Goal: Entertainment & Leisure: Browse casually

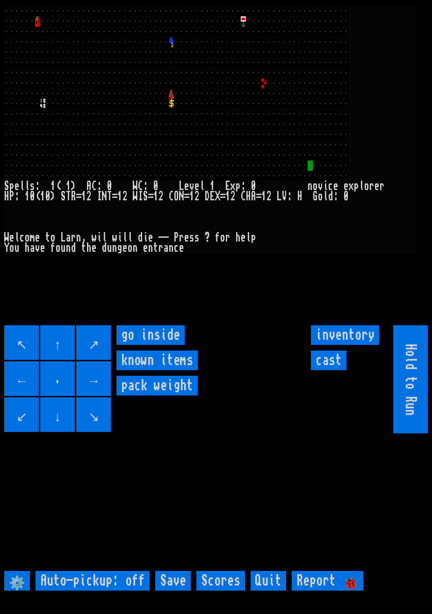
click at [160, 345] on inside "go inside" at bounding box center [150, 335] width 68 height 20
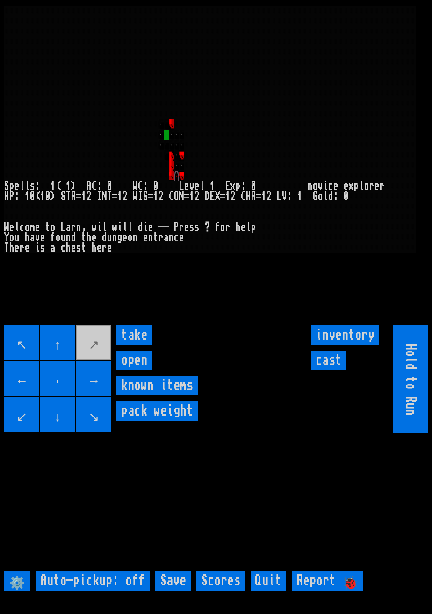
click at [143, 353] on input "open" at bounding box center [134, 360] width 36 height 20
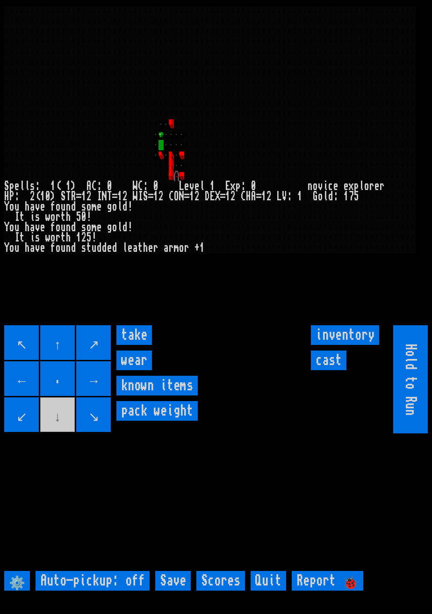
click at [134, 345] on input "take" at bounding box center [134, 335] width 36 height 20
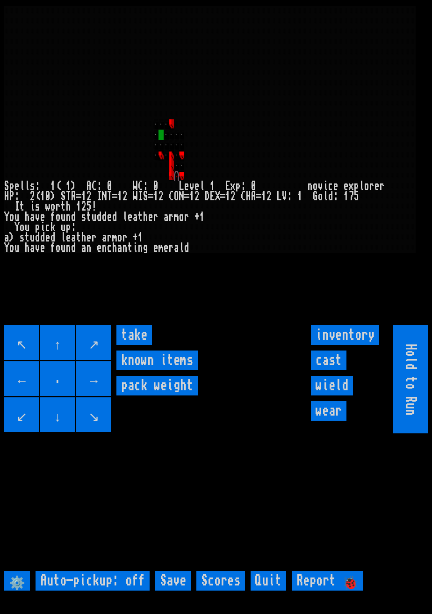
click at [138, 345] on input "take" at bounding box center [134, 335] width 36 height 20
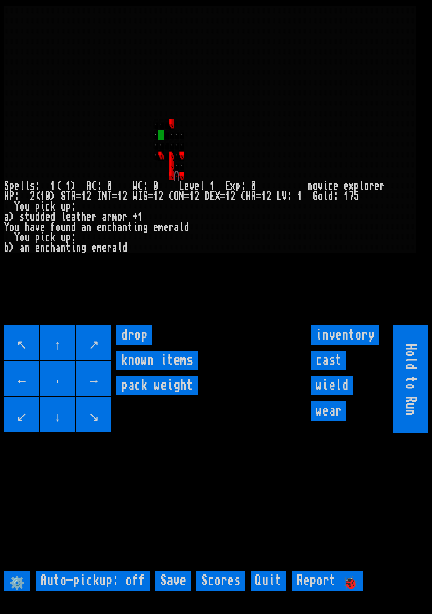
click at [336, 353] on input "wear" at bounding box center [329, 411] width 36 height 20
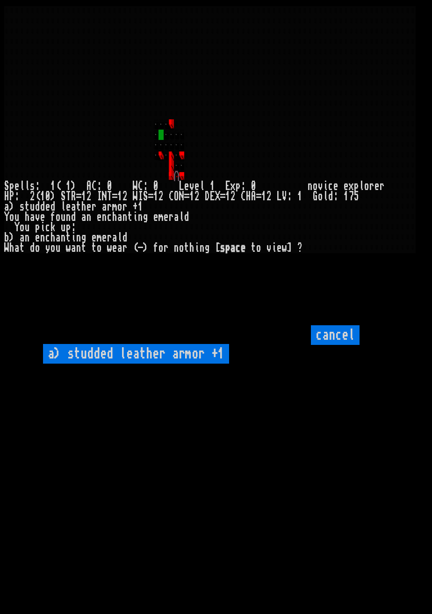
click at [198, 353] on \+1 "a) studded leather armor +1" at bounding box center [136, 354] width 186 height 20
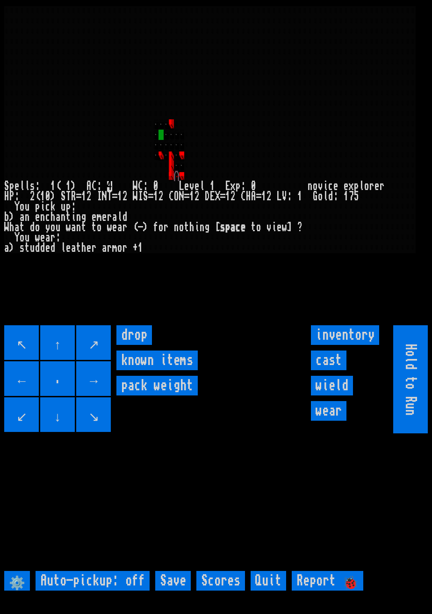
click at [342, 345] on input "inventory" at bounding box center [345, 335] width 68 height 20
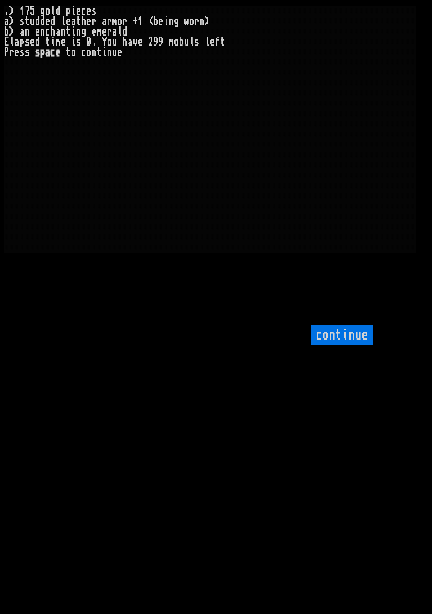
click at [342, 345] on input "continue" at bounding box center [342, 335] width 62 height 20
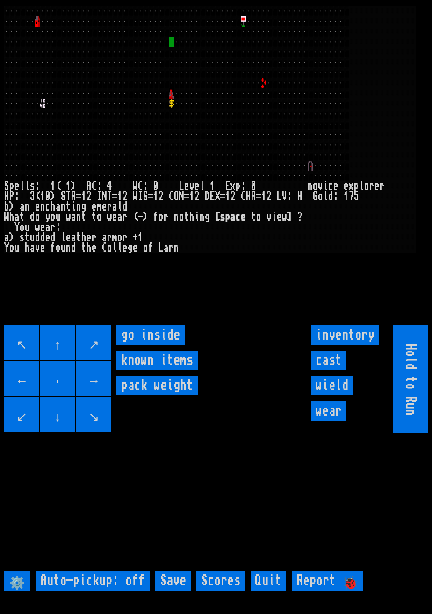
click at [166, 345] on inside "go inside" at bounding box center [150, 335] width 68 height 20
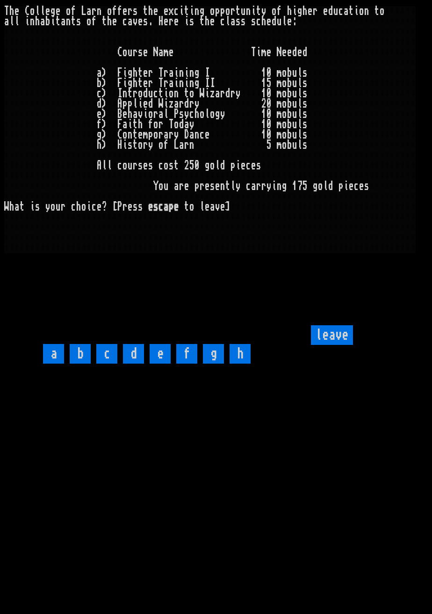
click at [330, 345] on input "leave" at bounding box center [332, 335] width 42 height 20
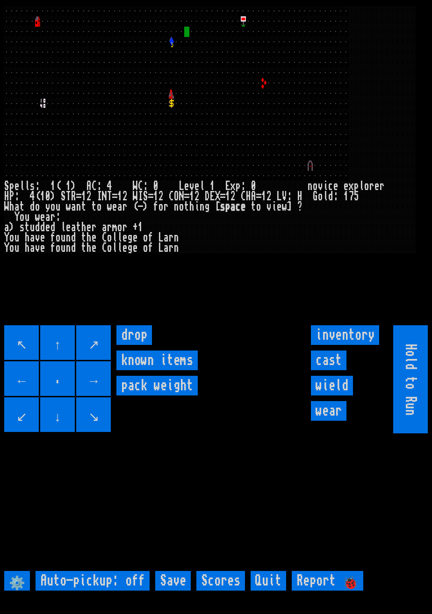
click at [111, 353] on input "↗" at bounding box center [93, 342] width 35 height 35
click at [109, 353] on input "→" at bounding box center [93, 378] width 35 height 35
click at [117, 353] on items "known items" at bounding box center [156, 360] width 81 height 20
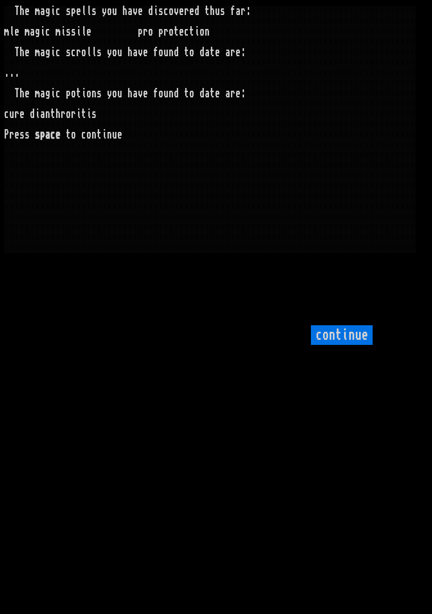
click at [114, 353] on larngrid "T h e m a g i c s p e l l s y o u h a v e d i s c o v e r e d t h u s f a r : m…" at bounding box center [216, 307] width 432 height 614
click at [343, 345] on input "continue" at bounding box center [342, 335] width 62 height 20
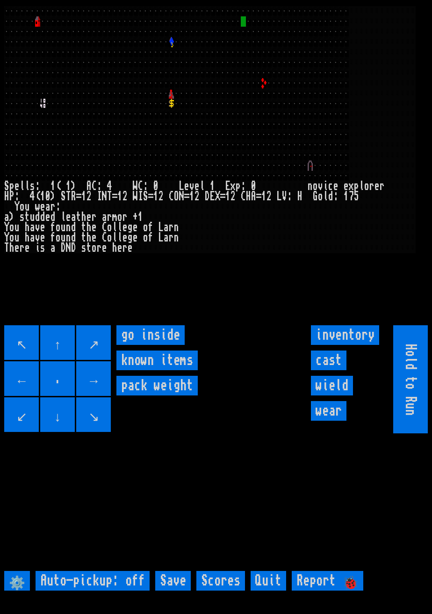
click at [170, 345] on inside "go inside" at bounding box center [150, 335] width 68 height 20
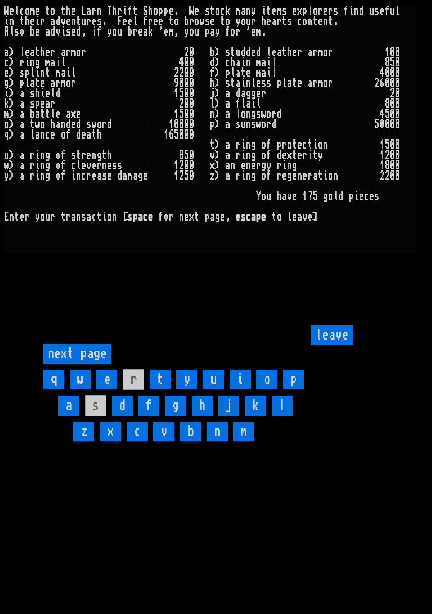
click at [334, 345] on input "leave" at bounding box center [332, 335] width 42 height 20
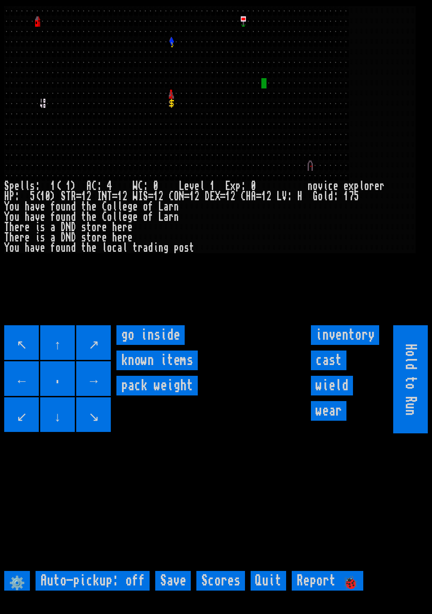
click at [167, 345] on inside "go inside" at bounding box center [150, 335] width 68 height 20
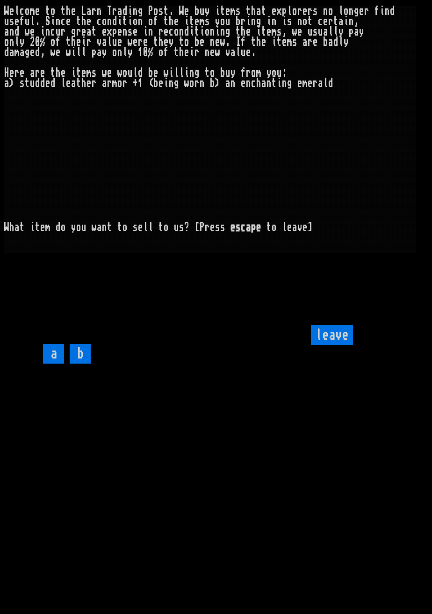
click at [333, 345] on input "leave" at bounding box center [332, 335] width 42 height 20
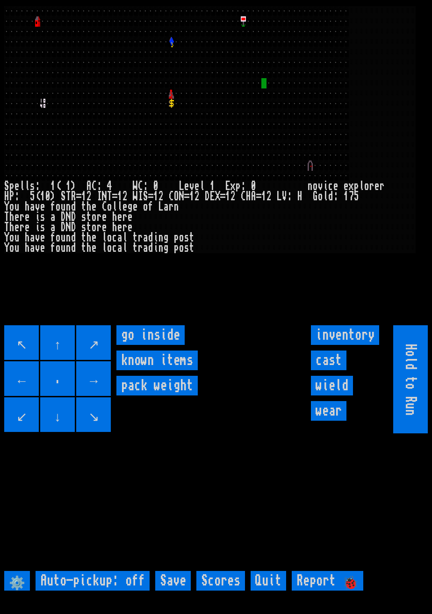
click at [334, 345] on input "inventory" at bounding box center [345, 335] width 68 height 20
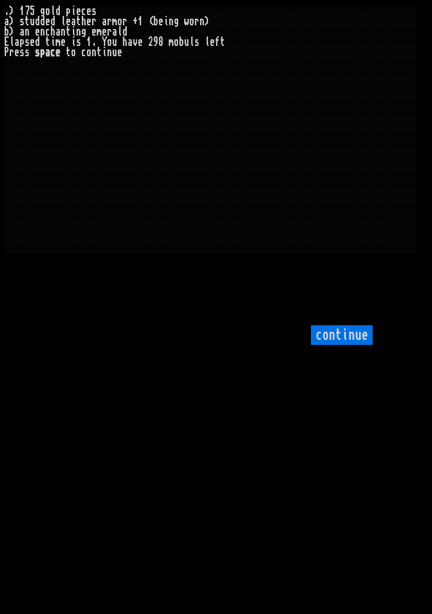
click at [342, 345] on input "continue" at bounding box center [342, 335] width 62 height 20
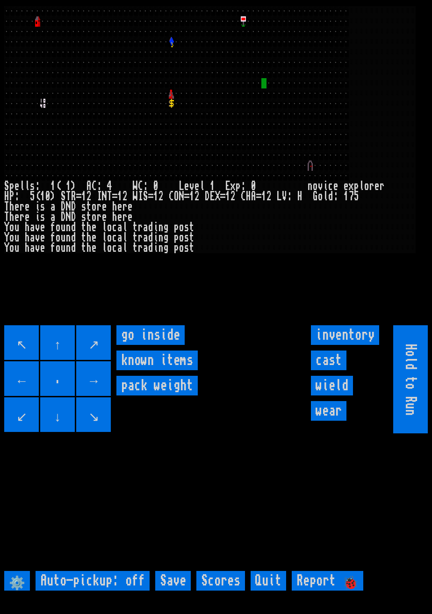
click at [170, 345] on inside "go inside" at bounding box center [150, 335] width 68 height 20
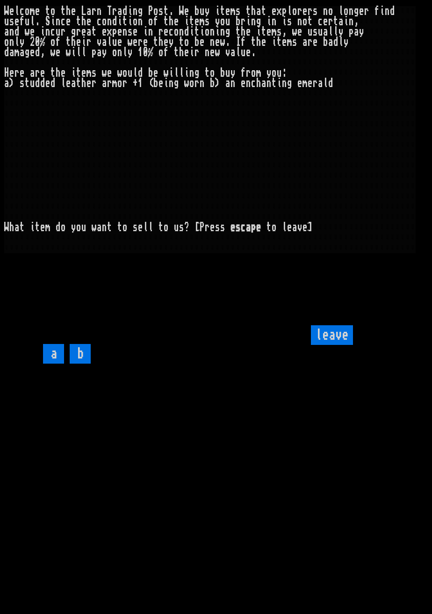
click at [86, 353] on input "b" at bounding box center [80, 354] width 21 height 20
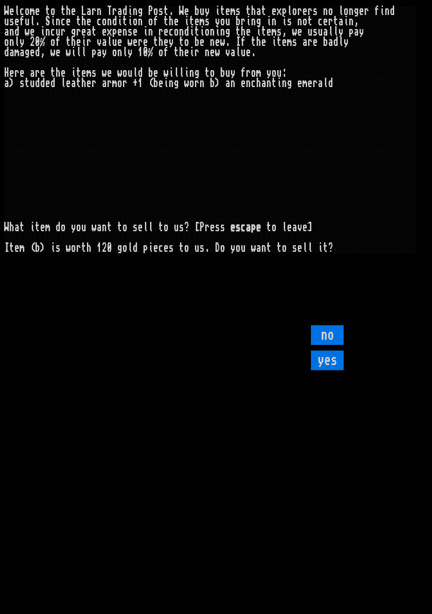
click at [331, 353] on input "yes" at bounding box center [327, 360] width 33 height 20
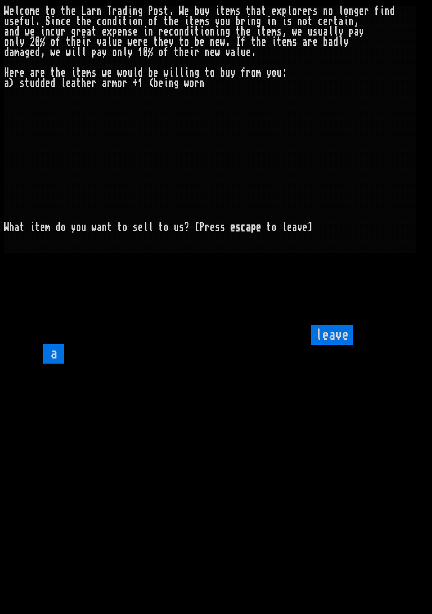
click at [334, 345] on input "leave" at bounding box center [332, 335] width 42 height 20
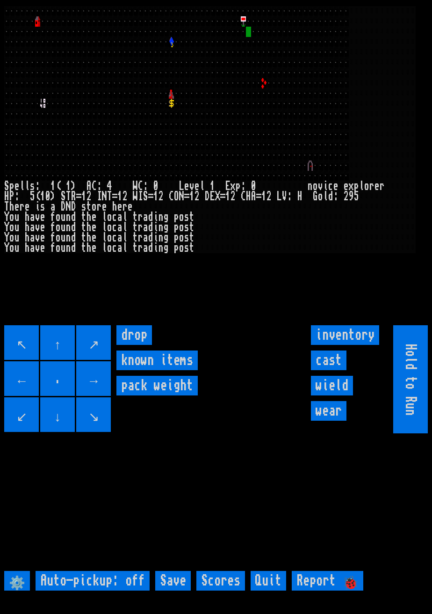
click at [27, 350] on input "↖" at bounding box center [21, 342] width 35 height 35
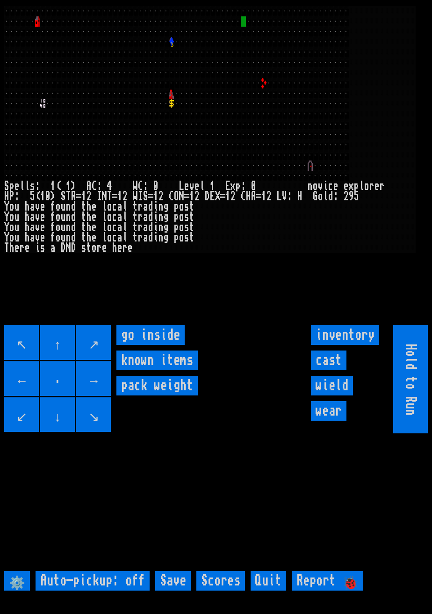
click at [171, 345] on inside "go inside" at bounding box center [150, 335] width 68 height 20
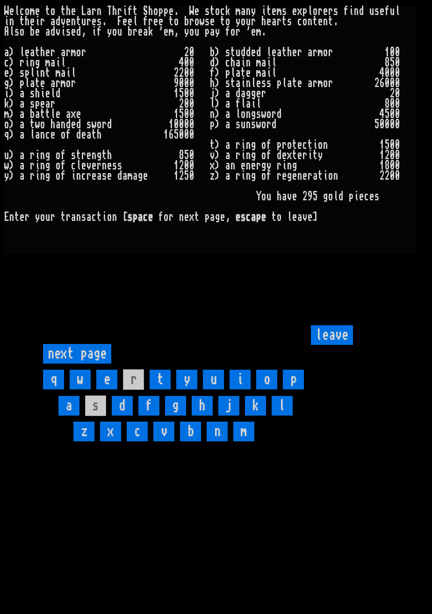
click at [334, 345] on input "leave" at bounding box center [332, 335] width 42 height 20
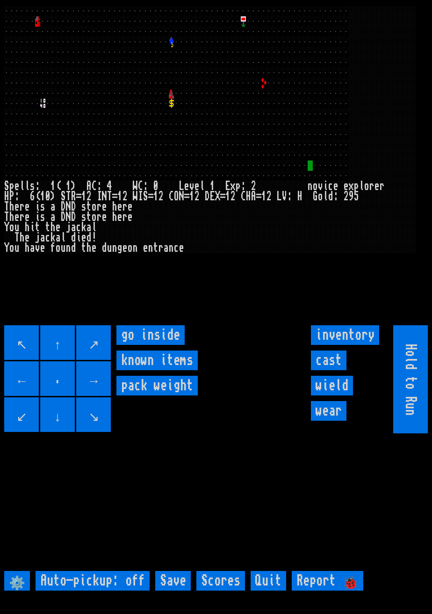
click at [156, 345] on inside "go inside" at bounding box center [150, 335] width 68 height 20
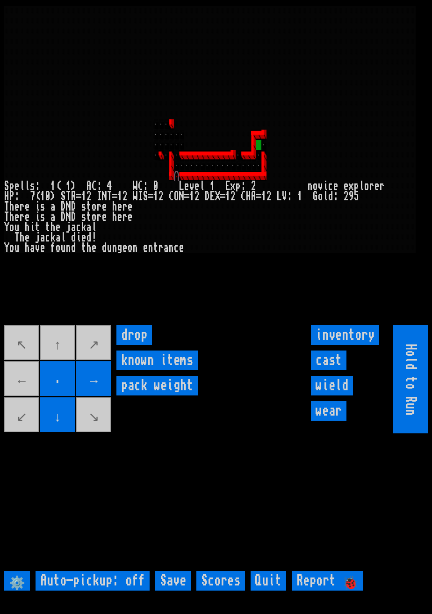
click at [56, 353] on movebuttons "↖ ↑ ↗ ← . → ↙ ↓ ↘" at bounding box center [58, 379] width 108 height 108
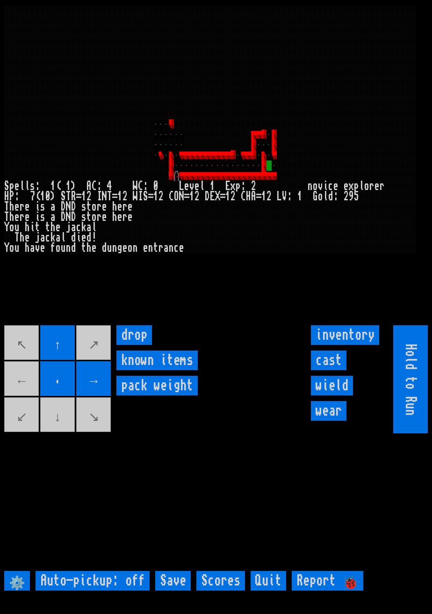
click at [61, 353] on movebuttons "↖ ↑ ↗ ← . → ↙ ↓ ↘" at bounding box center [58, 379] width 108 height 108
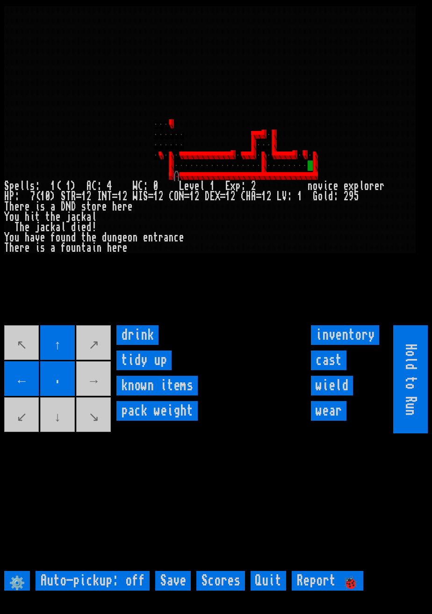
click at [147, 345] on input "drink" at bounding box center [137, 335] width 42 height 20
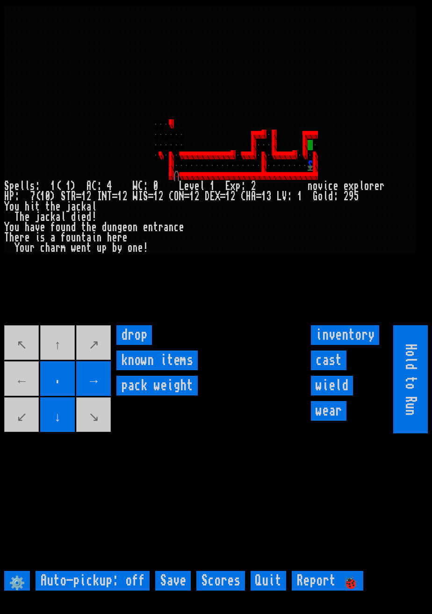
click at [59, 353] on movebuttons "↖ ↑ ↗ ← . → ↙ ↓ ↘" at bounding box center [58, 379] width 108 height 108
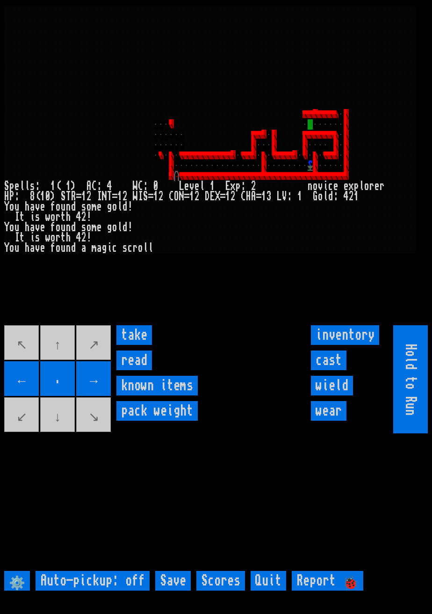
click at [132, 345] on input "take" at bounding box center [134, 335] width 36 height 20
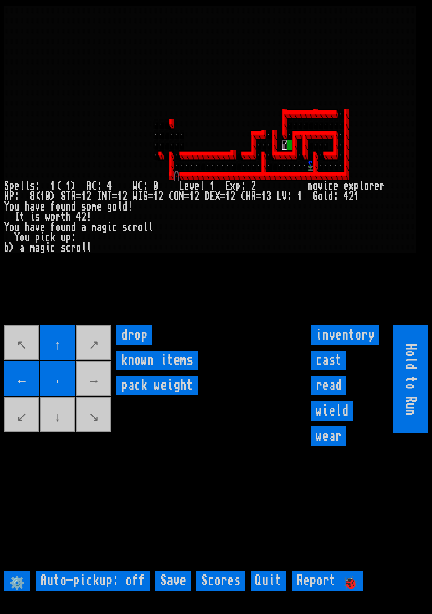
click at [65, 353] on movebuttons "↖ ↑ ↗ ← . → ↙ ↓ ↘" at bounding box center [58, 379] width 108 height 108
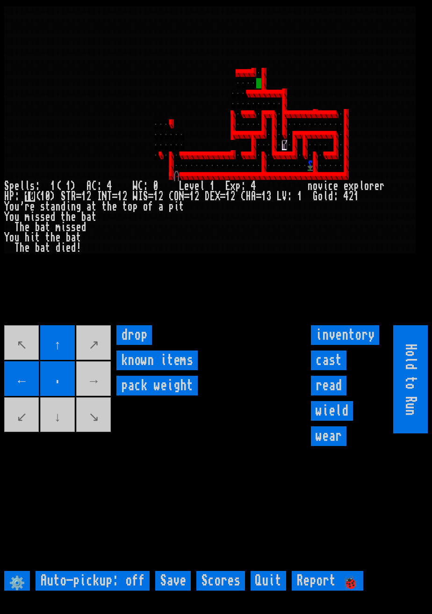
click at [101, 353] on movebuttons "↖ ↑ ↗ ← . → ↙ ↓ ↘" at bounding box center [58, 379] width 108 height 108
click at [70, 353] on movebuttons "↖ ↑ ↗ ← . → ↙ ↓ ↘" at bounding box center [58, 379] width 108 height 108
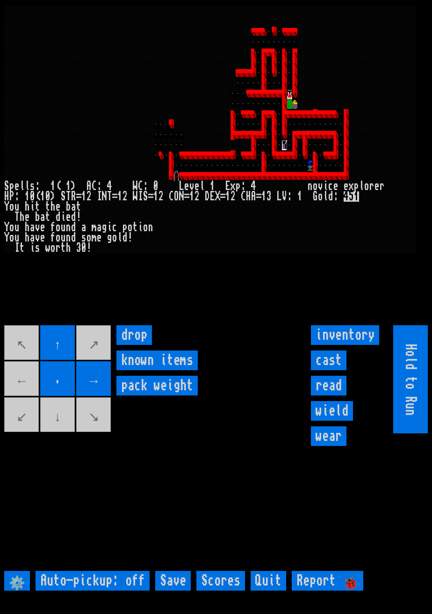
click at [109, 353] on input "→" at bounding box center [93, 378] width 35 height 35
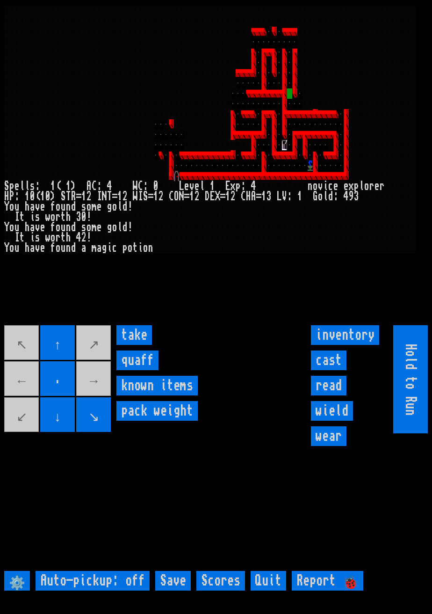
click at [135, 345] on input "take" at bounding box center [134, 335] width 36 height 20
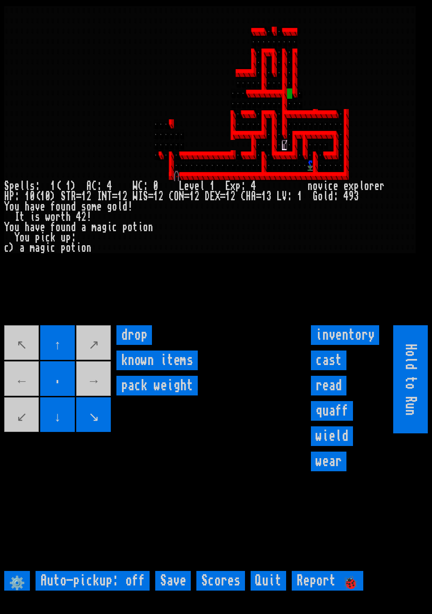
click at [324, 353] on input "quaff" at bounding box center [332, 411] width 42 height 20
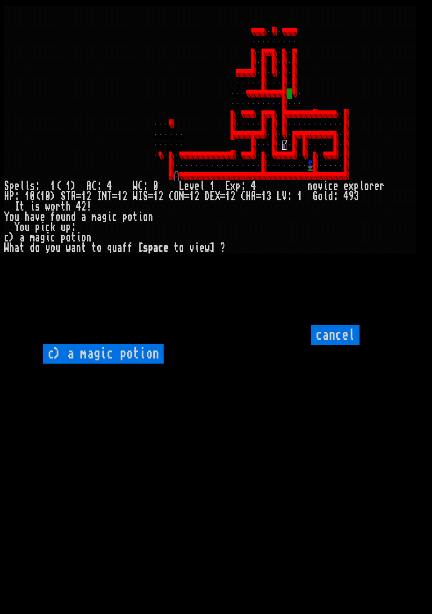
click at [139, 353] on potion "c) a magic potion" at bounding box center [103, 354] width 121 height 20
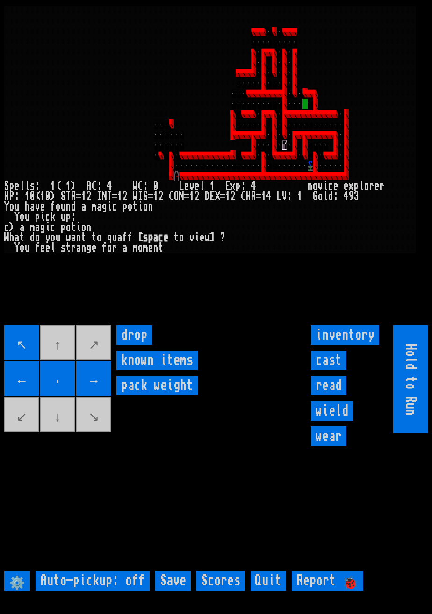
click at [24, 350] on movebuttons "↖ ↑ ↗ ← . → ↙ ↓ ↘" at bounding box center [58, 379] width 108 height 108
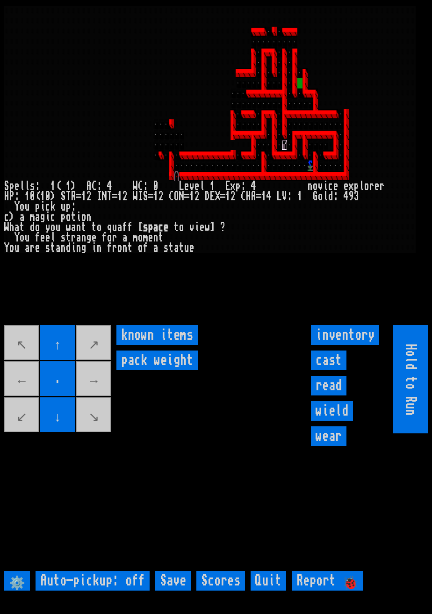
click at [134, 345] on items "known items" at bounding box center [156, 335] width 81 height 20
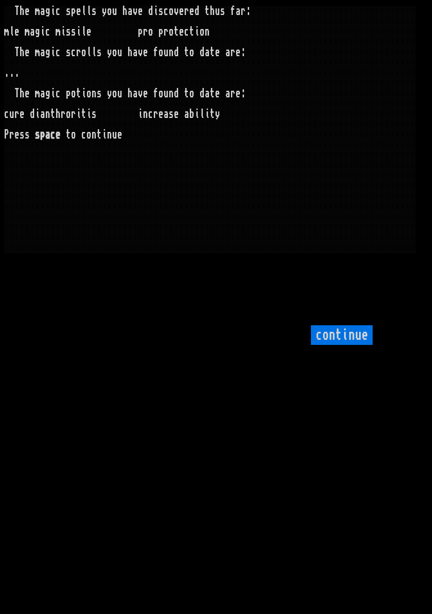
click at [338, 345] on input "continue" at bounding box center [342, 335] width 62 height 20
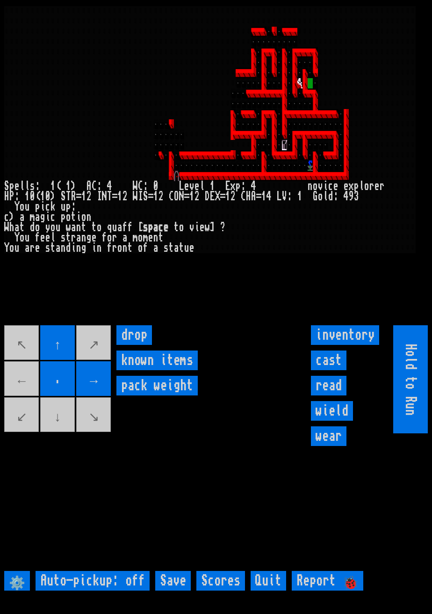
click at [70, 353] on movebuttons "↖ ↑ ↗ ← . → ↙ ↓ ↘" at bounding box center [58, 379] width 108 height 108
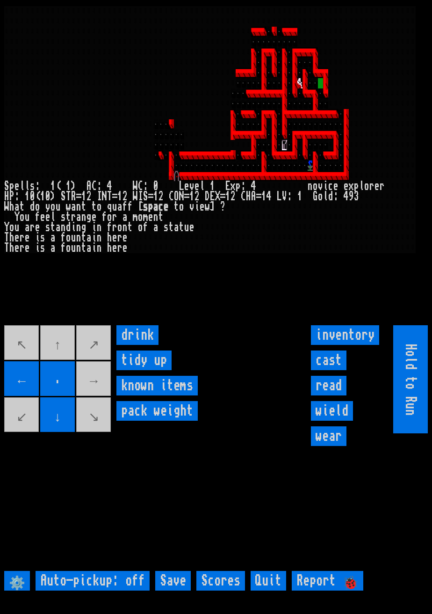
click at [143, 345] on input "drink" at bounding box center [137, 335] width 42 height 20
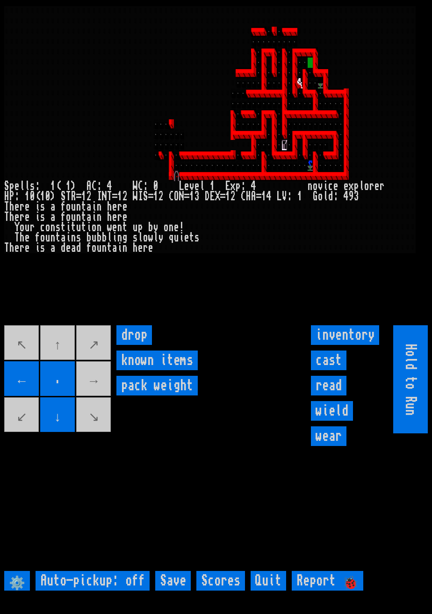
click at [42, 352] on movebuttons "↖ ↑ ↗ ← . → ↙ ↓ ↘" at bounding box center [58, 379] width 108 height 108
click at [24, 353] on movebuttons "↖ ↑ ↗ ← . → ↙ ↓ ↘" at bounding box center [58, 379] width 108 height 108
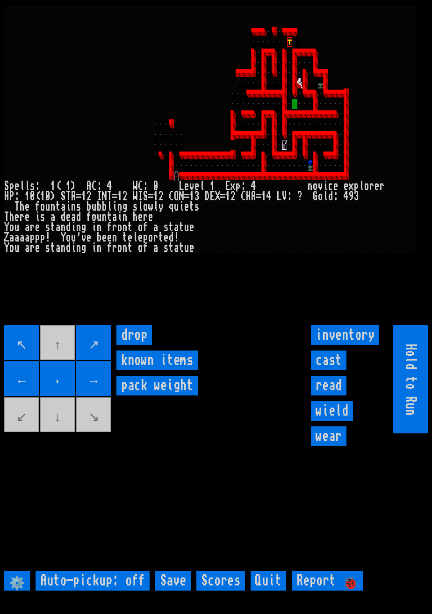
click at [65, 353] on movebuttons "↖ ↑ ↗ ← . → ↙ ↓ ↘" at bounding box center [58, 379] width 108 height 108
click at [67, 353] on movebuttons "↖ ↑ ↗ ← . → ↙ ↓ ↘" at bounding box center [58, 379] width 108 height 108
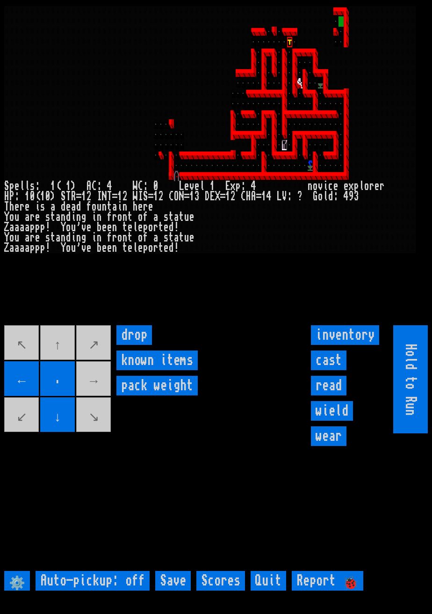
click at [67, 353] on movebuttons "↖ ↑ ↗ ← . → ↙ ↓ ↘" at bounding box center [58, 379] width 108 height 108
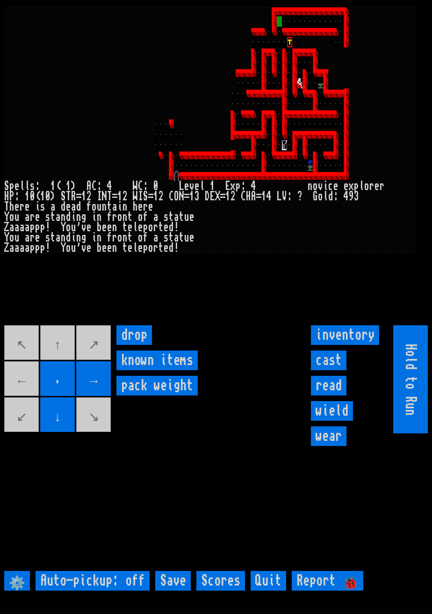
click at [30, 353] on movebuttons "↖ ↑ ↗ ← . → ↙ ↓ ↘" at bounding box center [58, 379] width 108 height 108
click at [28, 353] on movebuttons "↖ ↑ ↗ ← . → ↙ ↓ ↘" at bounding box center [58, 379] width 108 height 108
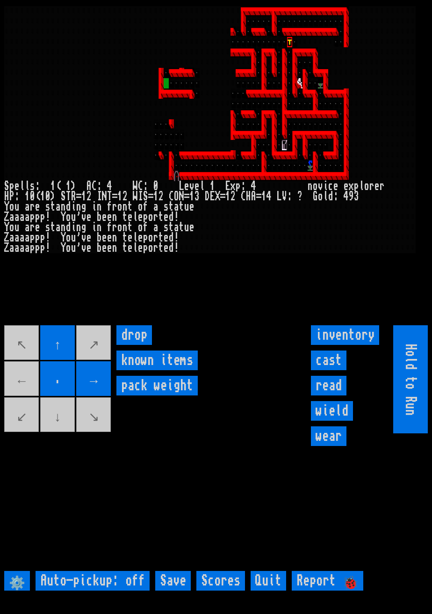
click at [25, 353] on movebuttons "↖ ↑ ↗ ← . → ↙ ↓ ↘" at bounding box center [58, 379] width 108 height 108
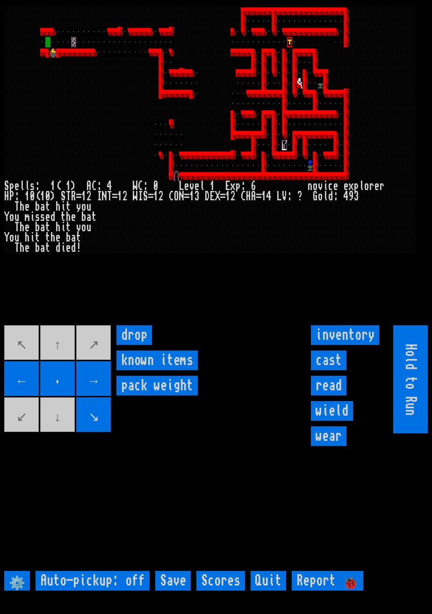
click at [49, 353] on movebuttons "↖ ↑ ↗ ← . → ↙ ↓ ↘" at bounding box center [58, 379] width 108 height 108
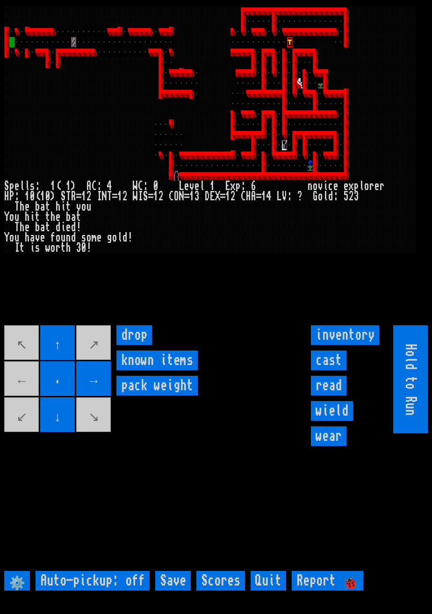
click at [19, 353] on movebuttons "↖ ↑ ↗ ← . → ↙ ↓ ↘" at bounding box center [58, 379] width 108 height 108
click at [58, 353] on movebuttons "↖ ↑ ↗ ← . → ↙ ↓ ↘" at bounding box center [58, 379] width 108 height 108
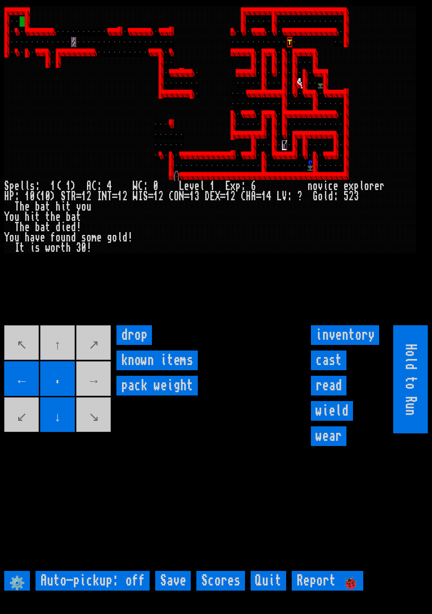
click at [101, 353] on movebuttons "↖ ↑ ↗ ← . → ↙ ↓ ↘" at bounding box center [58, 379] width 108 height 108
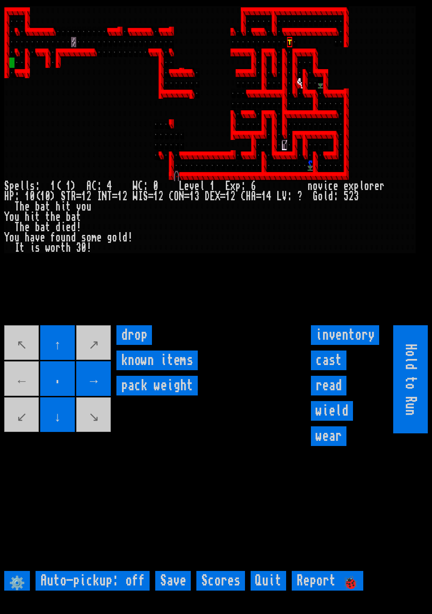
click at [29, 353] on movebuttons "↖ ↑ ↗ ← . → ↙ ↓ ↘" at bounding box center [58, 379] width 108 height 108
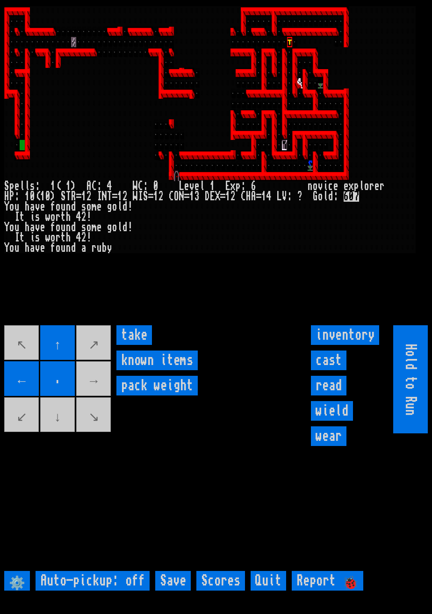
click at [140, 345] on input "take" at bounding box center [134, 335] width 36 height 20
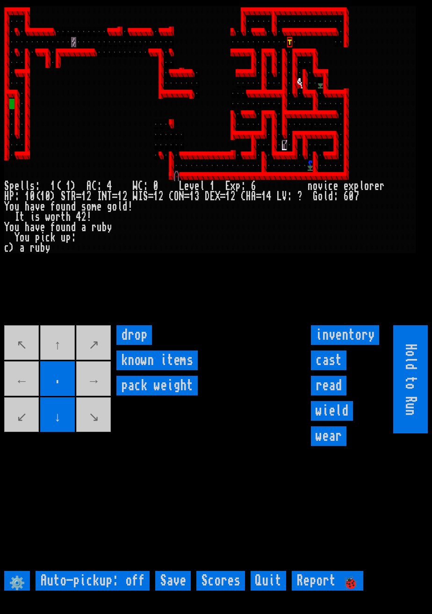
click at [68, 353] on input "↓" at bounding box center [57, 414] width 35 height 35
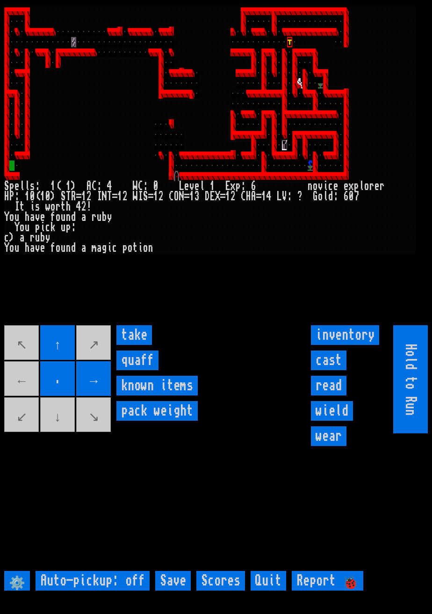
click at [138, 345] on input "take" at bounding box center [134, 335] width 36 height 20
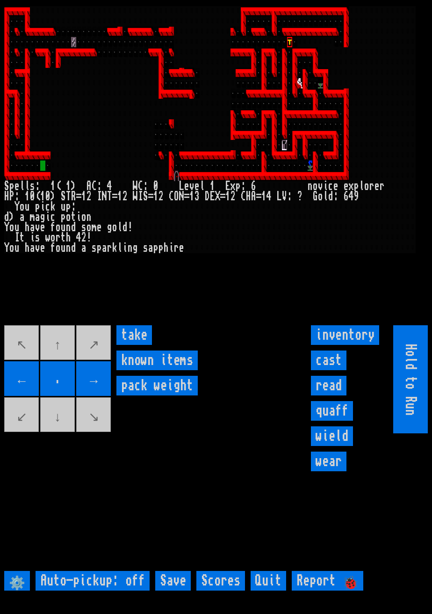
click at [138, 345] on input "take" at bounding box center [134, 335] width 36 height 20
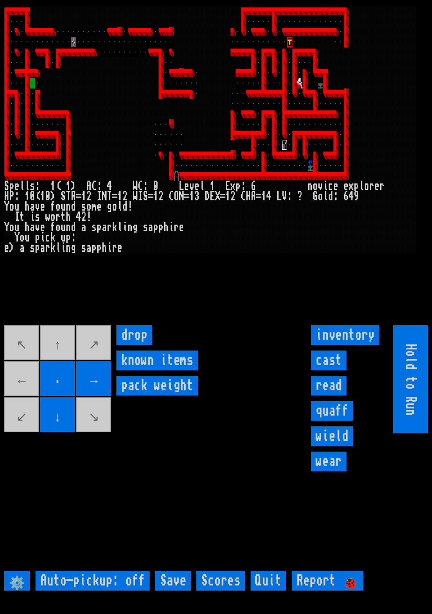
click at [62, 353] on movebuttons "↖ ↑ ↗ ← . → ↙ ↓ ↘" at bounding box center [58, 379] width 108 height 108
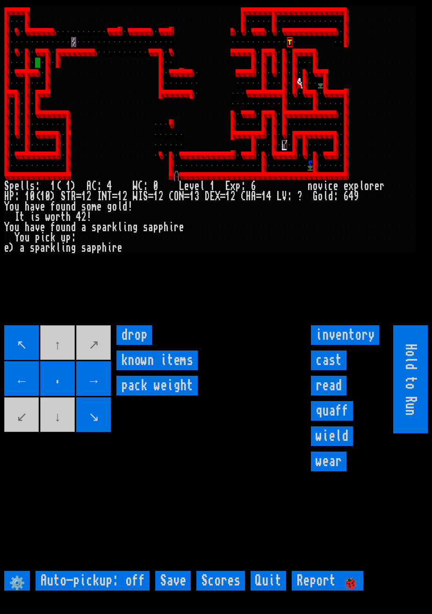
click at [58, 353] on movebuttons "↖ ↑ ↗ ← . → ↙ ↓ ↘" at bounding box center [58, 379] width 108 height 108
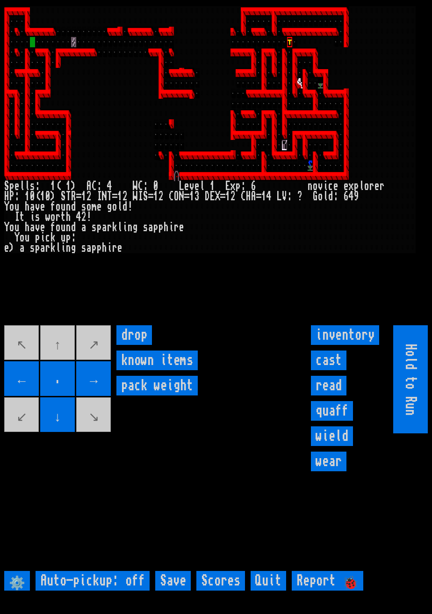
click at [64, 353] on movebuttons "↖ ↑ ↗ ← . → ↙ ↓ ↘" at bounding box center [58, 379] width 108 height 108
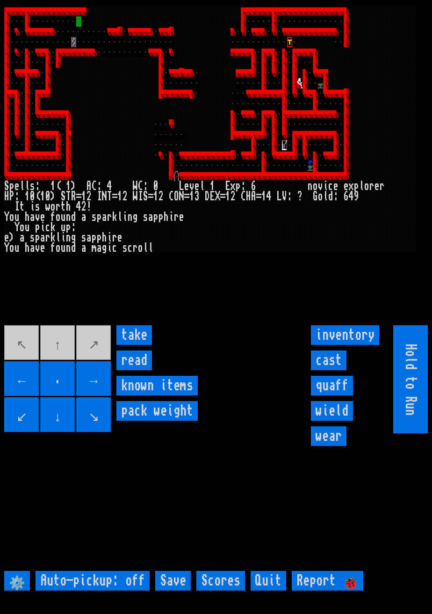
click at [145, 345] on input "take" at bounding box center [134, 335] width 36 height 20
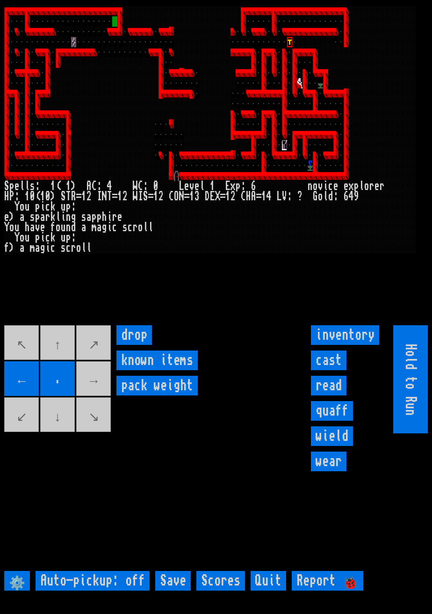
click at [103, 353] on movebuttons "↖ ↑ ↗ ← . → ↙ ↓ ↘" at bounding box center [58, 379] width 108 height 108
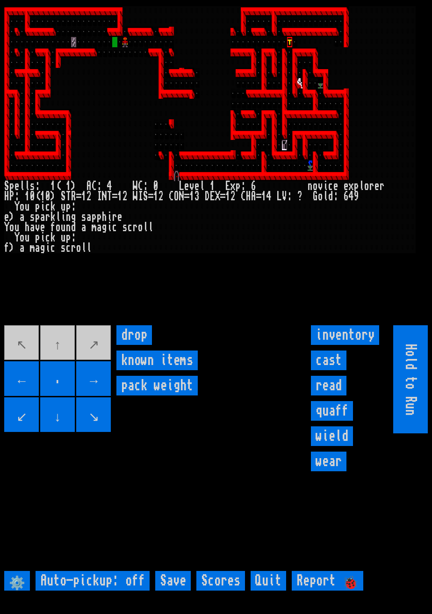
click at [109, 353] on input "→" at bounding box center [93, 378] width 35 height 35
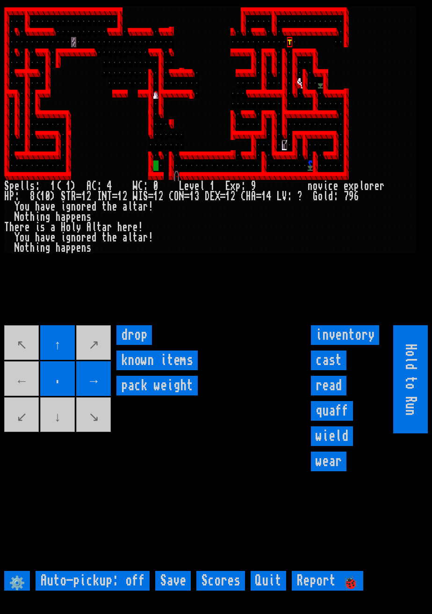
click at [65, 353] on movebuttons "↖ ↑ ↗ ← . → ↙ ↓ ↘" at bounding box center [58, 379] width 108 height 108
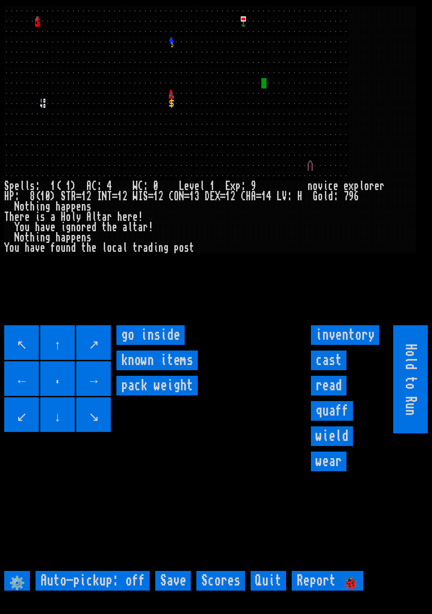
click at [146, 345] on inside "go inside" at bounding box center [150, 335] width 68 height 20
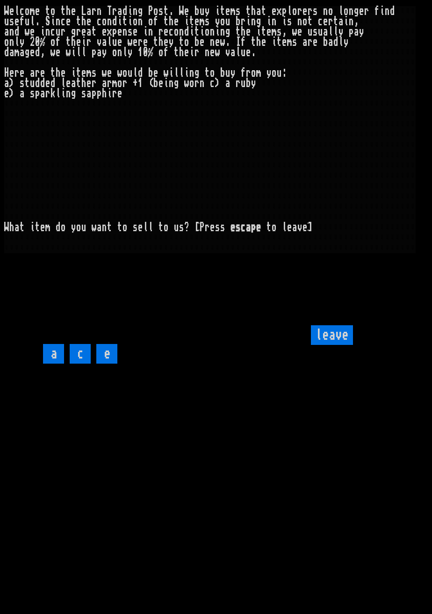
click at [114, 353] on input "e" at bounding box center [106, 354] width 21 height 20
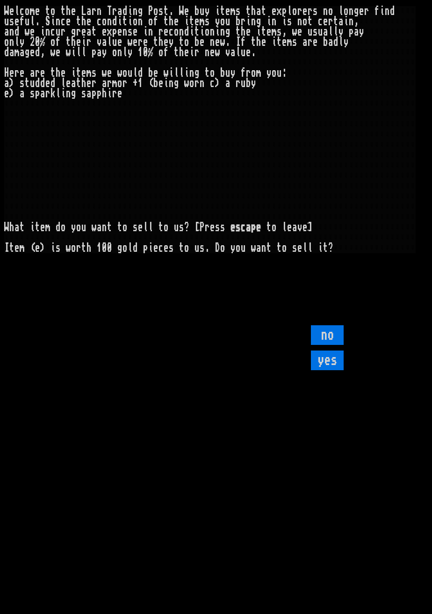
click at [321, 345] on input "no" at bounding box center [327, 335] width 33 height 20
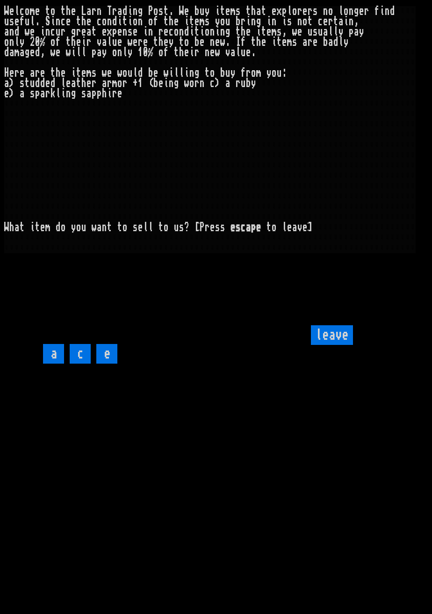
click at [329, 345] on input "leave" at bounding box center [332, 335] width 42 height 20
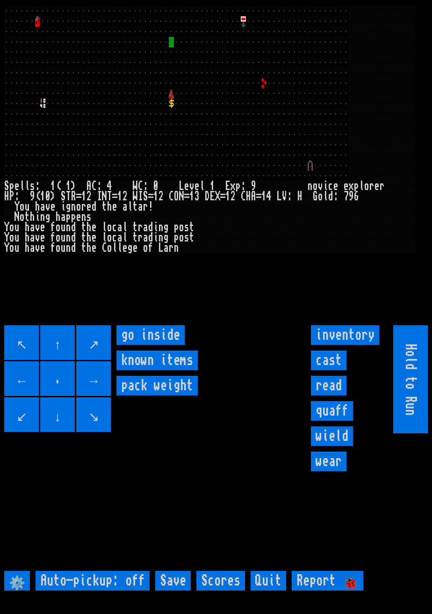
click at [161, 345] on inside "go inside" at bounding box center [150, 335] width 68 height 20
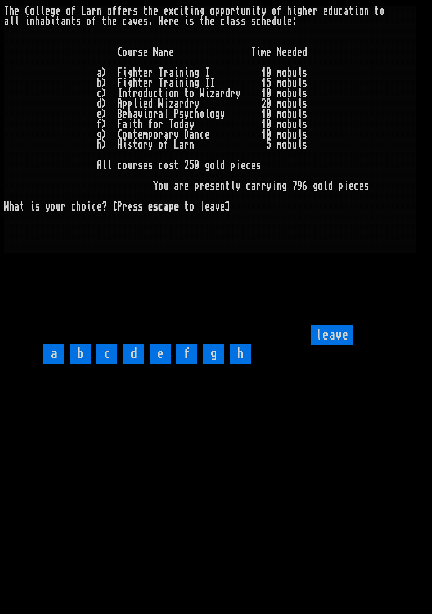
click at [339, 345] on input "leave" at bounding box center [332, 335] width 42 height 20
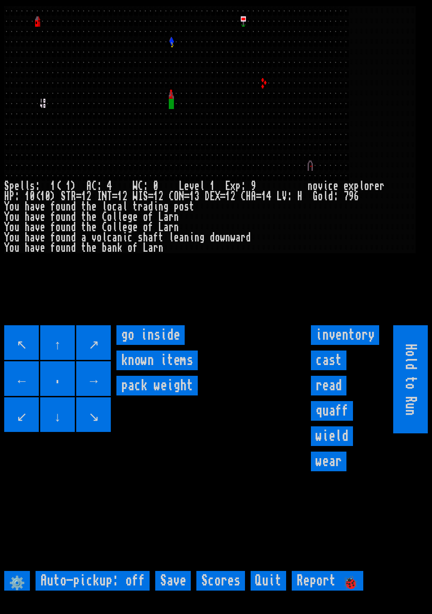
click at [150, 345] on inside "go inside" at bounding box center [150, 335] width 68 height 20
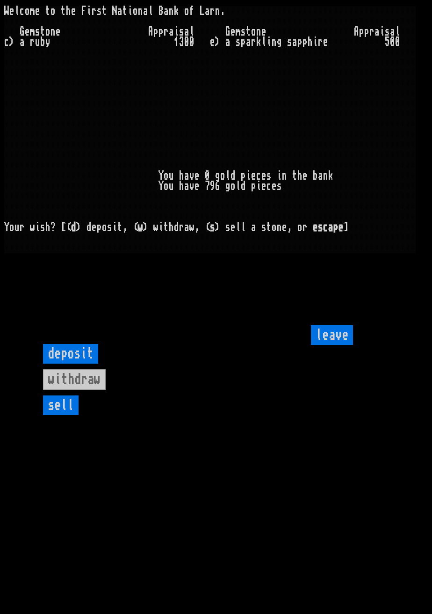
click at [336, 345] on input "leave" at bounding box center [332, 335] width 42 height 20
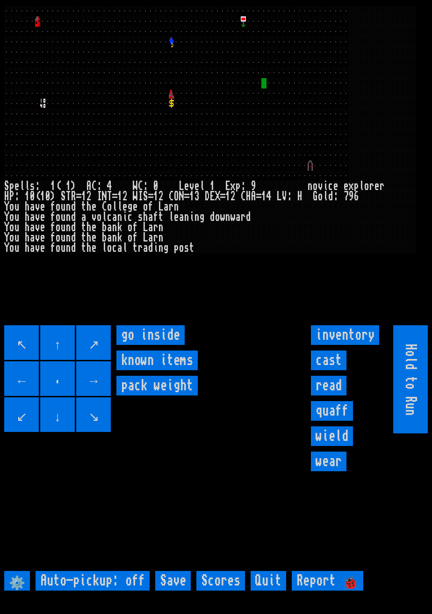
click at [160, 345] on inside "go inside" at bounding box center [150, 335] width 68 height 20
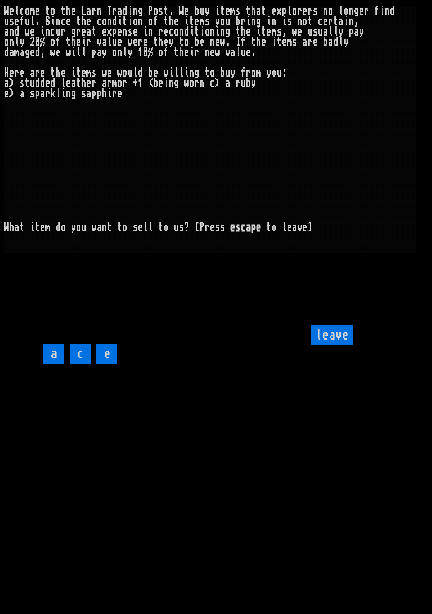
click at [113, 353] on input "e" at bounding box center [106, 354] width 21 height 20
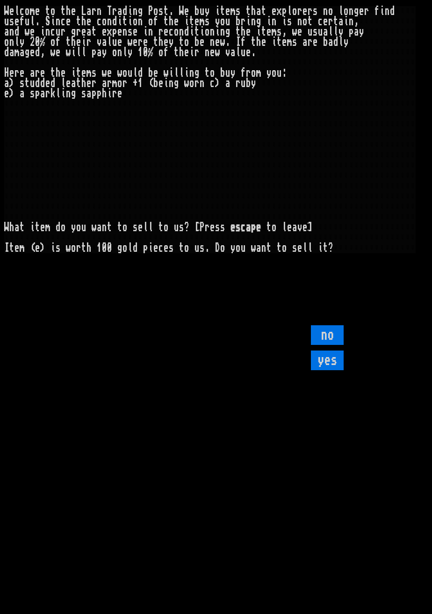
click at [331, 353] on input "yes" at bounding box center [327, 360] width 33 height 20
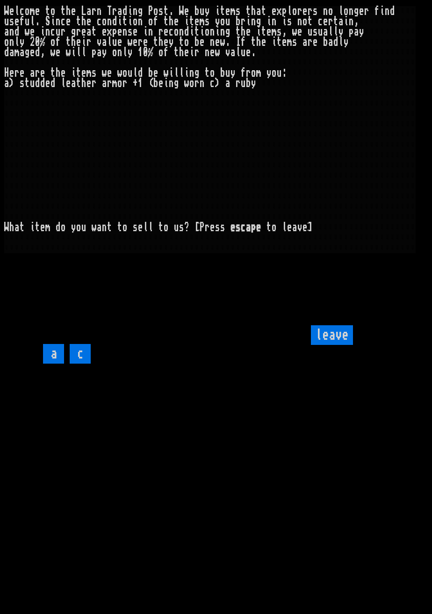
click at [88, 353] on input "c" at bounding box center [80, 354] width 21 height 20
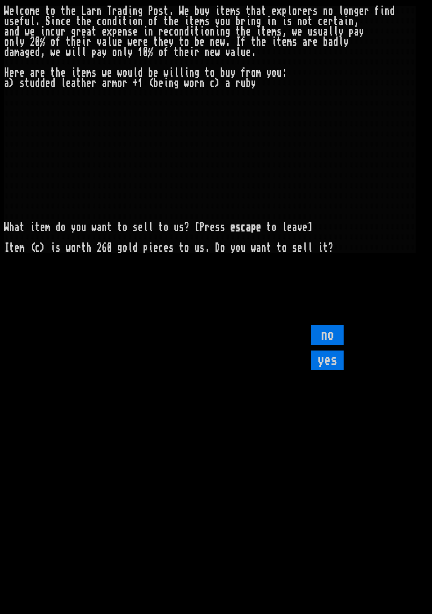
click at [329, 353] on input "yes" at bounding box center [327, 360] width 33 height 20
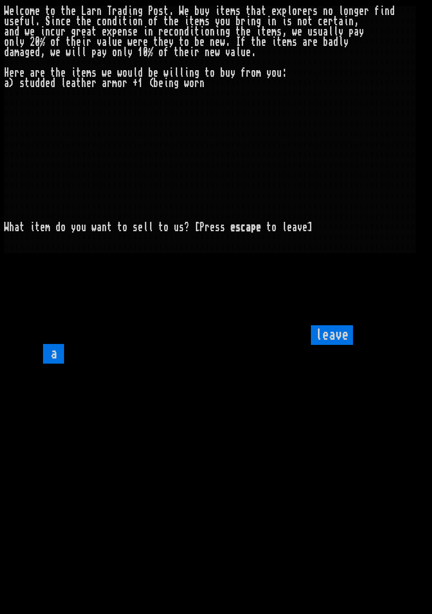
click at [326, 345] on input "leave" at bounding box center [332, 335] width 42 height 20
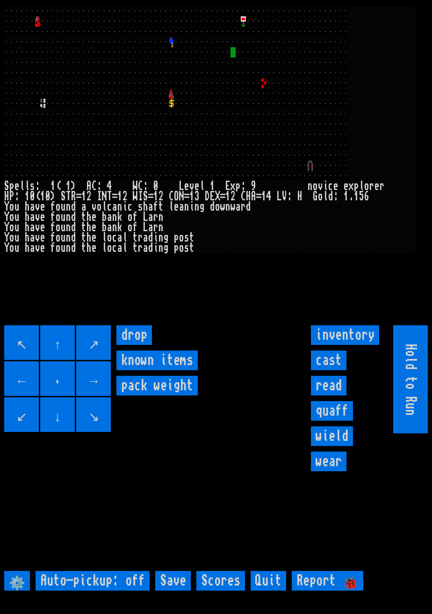
click at [29, 351] on input "↖" at bounding box center [21, 342] width 35 height 35
click at [73, 353] on input "↑" at bounding box center [57, 342] width 35 height 35
click at [116, 345] on input "drop" at bounding box center [134, 335] width 36 height 20
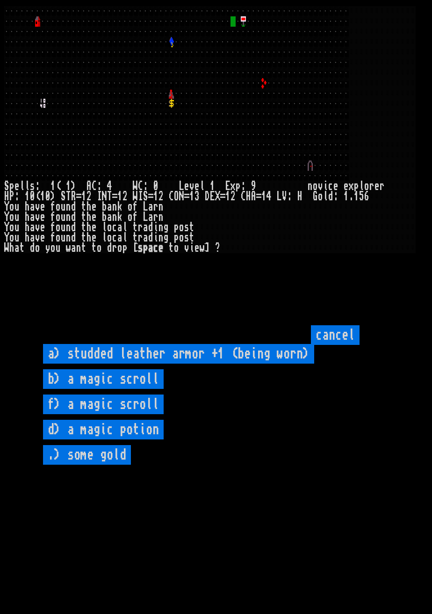
click at [115, 353] on scroll "b) a magic scroll" at bounding box center [103, 379] width 121 height 20
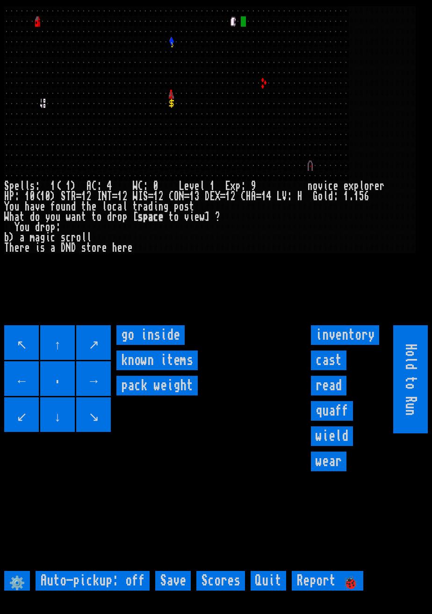
click at [170, 345] on inside "go inside" at bounding box center [150, 335] width 68 height 20
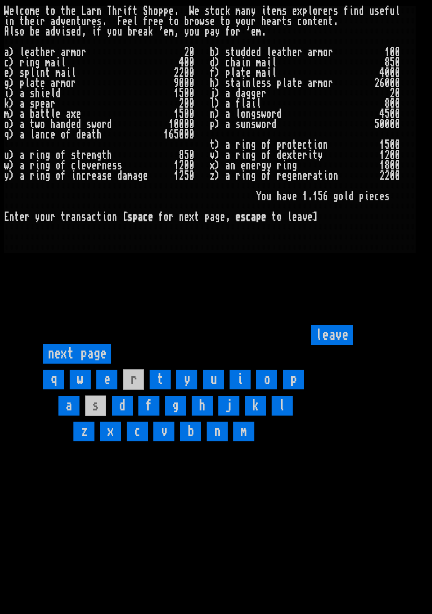
click at [289, 353] on input "l" at bounding box center [282, 406] width 21 height 20
click at [339, 345] on input "leave" at bounding box center [332, 335] width 42 height 20
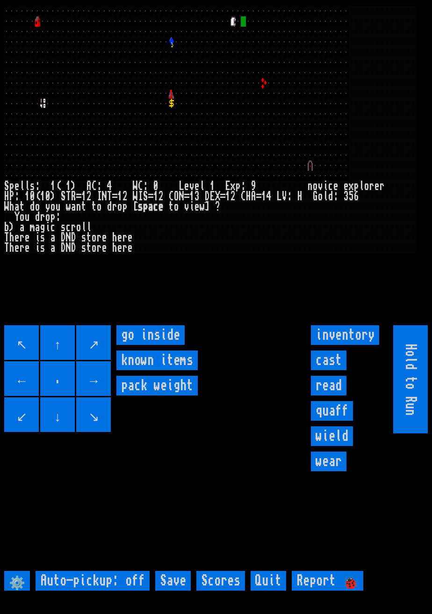
click at [338, 353] on input "wield" at bounding box center [332, 436] width 42 height 20
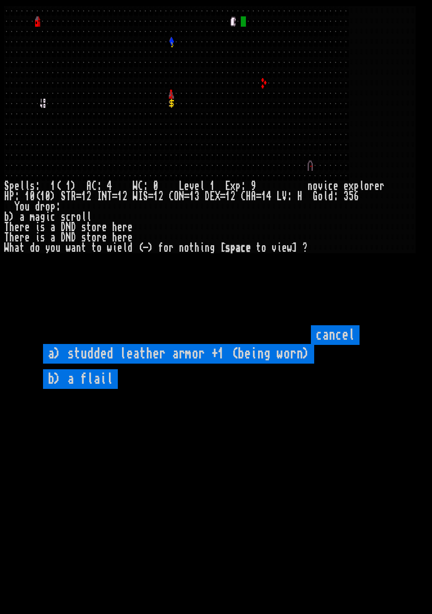
click at [97, 353] on flail "b) a flail" at bounding box center [80, 379] width 75 height 20
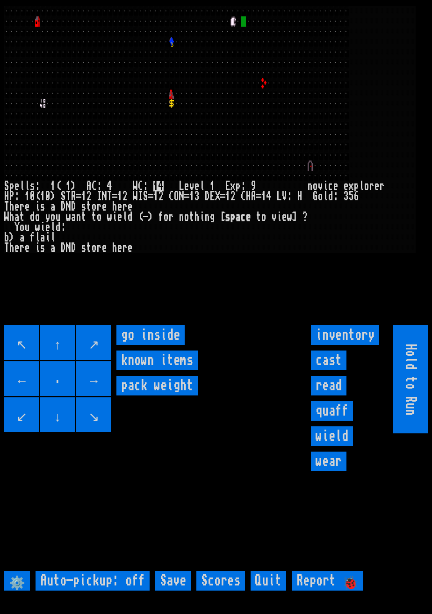
click at [336, 345] on input "inventory" at bounding box center [345, 335] width 68 height 20
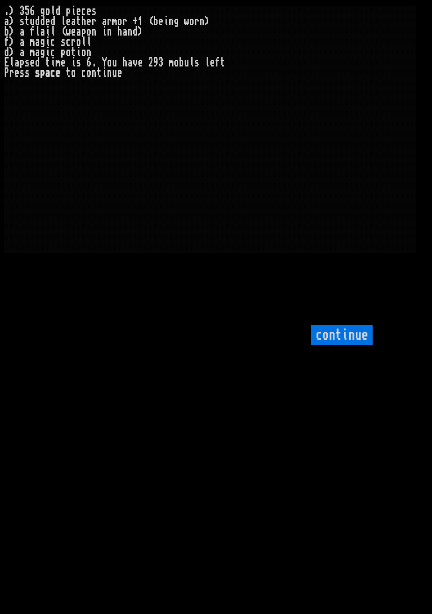
click at [345, 345] on input "continue" at bounding box center [342, 335] width 62 height 20
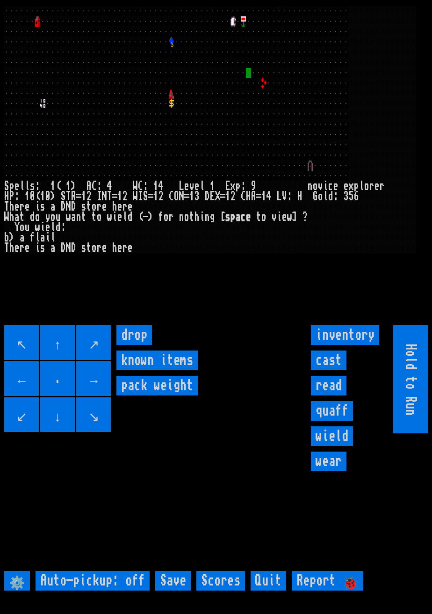
click at [109, 353] on input "↘" at bounding box center [93, 414] width 35 height 35
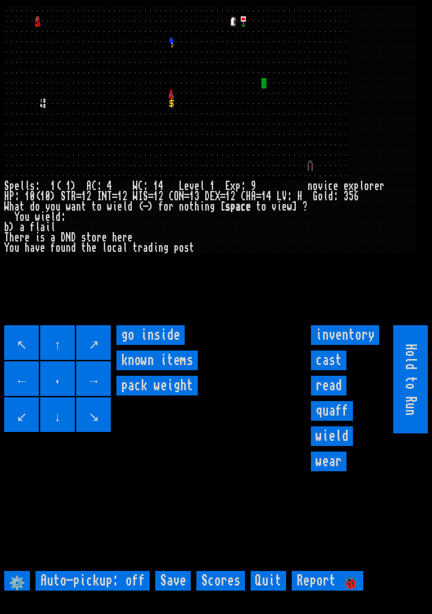
click at [175, 345] on inside "go inside" at bounding box center [150, 335] width 68 height 20
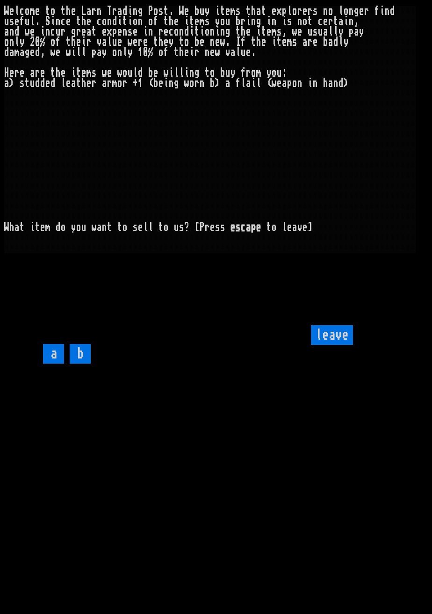
click at [329, 345] on input "leave" at bounding box center [332, 335] width 42 height 20
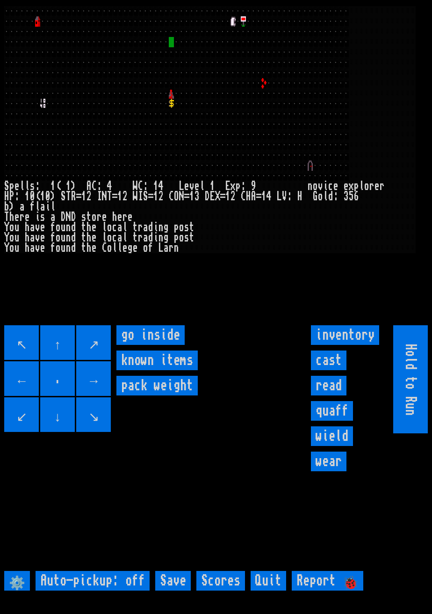
click at [166, 345] on inside "go inside" at bounding box center [150, 335] width 68 height 20
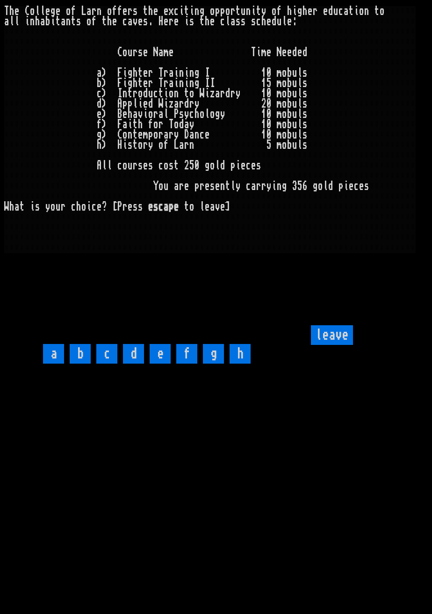
click at [57, 353] on input "a" at bounding box center [53, 354] width 21 height 20
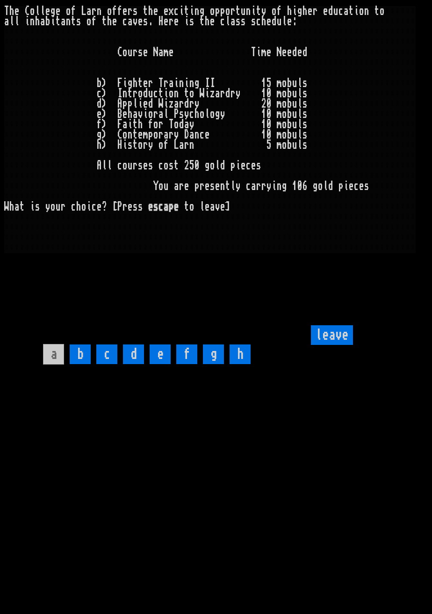
click at [342, 345] on input "leave" at bounding box center [332, 335] width 42 height 20
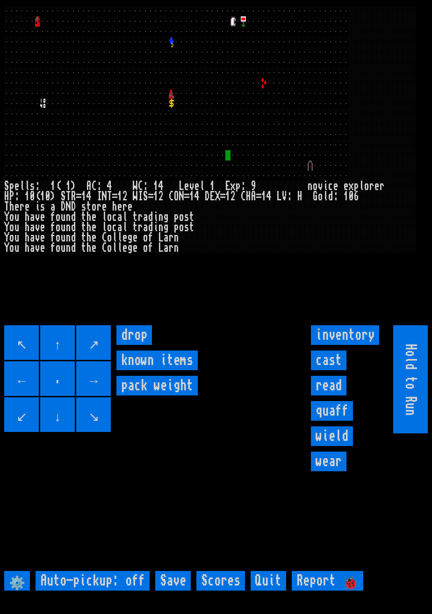
click at [109, 353] on input "↘" at bounding box center [93, 414] width 35 height 35
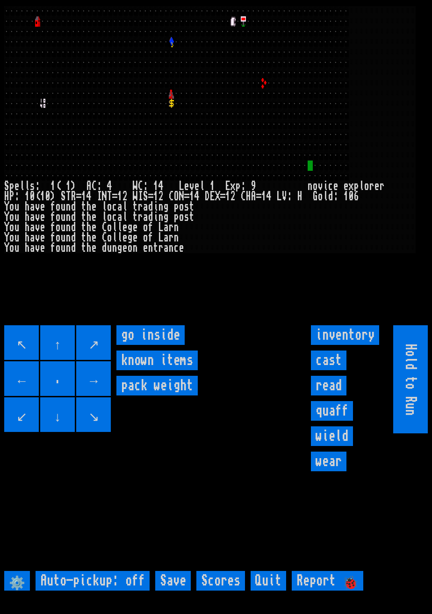
click at [160, 345] on inside "go inside" at bounding box center [150, 335] width 68 height 20
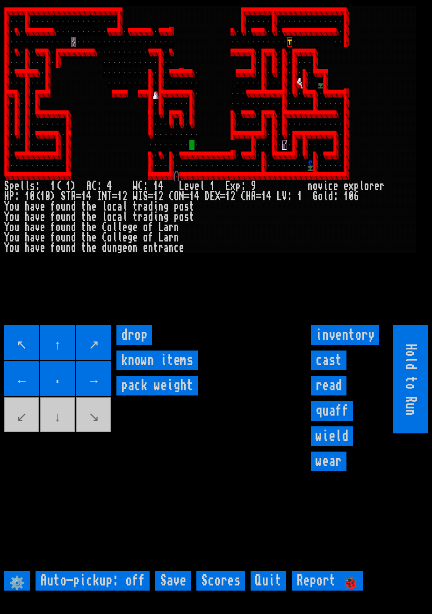
click at [109, 393] on input "→" at bounding box center [93, 378] width 35 height 35
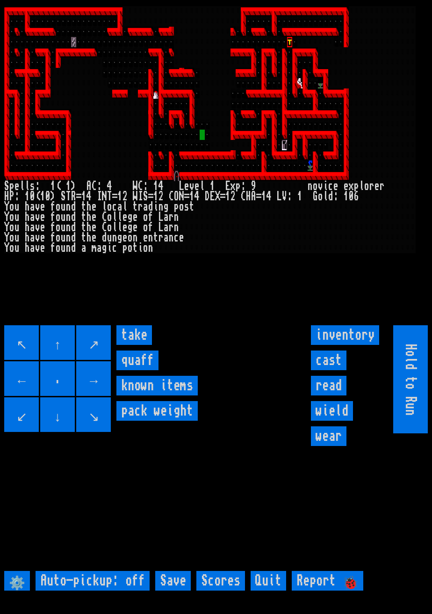
click at [142, 345] on input "take" at bounding box center [134, 335] width 36 height 20
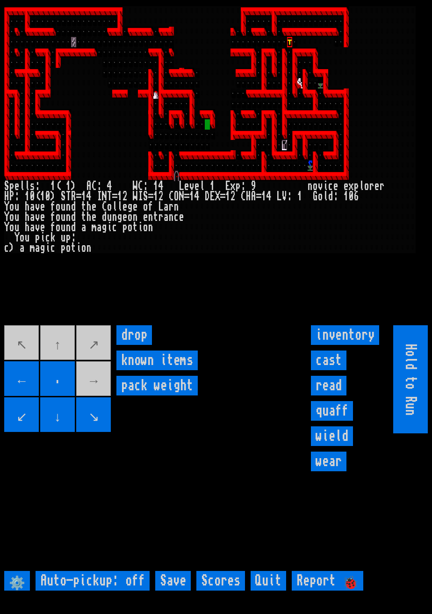
click at [99, 391] on movebuttons "↖ ↑ ↗ ← . → ↙ ↓ ↘" at bounding box center [58, 379] width 108 height 108
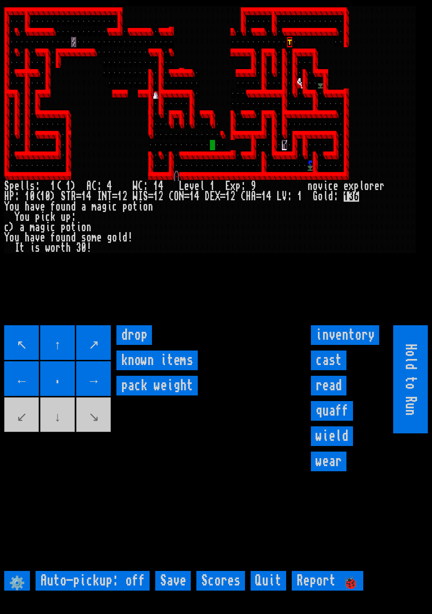
click at [122, 370] on items "known items" at bounding box center [156, 360] width 81 height 20
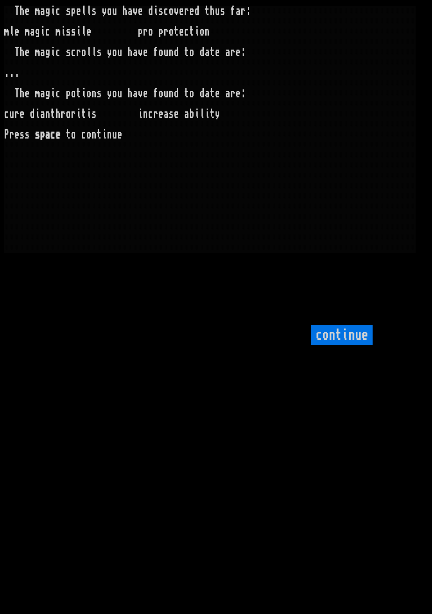
click at [120, 393] on larngrid "T h e m a g i c s p e l l s y o u h a v e d i s c o v e r e d t h u s f a r : m…" at bounding box center [216, 307] width 432 height 614
click at [342, 345] on input "continue" at bounding box center [342, 335] width 62 height 20
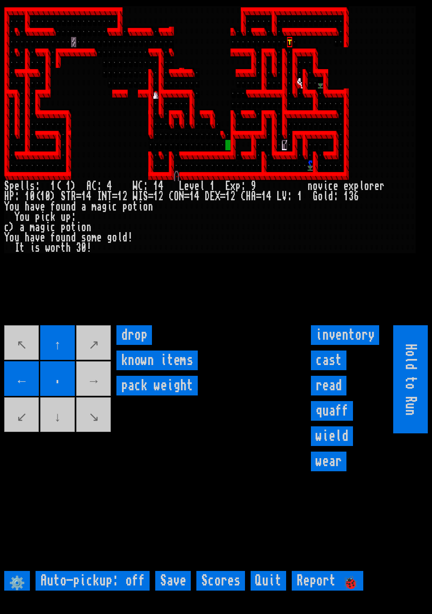
click at [106, 398] on movebuttons "↖ ↑ ↗ ← . → ↙ ↓ ↘" at bounding box center [58, 379] width 108 height 108
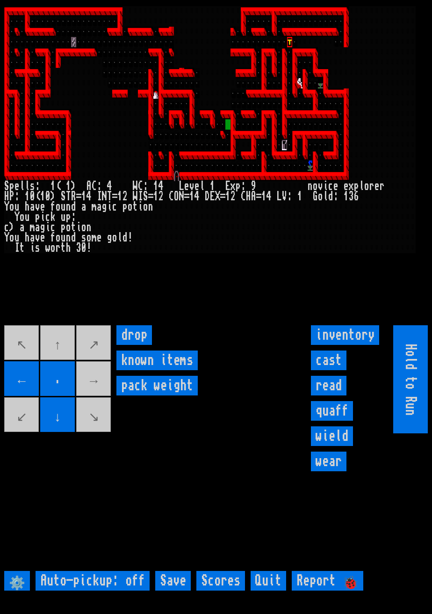
click at [58, 362] on movebuttons "↖ ↑ ↗ ← . → ↙ ↓ ↘" at bounding box center [58, 379] width 108 height 108
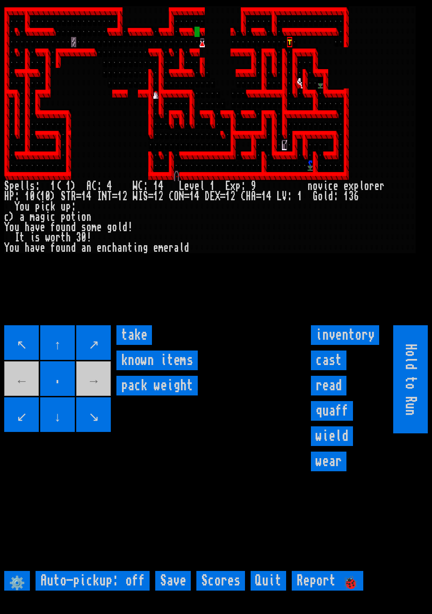
click at [140, 345] on input "take" at bounding box center [134, 335] width 36 height 20
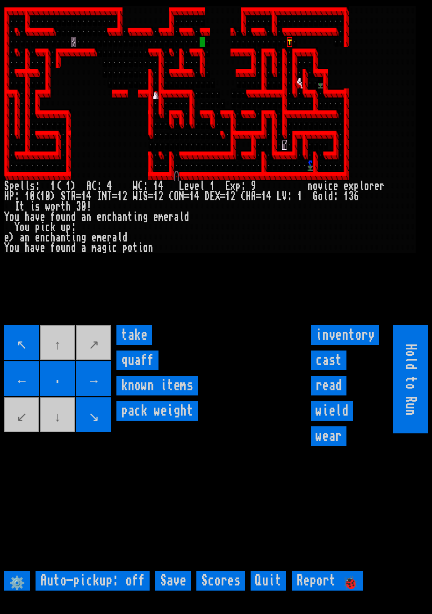
click at [142, 345] on input "take" at bounding box center [134, 335] width 36 height 20
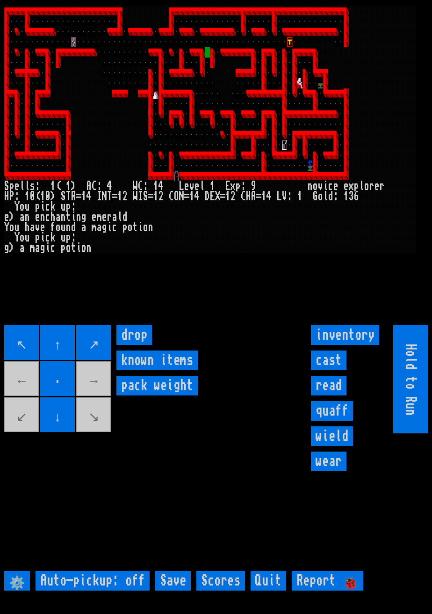
click at [104, 433] on movebuttons "↖ ↑ ↗ ← . → ↙ ↓ ↘" at bounding box center [58, 379] width 108 height 108
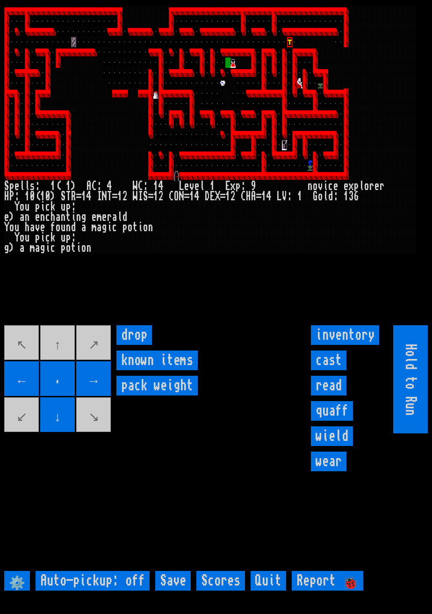
click at [98, 431] on movebuttons "↖ ↑ ↗ ← . → ↙ ↓ ↘" at bounding box center [58, 379] width 108 height 108
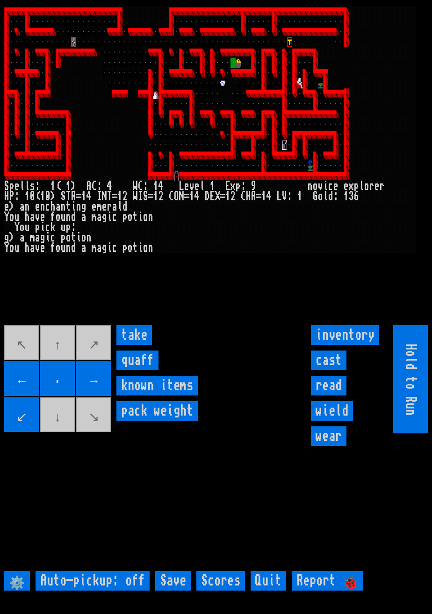
click at [141, 345] on input "take" at bounding box center [134, 335] width 36 height 20
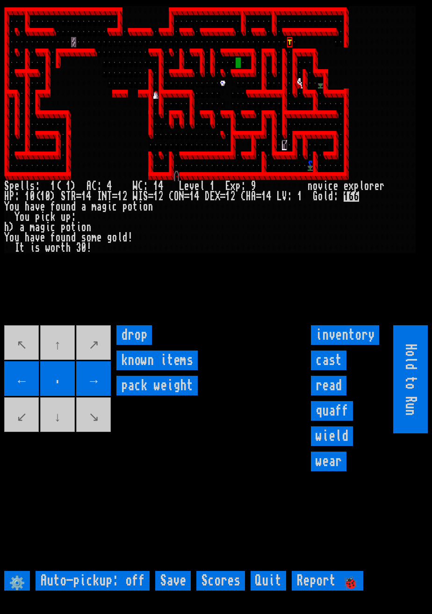
click at [138, 345] on input "drop" at bounding box center [134, 335] width 36 height 20
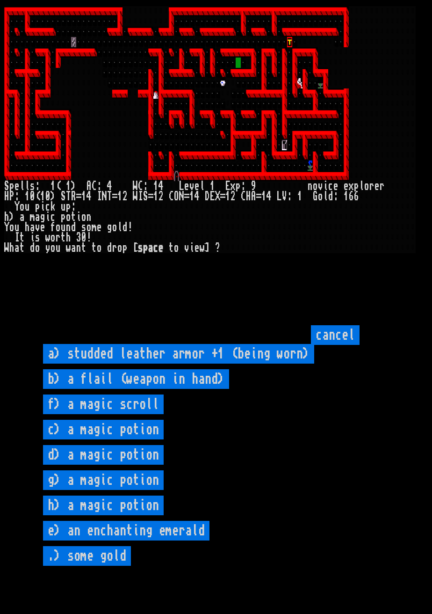
click at [348, 345] on input "cancel" at bounding box center [335, 335] width 49 height 20
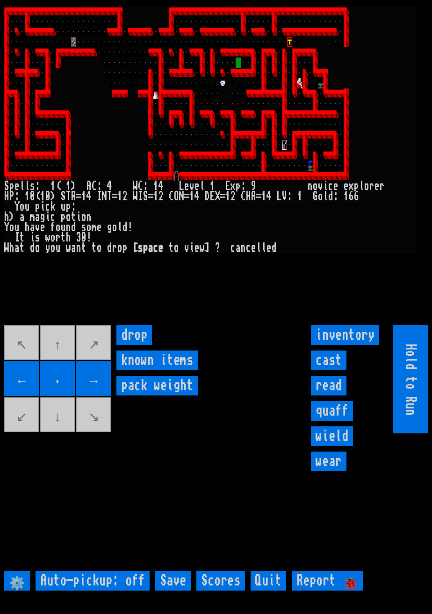
click at [33, 433] on movebuttons "↖ ↑ ↗ ← . → ↙ ↓ ↘" at bounding box center [58, 379] width 108 height 108
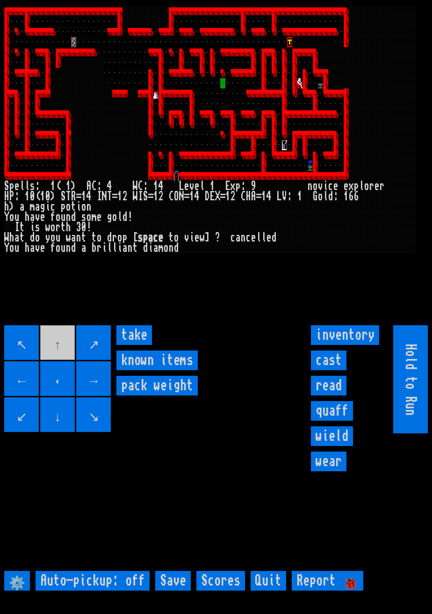
click at [144, 345] on input "take" at bounding box center [134, 335] width 36 height 20
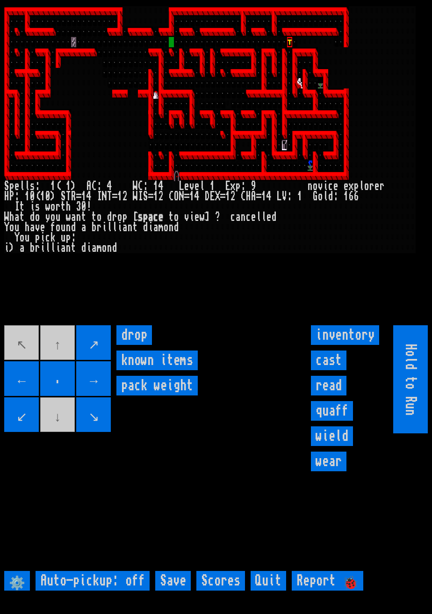
click at [35, 362] on movebuttons "↖ ↑ ↗ ← . → ↙ ↓ ↘" at bounding box center [58, 379] width 108 height 108
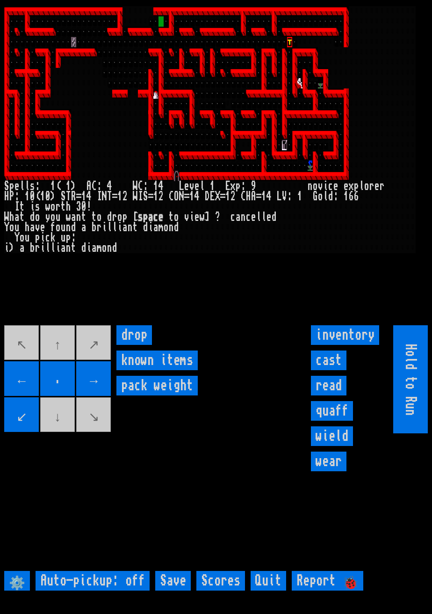
click at [78, 353] on movebuttons "↖ ↑ ↗ ← . → ↙ ↓ ↘" at bounding box center [58, 379] width 108 height 108
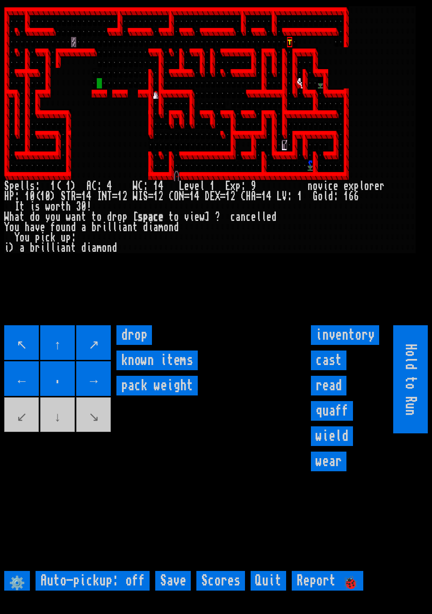
click at [33, 433] on movebuttons "↖ ↑ ↗ ← . → ↙ ↓ ↘" at bounding box center [58, 379] width 108 height 108
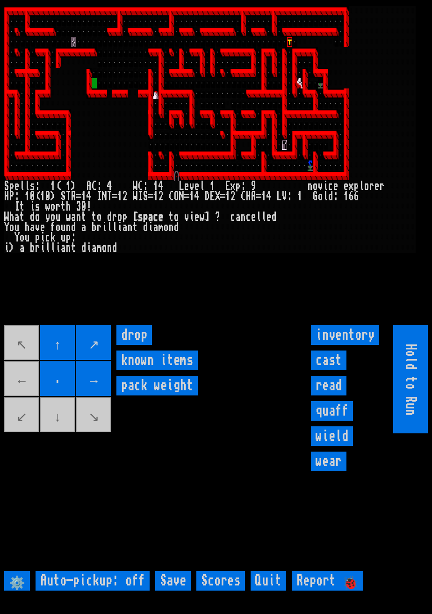
click at [29, 394] on movebuttons "↖ ↑ ↗ ← . → ↙ ↓ ↘" at bounding box center [58, 379] width 108 height 108
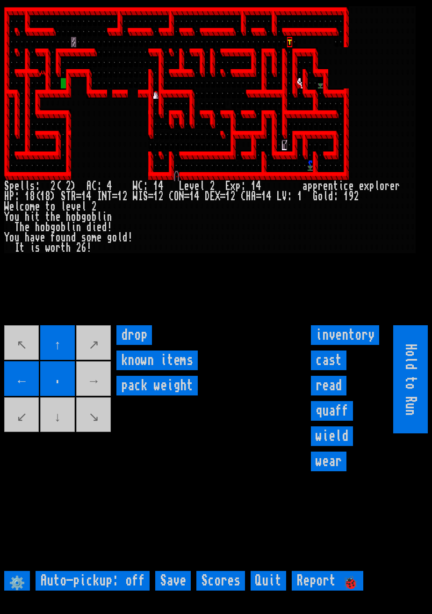
click at [99, 355] on movebuttons "↖ ↑ ↗ ← . → ↙ ↓ ↘" at bounding box center [58, 379] width 108 height 108
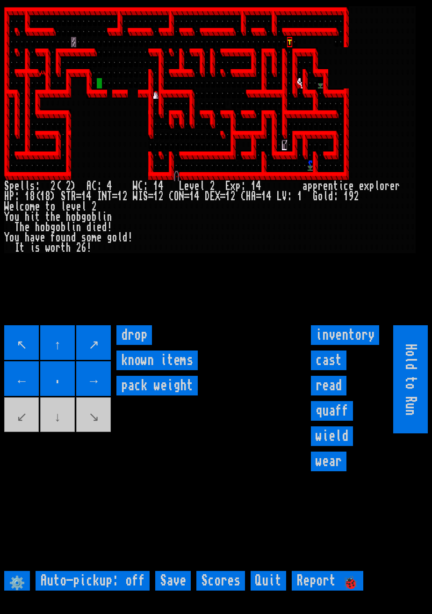
click at [90, 433] on movebuttons "↖ ↑ ↗ ← . → ↙ ↓ ↘" at bounding box center [58, 379] width 108 height 108
click at [98, 433] on movebuttons "↖ ↑ ↗ ← . → ↙ ↓ ↘" at bounding box center [58, 379] width 108 height 108
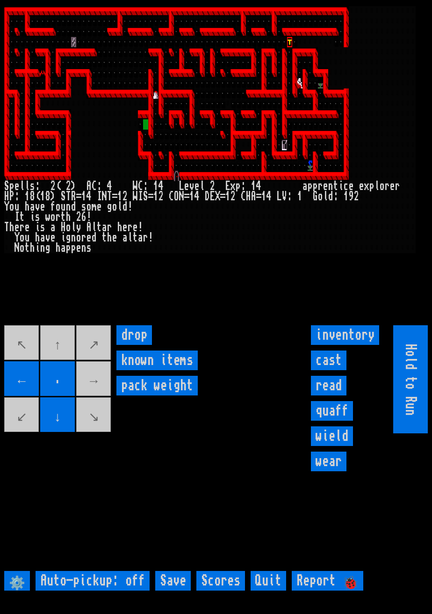
click at [60, 373] on movebuttons "↖ ↑ ↗ ← . → ↙ ↓ ↘" at bounding box center [58, 379] width 108 height 108
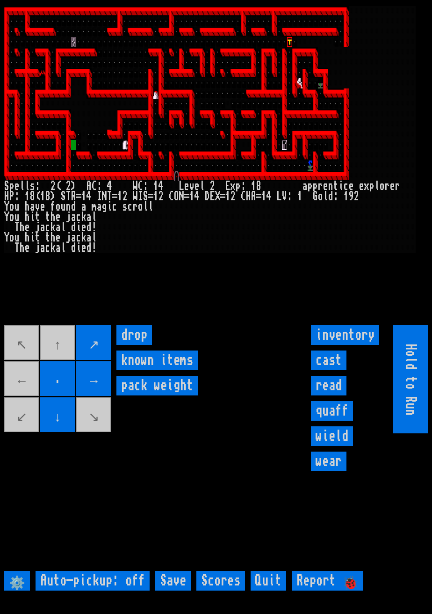
click at [64, 366] on movebuttons "↖ ↑ ↗ ← . → ↙ ↓ ↘" at bounding box center [58, 379] width 108 height 108
click at [63, 366] on movebuttons "↖ ↑ ↗ ← . → ↙ ↓ ↘" at bounding box center [58, 379] width 108 height 108
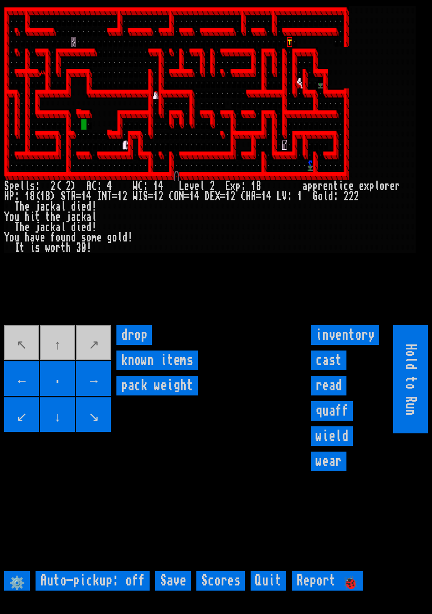
click at [59, 358] on movebuttons "↖ ↑ ↗ ← . → ↙ ↓ ↘" at bounding box center [58, 379] width 108 height 108
click at [31, 364] on movebuttons "↖ ↑ ↗ ← . → ↙ ↓ ↘" at bounding box center [58, 379] width 108 height 108
click at [29, 361] on movebuttons "↖ ↑ ↗ ← . → ↙ ↓ ↘" at bounding box center [58, 379] width 108 height 108
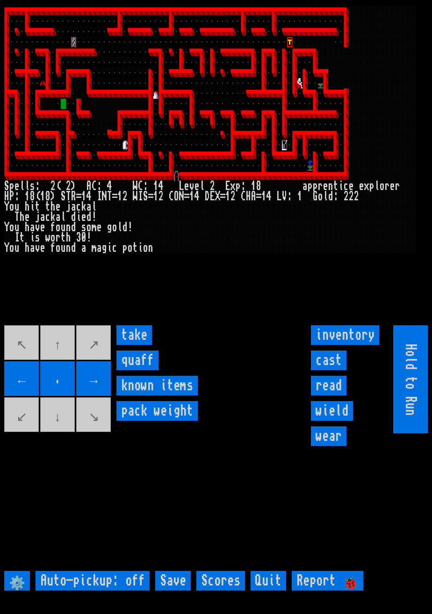
click at [140, 345] on input "take" at bounding box center [134, 335] width 36 height 20
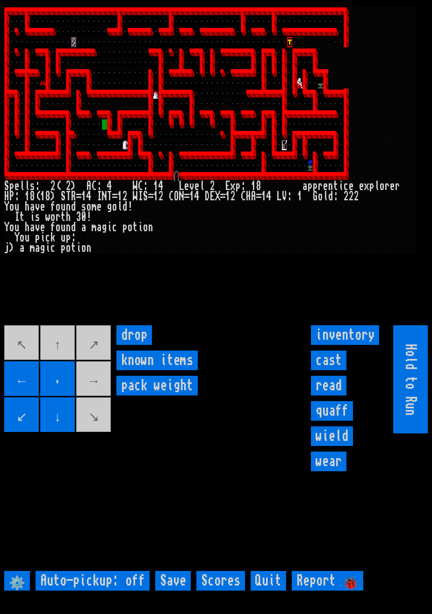
click at [96, 400] on movebuttons "↖ ↑ ↗ ← . → ↙ ↓ ↘" at bounding box center [58, 379] width 108 height 108
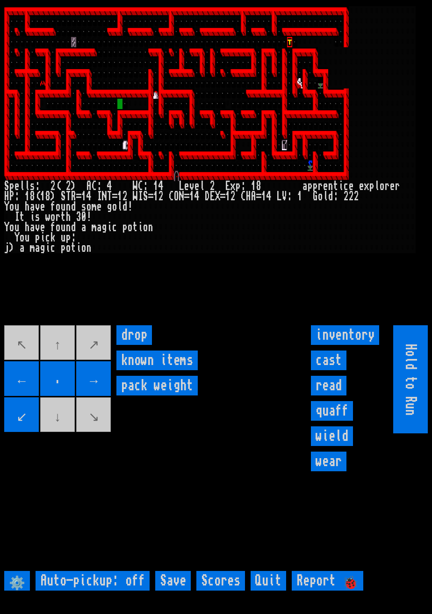
click at [111, 395] on input "→" at bounding box center [93, 378] width 35 height 35
click at [109, 394] on input "→" at bounding box center [93, 378] width 35 height 35
click at [110, 395] on input "→" at bounding box center [93, 378] width 35 height 35
click at [110, 396] on input "→" at bounding box center [93, 378] width 35 height 35
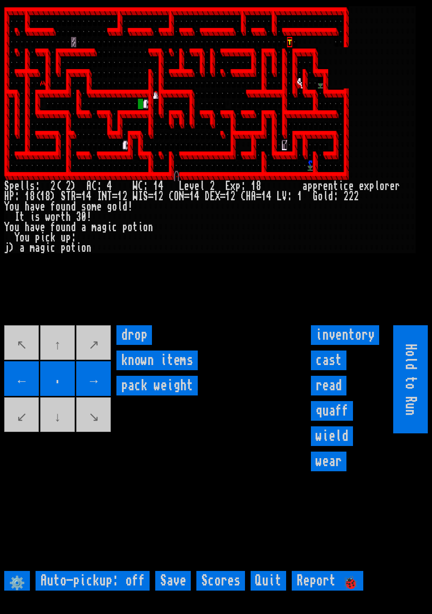
click at [118, 395] on weight "pack weight" at bounding box center [156, 386] width 81 height 20
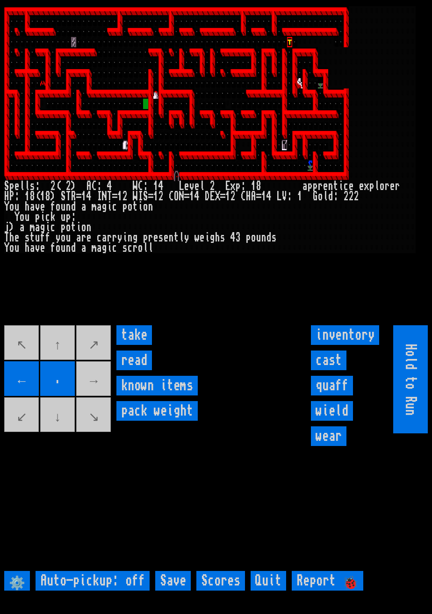
click at [141, 345] on input "take" at bounding box center [134, 335] width 36 height 20
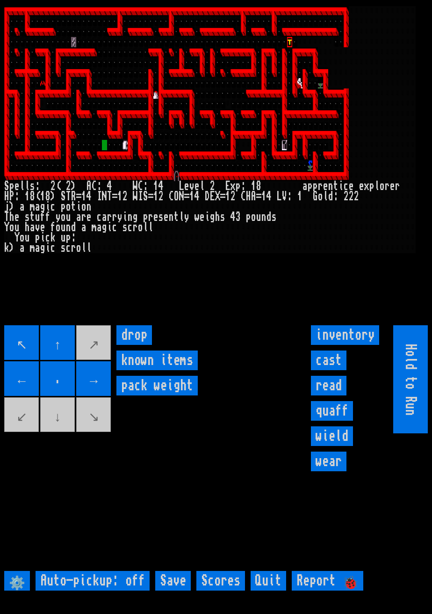
click at [105, 433] on movebuttons "↖ ↑ ↗ ← . → ↙ ↓ ↘" at bounding box center [58, 379] width 108 height 108
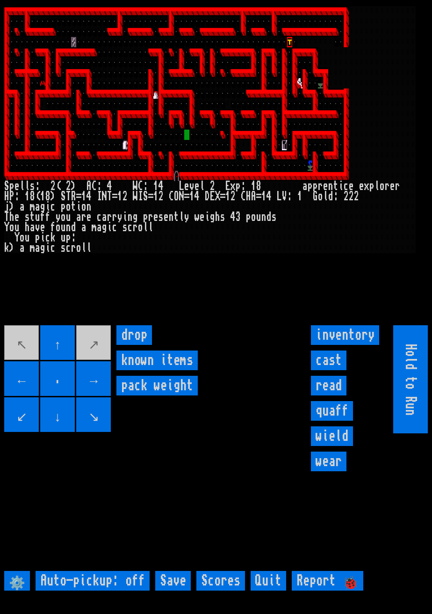
click at [103, 353] on movebuttons "↖ ↑ ↗ ← . → ↙ ↓ ↘" at bounding box center [58, 379] width 108 height 108
click at [104, 369] on movebuttons "↖ ↑ ↗ ← . → ↙ ↓ ↘" at bounding box center [58, 379] width 108 height 108
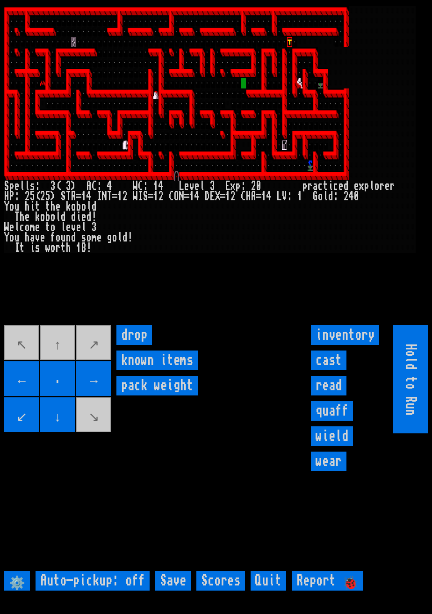
click at [120, 395] on weight "pack weight" at bounding box center [156, 386] width 81 height 20
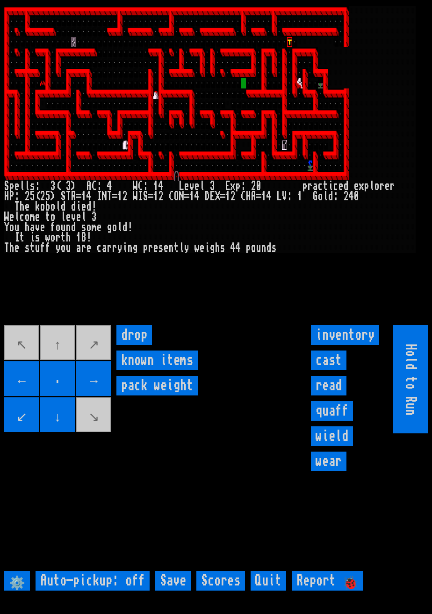
click at [118, 395] on weight "pack weight" at bounding box center [156, 386] width 81 height 20
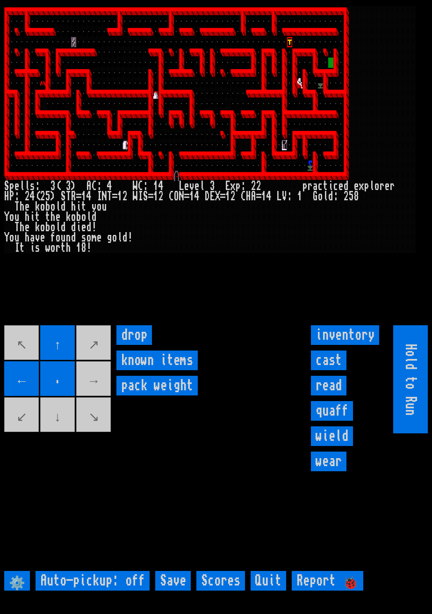
click at [73, 433] on movebuttons "↖ ↑ ↗ ← . → ↙ ↓ ↘" at bounding box center [58, 379] width 108 height 108
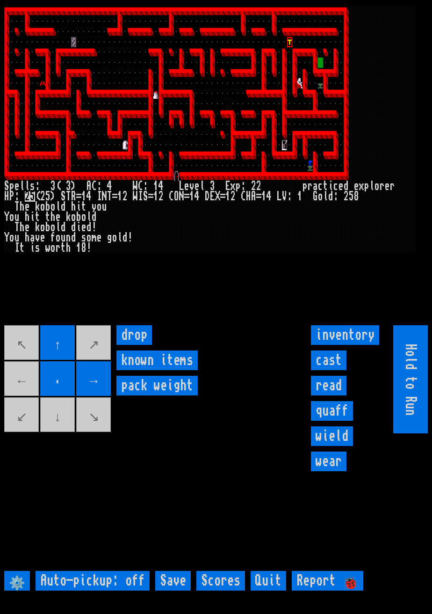
click at [73, 359] on input "↑" at bounding box center [57, 342] width 35 height 35
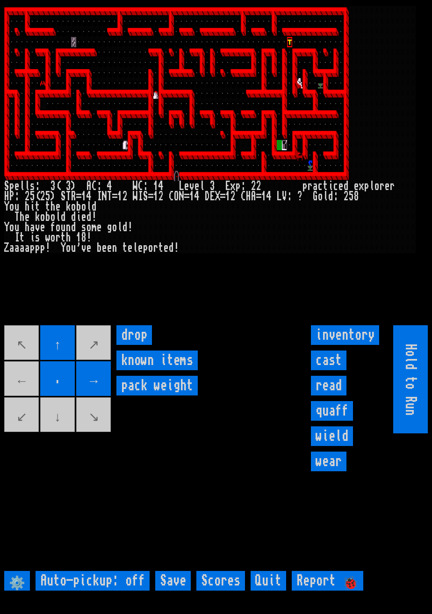
click at [122, 370] on items "known items" at bounding box center [156, 360] width 81 height 20
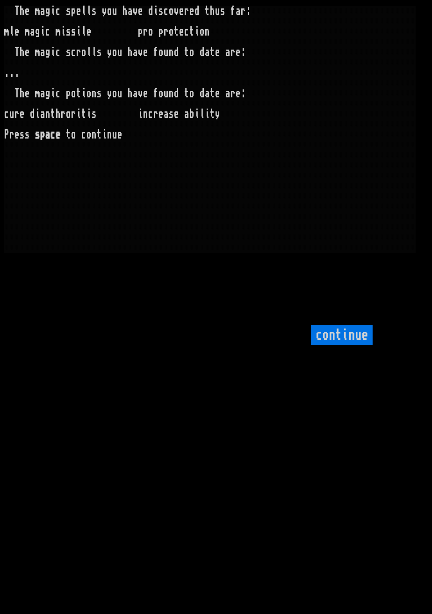
click at [354, 345] on input "continue" at bounding box center [342, 335] width 62 height 20
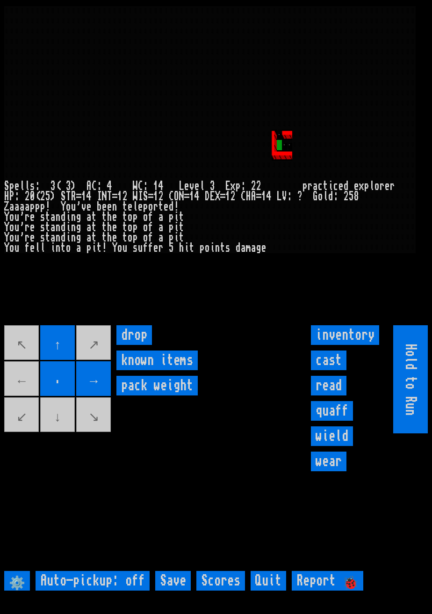
click at [27, 403] on movebuttons "↖ ↑ ↗ ← . → ↙ ↓ ↘" at bounding box center [58, 379] width 108 height 108
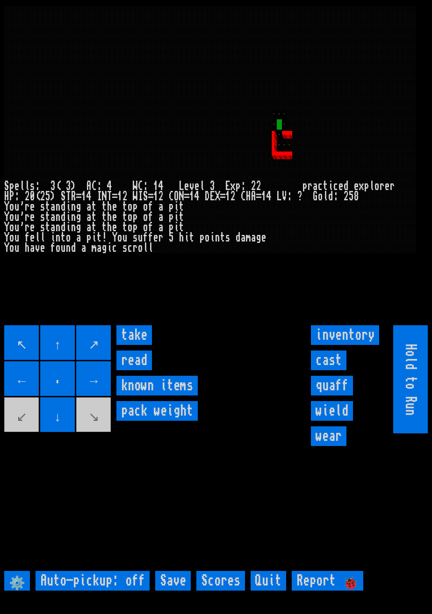
click at [146, 345] on input "take" at bounding box center [134, 335] width 36 height 20
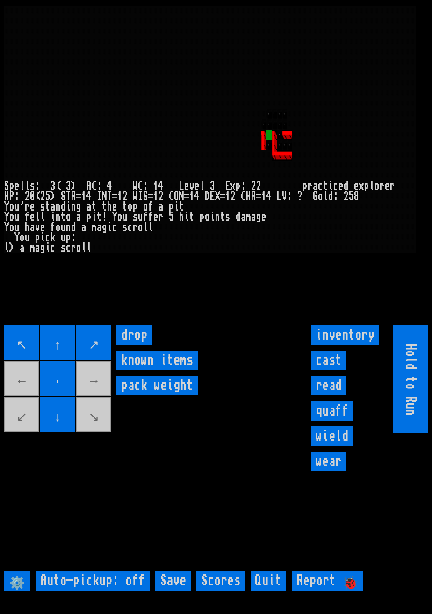
click at [26, 433] on movebuttons "↖ ↑ ↗ ← . → ↙ ↓ ↘" at bounding box center [58, 379] width 108 height 108
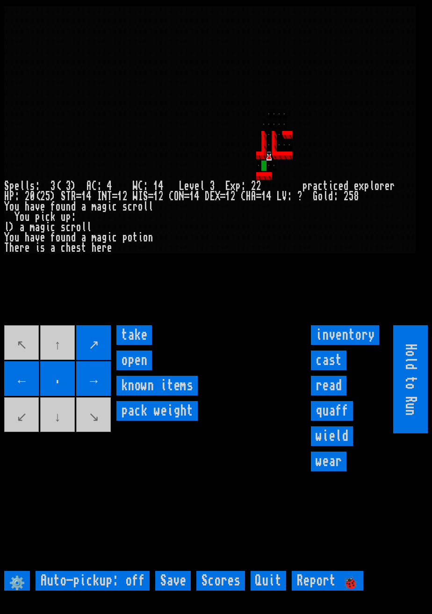
click at [145, 345] on input "take" at bounding box center [134, 335] width 36 height 20
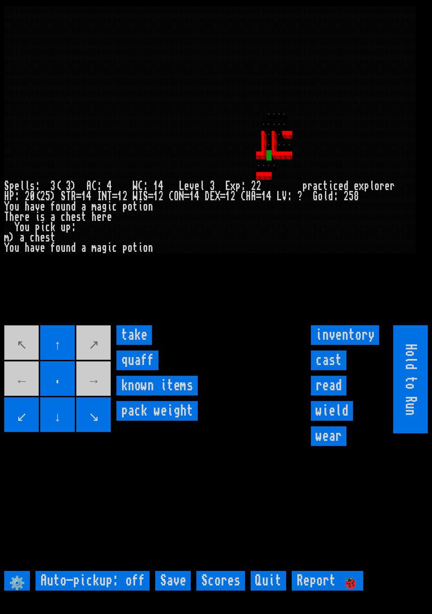
click at [144, 345] on input "take" at bounding box center [134, 335] width 36 height 20
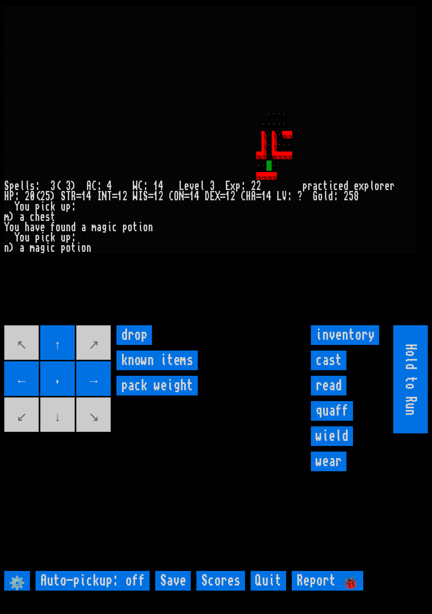
click at [349, 345] on input "inventory" at bounding box center [345, 335] width 68 height 20
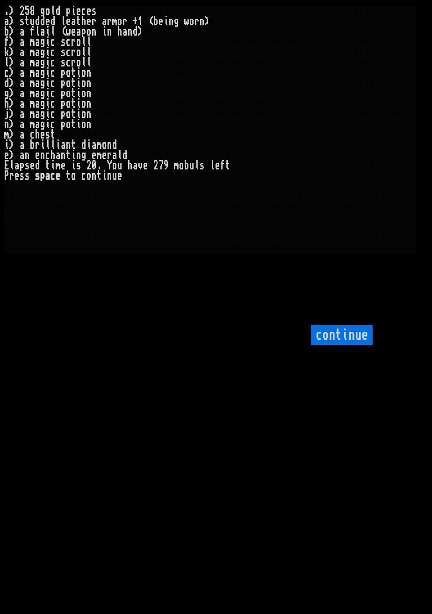
click at [355, 345] on input "continue" at bounding box center [342, 335] width 62 height 20
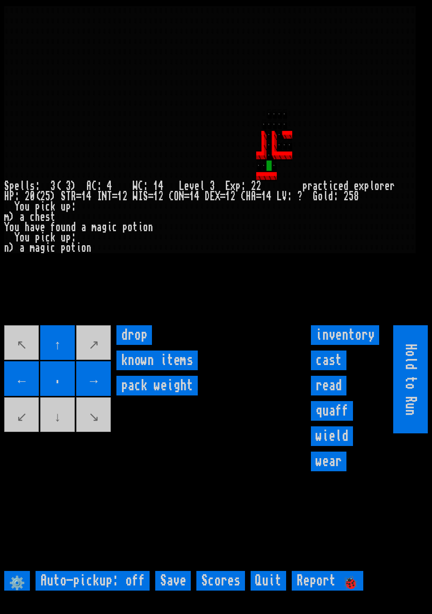
click at [146, 345] on input "drop" at bounding box center [134, 335] width 36 height 20
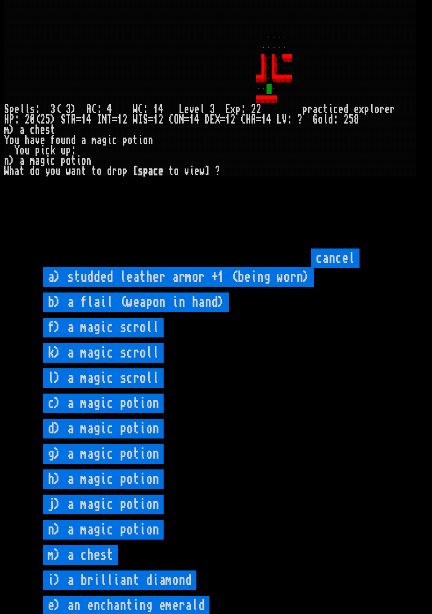
scroll to position [89, 0]
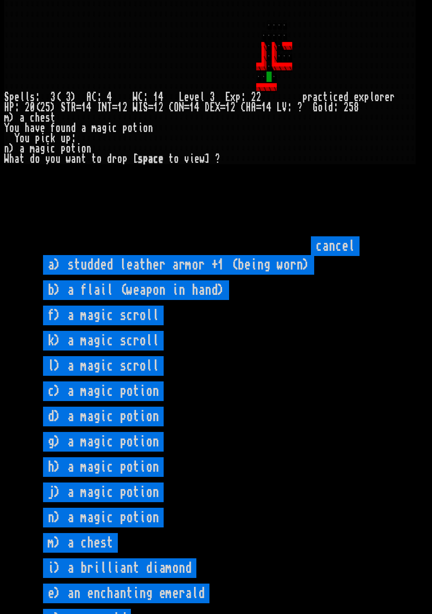
click at [97, 552] on chest "m) a chest" at bounding box center [80, 543] width 75 height 20
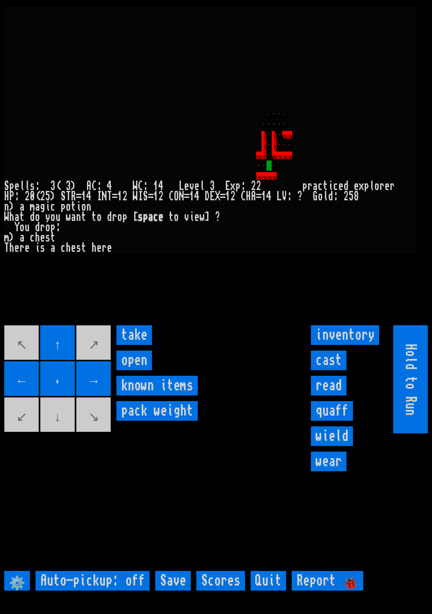
click at [143, 370] on input "open" at bounding box center [134, 360] width 36 height 20
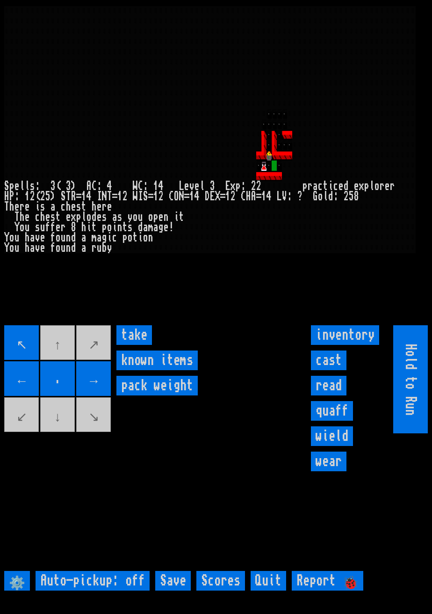
click at [139, 345] on input "take" at bounding box center [134, 335] width 36 height 20
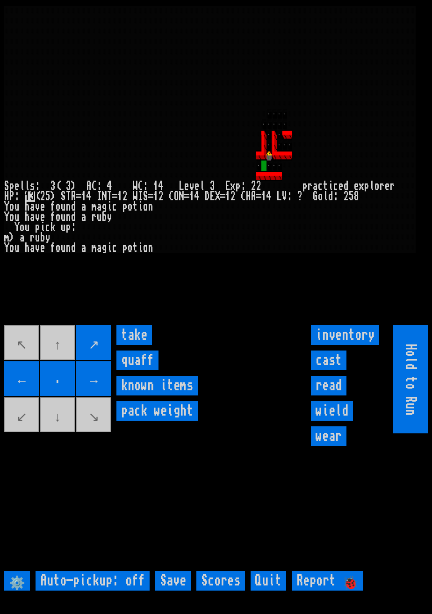
click at [141, 345] on input "take" at bounding box center [134, 335] width 36 height 20
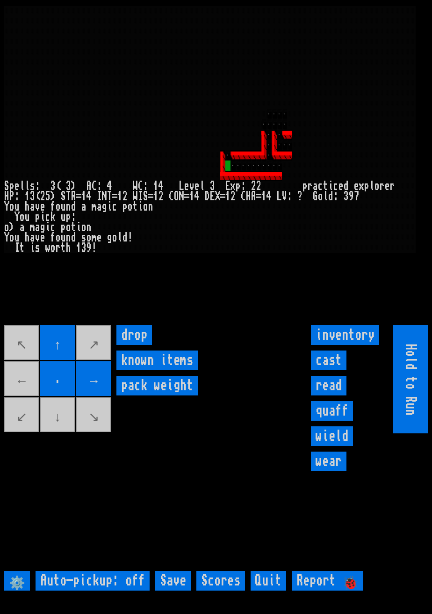
click at [330, 395] on input "read" at bounding box center [329, 386] width 36 height 20
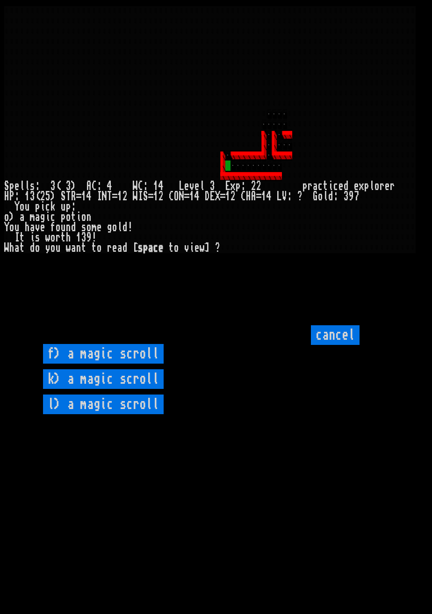
click at [142, 363] on scroll "f) a magic scroll" at bounding box center [103, 354] width 121 height 20
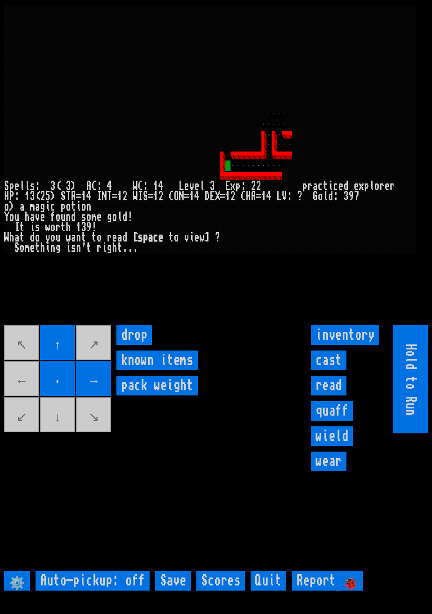
click at [332, 395] on input "read" at bounding box center [329, 386] width 36 height 20
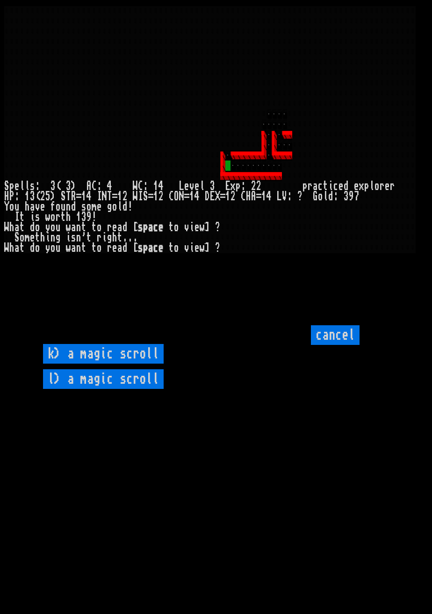
click at [138, 363] on scroll "k) a magic scroll" at bounding box center [103, 354] width 121 height 20
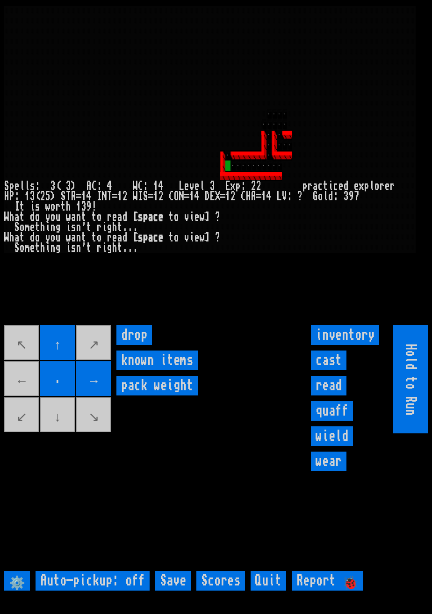
click at [331, 395] on input "read" at bounding box center [329, 386] width 36 height 20
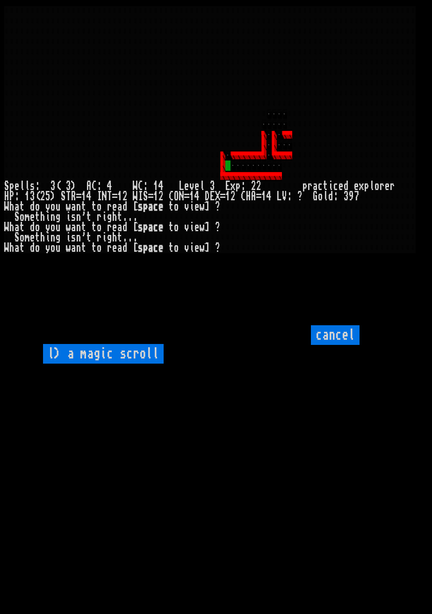
click at [146, 363] on scroll "l) a magic scroll" at bounding box center [103, 354] width 121 height 20
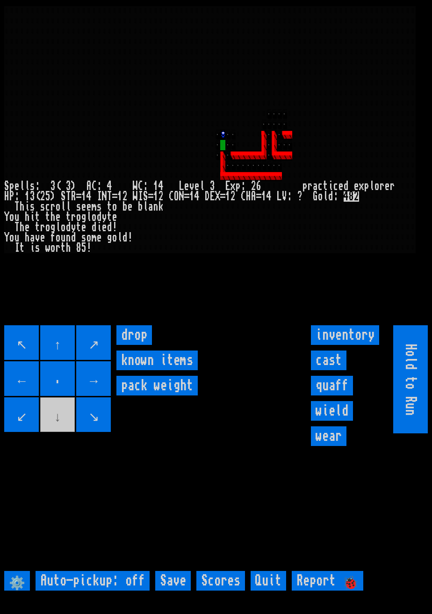
click at [80, 351] on input "↗" at bounding box center [93, 342] width 35 height 35
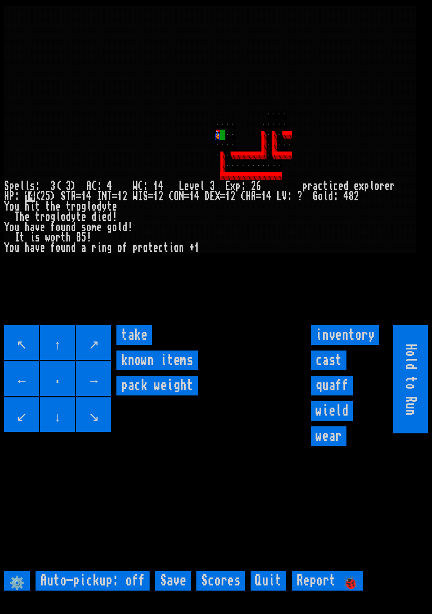
click at [146, 345] on input "take" at bounding box center [134, 335] width 36 height 20
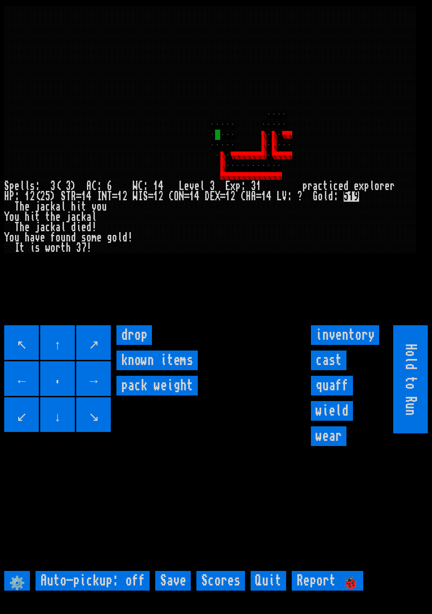
click at [335, 446] on input "wear" at bounding box center [329, 436] width 36 height 20
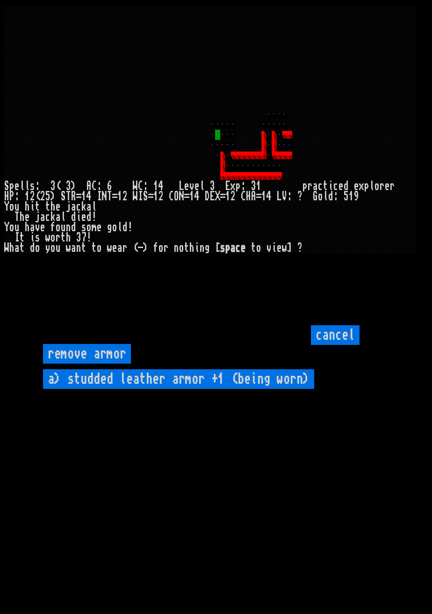
click at [350, 345] on input "cancel" at bounding box center [335, 335] width 49 height 20
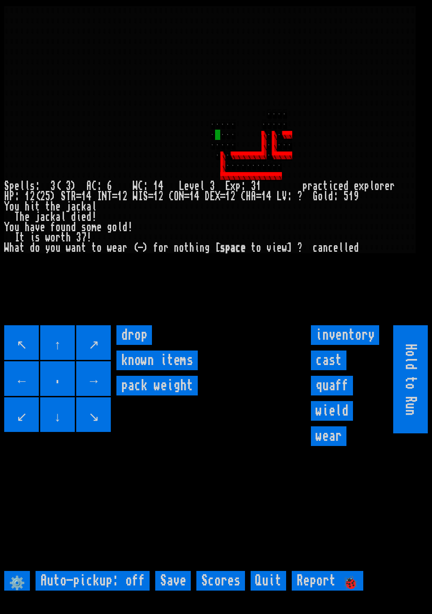
click at [347, 420] on input "wield" at bounding box center [332, 411] width 42 height 20
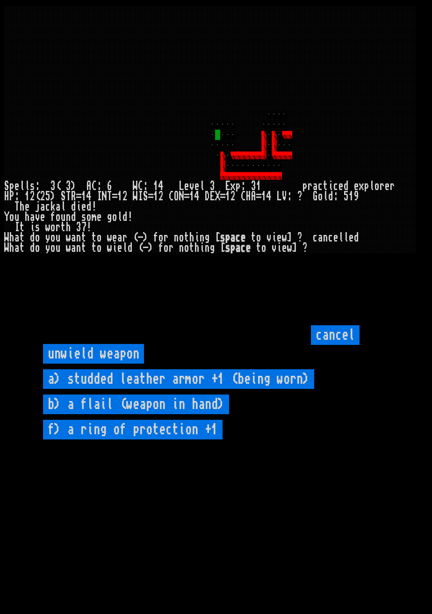
click at [191, 439] on \+1 "f) a ring of protection +1" at bounding box center [133, 430] width 180 height 20
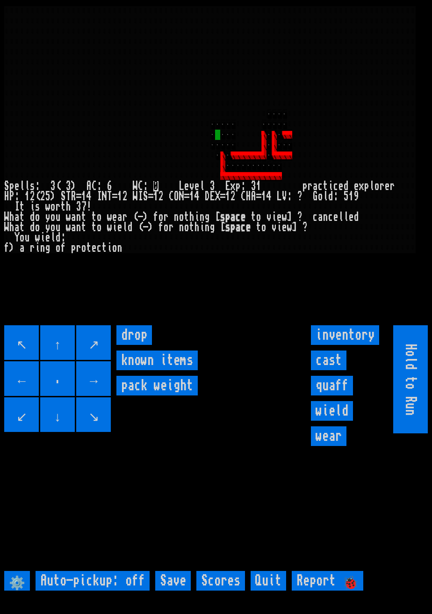
click at [331, 420] on input "wield" at bounding box center [332, 411] width 42 height 20
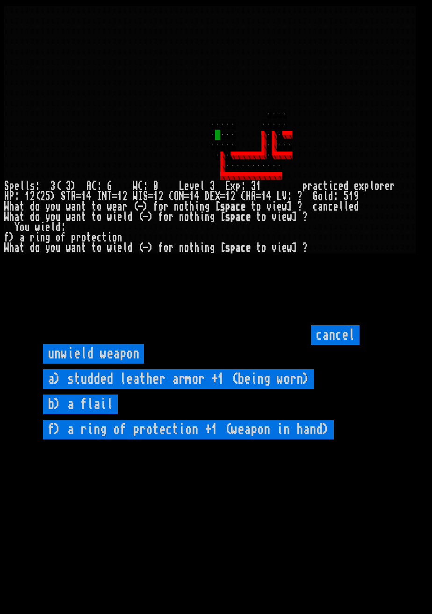
click at [101, 414] on flail "b) a flail" at bounding box center [80, 404] width 75 height 20
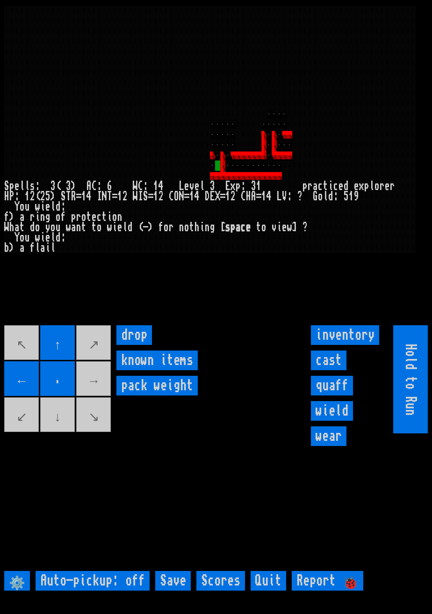
click at [60, 433] on movebuttons "↖ ↑ ↗ ← . → ↙ ↓ ↘" at bounding box center [58, 379] width 108 height 108
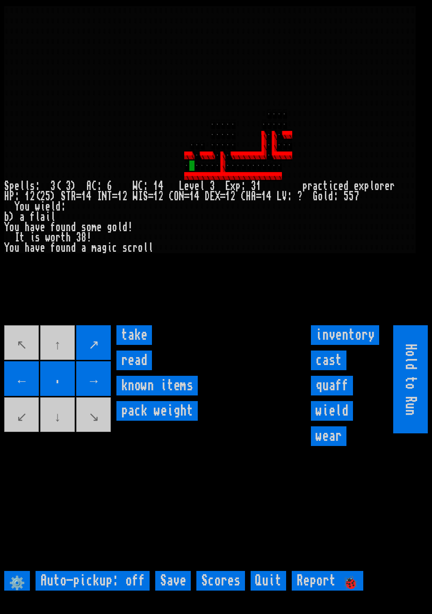
click at [139, 345] on input "take" at bounding box center [134, 335] width 36 height 20
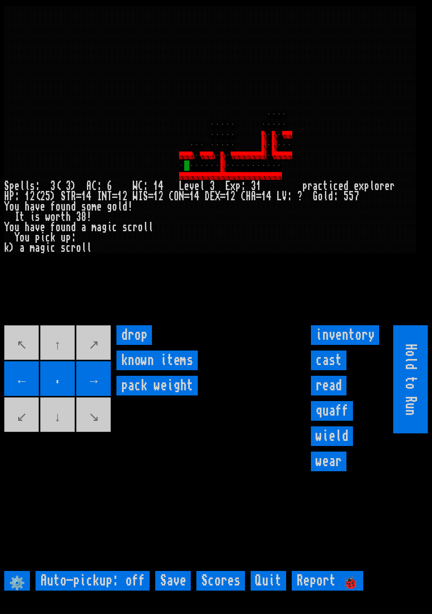
click at [348, 420] on input "quaff" at bounding box center [332, 411] width 42 height 20
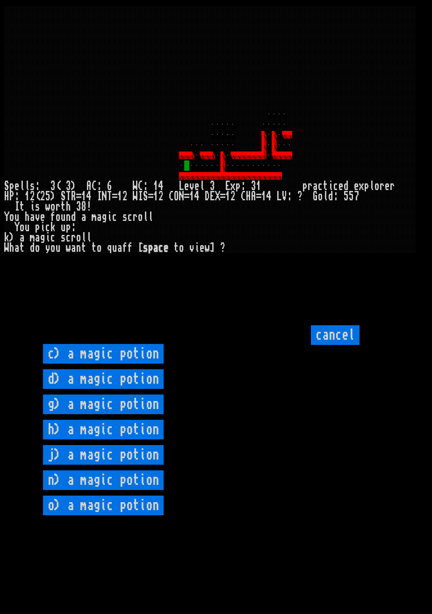
click at [137, 389] on potion "d) a magic potion" at bounding box center [103, 379] width 121 height 20
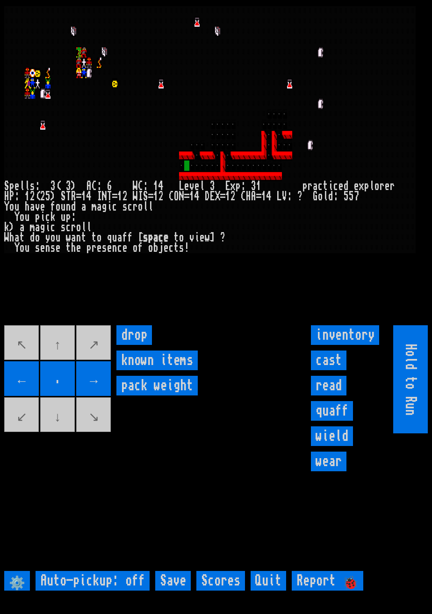
click at [340, 420] on input "quaff" at bounding box center [332, 411] width 42 height 20
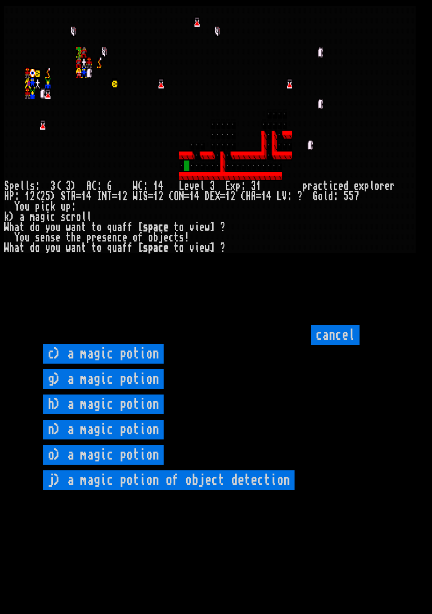
click at [145, 464] on potion "o) a magic potion" at bounding box center [103, 455] width 121 height 20
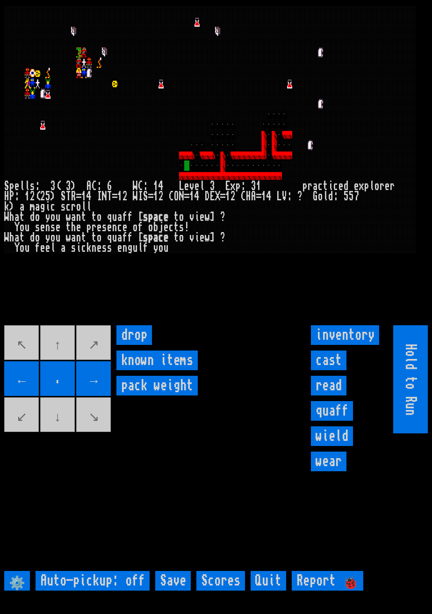
click at [340, 420] on input "quaff" at bounding box center [332, 411] width 42 height 20
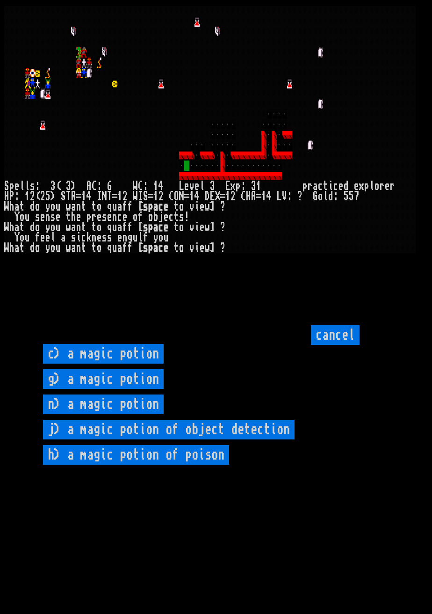
click at [146, 414] on potion "n) a magic potion" at bounding box center [103, 404] width 121 height 20
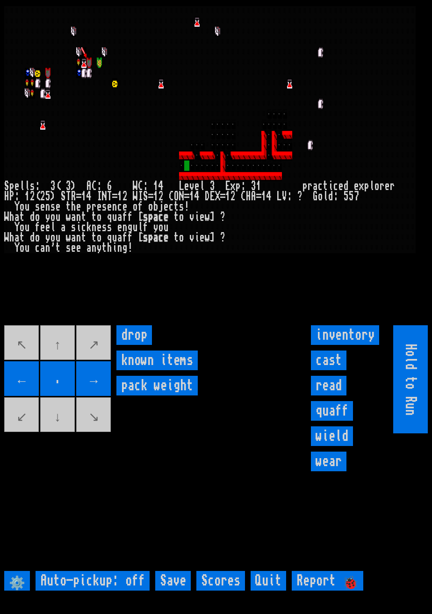
click at [333, 420] on input "quaff" at bounding box center [332, 411] width 42 height 20
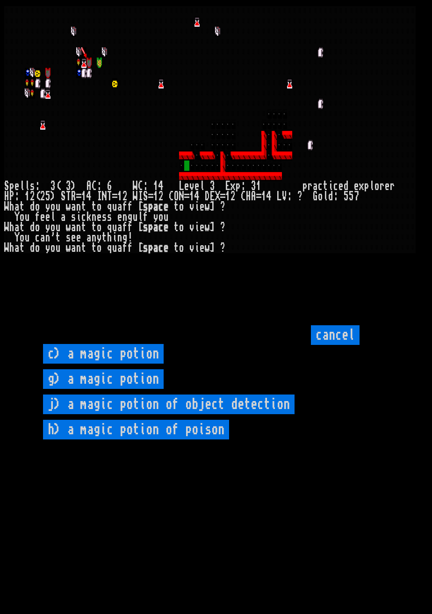
click at [145, 389] on potion "g) a magic potion" at bounding box center [103, 379] width 121 height 20
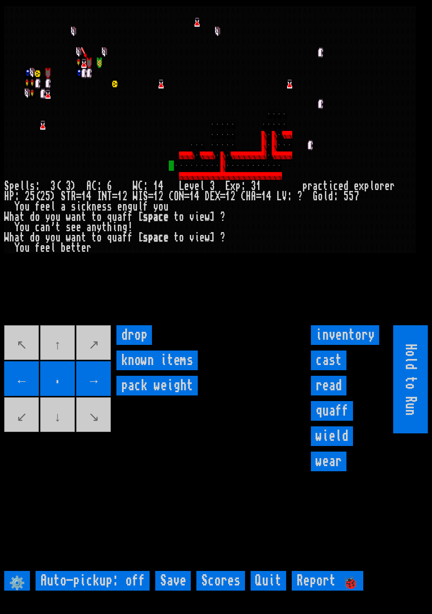
click at [343, 420] on input "quaff" at bounding box center [332, 411] width 42 height 20
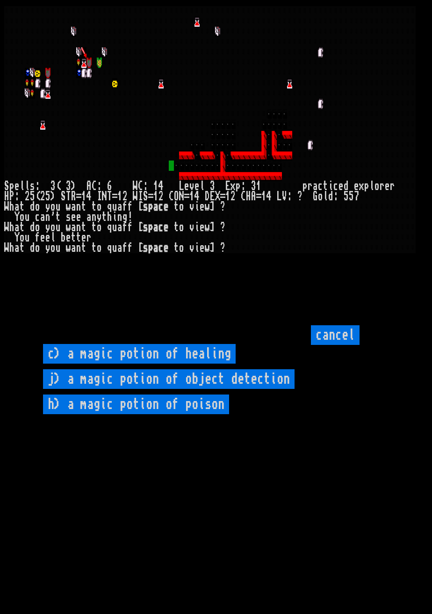
click at [189, 363] on healing "c) a magic potion of healing" at bounding box center [139, 354] width 193 height 20
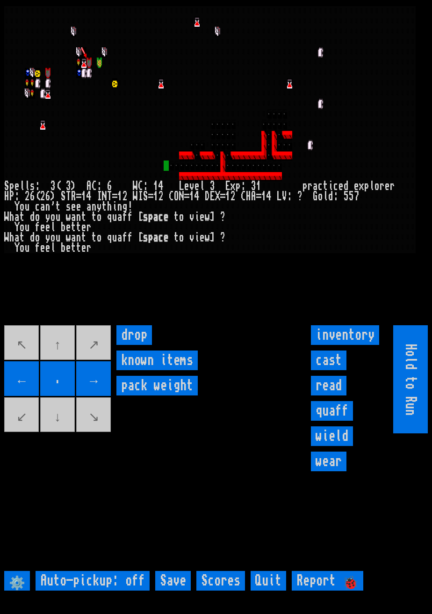
click at [75, 433] on movebuttons "↖ ↑ ↗ ← . → ↙ ↓ ↘" at bounding box center [58, 379] width 108 height 108
click at [22, 398] on movebuttons "↖ ↑ ↗ ← . → ↙ ↓ ↘" at bounding box center [58, 379] width 108 height 108
click at [22, 397] on movebuttons "↖ ↑ ↗ ← . → ↙ ↓ ↘" at bounding box center [58, 379] width 108 height 108
click at [24, 394] on movebuttons "↖ ↑ ↗ ← . → ↙ ↓ ↘" at bounding box center [58, 379] width 108 height 108
click at [73, 358] on movebuttons "↖ ↑ ↗ ← . → ↙ ↓ ↘" at bounding box center [58, 379] width 108 height 108
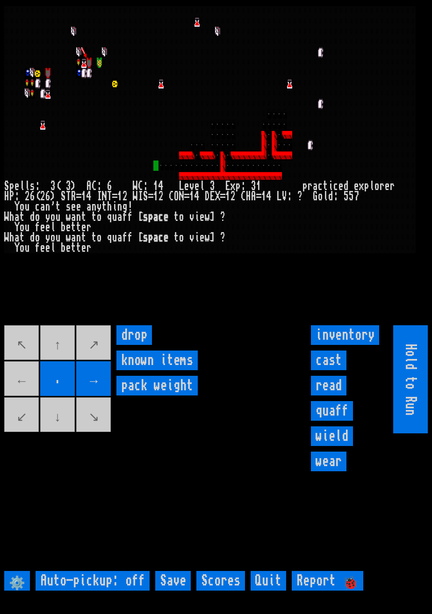
click at [62, 364] on movebuttons "↖ ↑ ↗ ← . → ↙ ↓ ↘" at bounding box center [58, 379] width 108 height 108
click at [98, 363] on movebuttons "↖ ↑ ↗ ← . → ↙ ↓ ↘" at bounding box center [58, 379] width 108 height 108
click at [96, 363] on movebuttons "↖ ↑ ↗ ← . → ↙ ↓ ↘" at bounding box center [58, 379] width 108 height 108
click at [101, 357] on movebuttons "↖ ↑ ↗ ← . → ↙ ↓ ↘" at bounding box center [58, 379] width 108 height 108
click at [100, 361] on movebuttons "↖ ↑ ↗ ← . → ↙ ↓ ↘" at bounding box center [58, 379] width 108 height 108
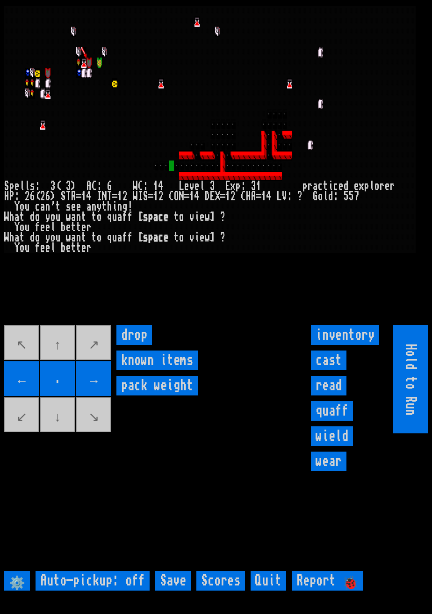
click at [65, 358] on movebuttons "↖ ↑ ↗ ← . → ↙ ↓ ↘" at bounding box center [58, 379] width 108 height 108
click at [59, 357] on movebuttons "↖ ↑ ↗ ← . → ↙ ↓ ↘" at bounding box center [58, 379] width 108 height 108
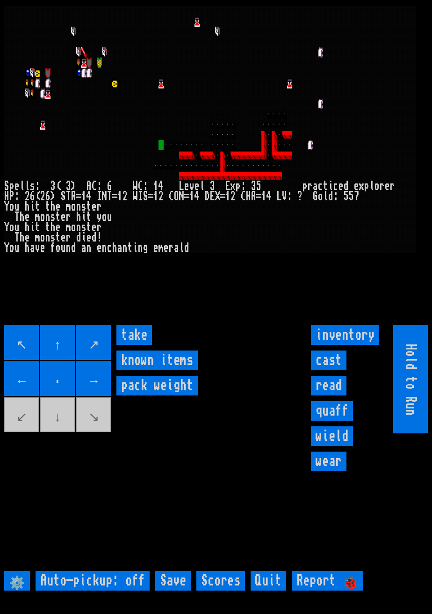
click at [139, 345] on input "take" at bounding box center [134, 335] width 36 height 20
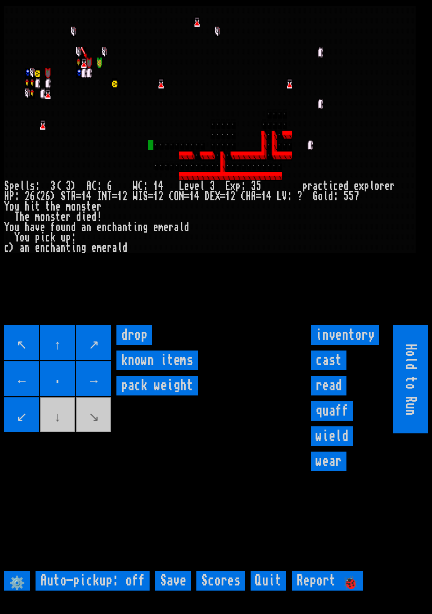
click at [339, 395] on input "read" at bounding box center [329, 386] width 36 height 20
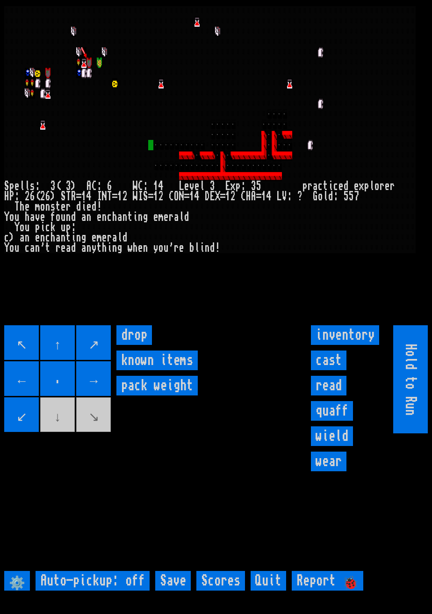
click at [345, 420] on input "quaff" at bounding box center [332, 411] width 42 height 20
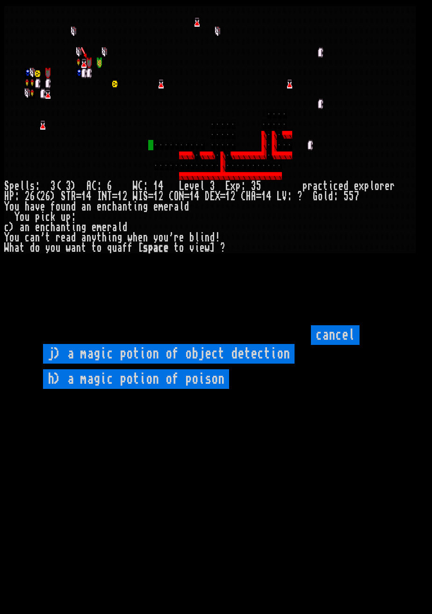
click at [343, 345] on input "cancel" at bounding box center [335, 335] width 49 height 20
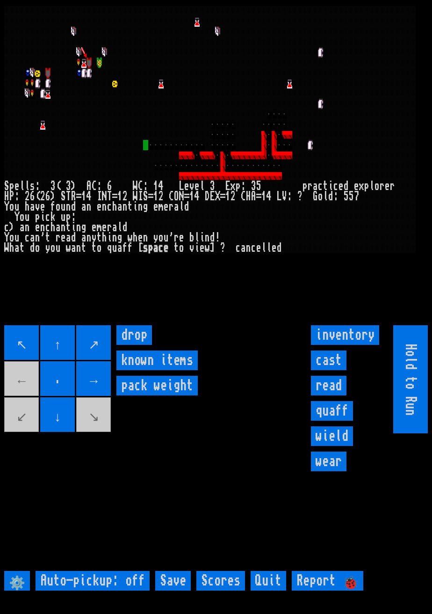
click at [30, 396] on movebuttons "↖ ↑ ↗ ← . → ↙ ↓ ↘" at bounding box center [58, 379] width 108 height 108
click at [28, 403] on movebuttons "↖ ↑ ↗ ← . → ↙ ↓ ↘" at bounding box center [58, 379] width 108 height 108
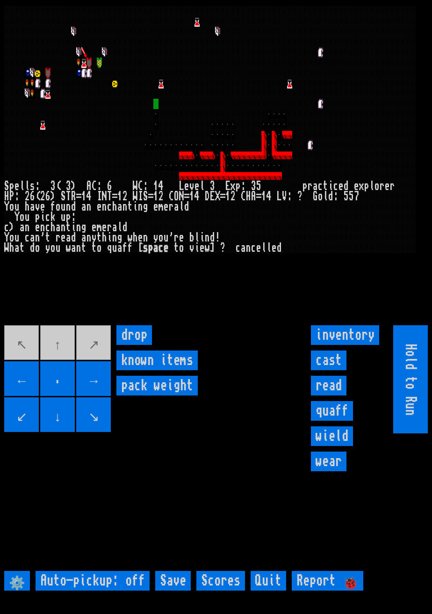
click at [57, 366] on movebuttons "↖ ↑ ↗ ← . → ↙ ↓ ↘" at bounding box center [58, 379] width 108 height 108
click at [93, 369] on movebuttons "↖ ↑ ↗ ← . → ↙ ↓ ↘" at bounding box center [58, 379] width 108 height 108
click at [64, 361] on movebuttons "↖ ↑ ↗ ← . → ↙ ↓ ↘" at bounding box center [58, 379] width 108 height 108
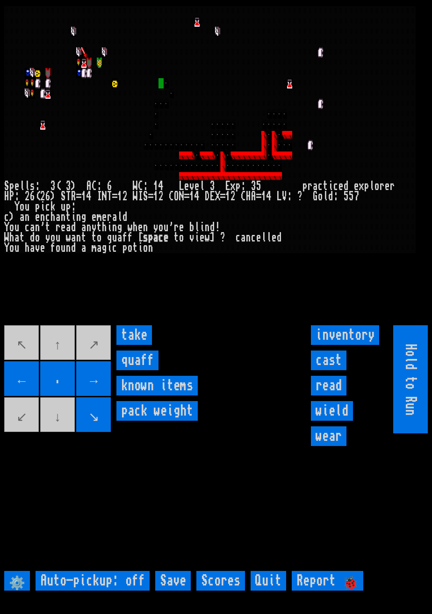
click at [141, 345] on input "take" at bounding box center [134, 335] width 36 height 20
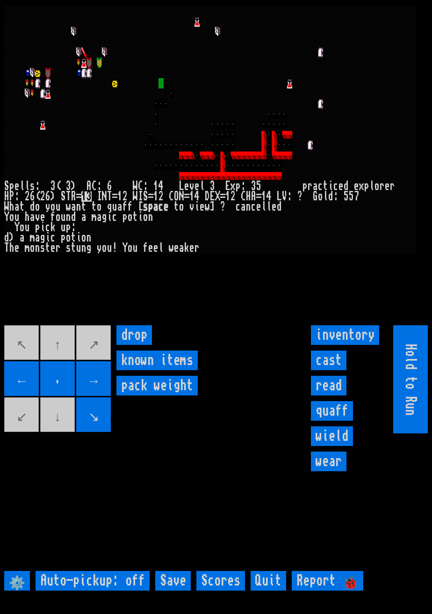
click at [331, 420] on input "quaff" at bounding box center [332, 411] width 42 height 20
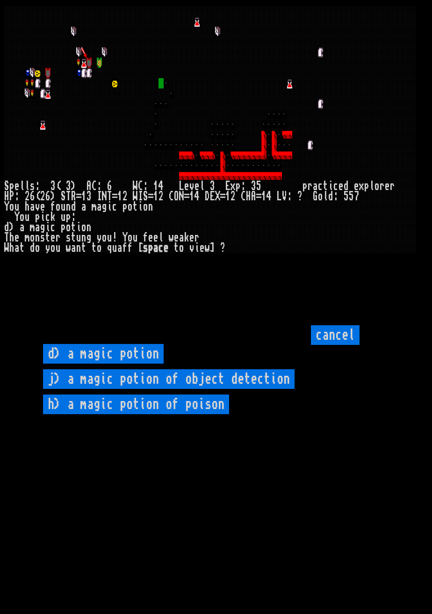
click at [126, 363] on potion "d) a magic potion" at bounding box center [103, 354] width 121 height 20
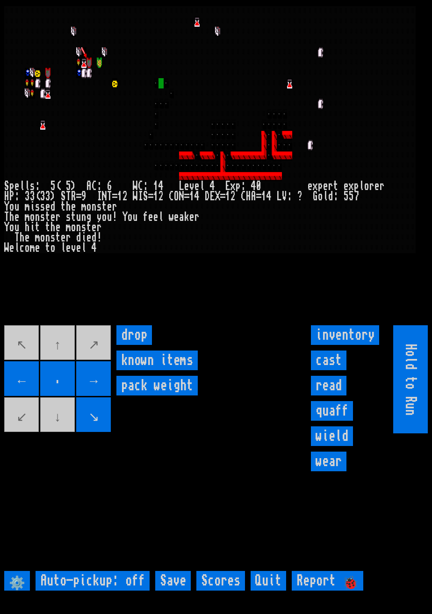
click at [58, 359] on movebuttons "↖ ↑ ↗ ← . → ↙ ↓ ↘" at bounding box center [58, 379] width 108 height 108
click at [61, 364] on movebuttons "↖ ↑ ↗ ← . → ↙ ↓ ↘" at bounding box center [58, 379] width 108 height 108
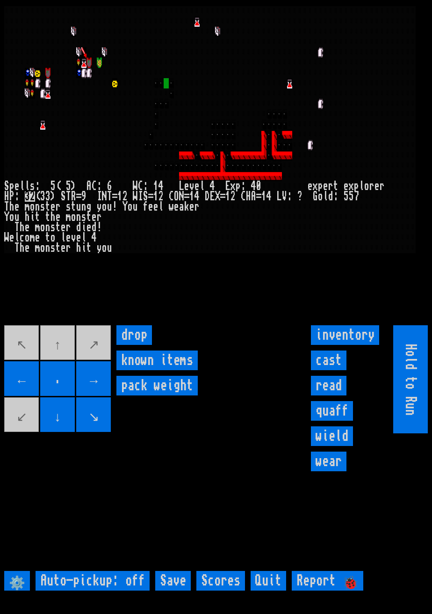
click at [101, 362] on movebuttons "↖ ↑ ↗ ← . → ↙ ↓ ↘" at bounding box center [58, 379] width 108 height 108
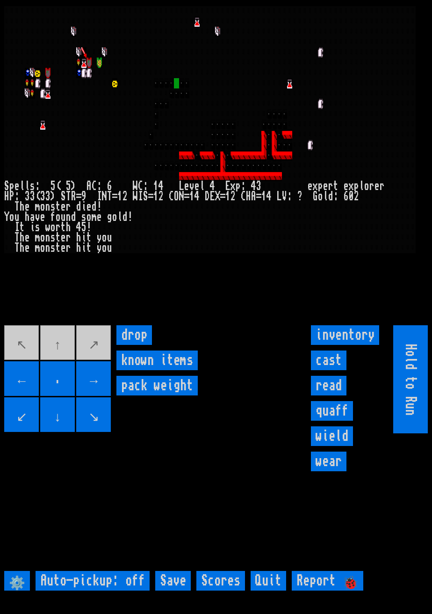
click at [62, 361] on movebuttons "↖ ↑ ↗ ← . → ↙ ↓ ↘" at bounding box center [58, 379] width 108 height 108
click at [64, 362] on movebuttons "↖ ↑ ↗ ← . → ↙ ↓ ↘" at bounding box center [58, 379] width 108 height 108
click at [63, 362] on movebuttons "↖ ↑ ↗ ← . → ↙ ↓ ↘" at bounding box center [58, 379] width 108 height 108
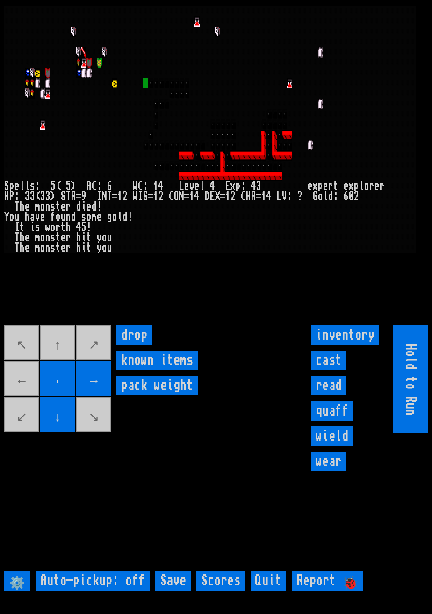
click at [33, 398] on movebuttons "↖ ↑ ↗ ← . → ↙ ↓ ↘" at bounding box center [58, 379] width 108 height 108
click at [34, 395] on movebuttons "↖ ↑ ↗ ← . → ↙ ↓ ↘" at bounding box center [58, 379] width 108 height 108
click at [34, 396] on movebuttons "↖ ↑ ↗ ← . → ↙ ↓ ↘" at bounding box center [58, 379] width 108 height 108
click at [33, 396] on movebuttons "↖ ↑ ↗ ← . → ↙ ↓ ↘" at bounding box center [58, 379] width 108 height 108
click at [71, 365] on movebuttons "↖ ↑ ↗ ← . → ↙ ↓ ↘" at bounding box center [58, 379] width 108 height 108
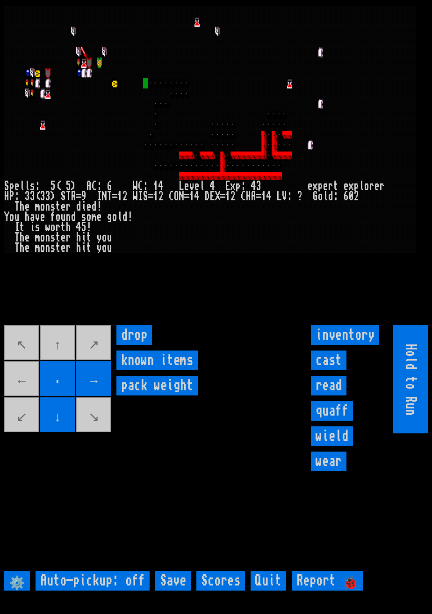
click at [69, 366] on movebuttons "↖ ↑ ↗ ← . → ↙ ↓ ↘" at bounding box center [58, 379] width 108 height 108
click at [108, 358] on movebuttons "↖ ↑ ↗ ← . → ↙ ↓ ↘" at bounding box center [58, 379] width 108 height 108
click at [108, 362] on movebuttons "↖ ↑ ↗ ← . → ↙ ↓ ↘" at bounding box center [58, 379] width 108 height 108
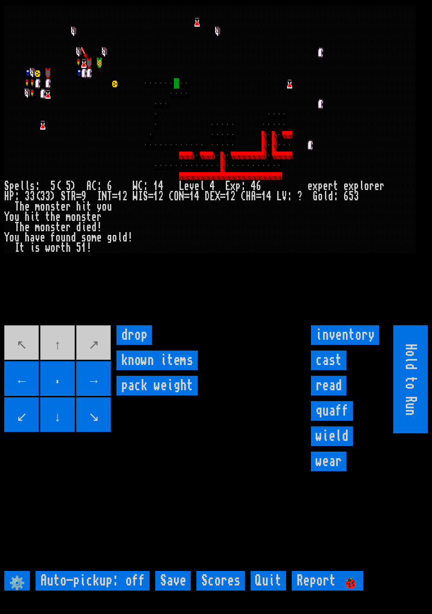
click at [70, 358] on movebuttons "↖ ↑ ↗ ← . → ↙ ↓ ↘" at bounding box center [58, 379] width 108 height 108
click at [52, 362] on movebuttons "↖ ↑ ↗ ← . → ↙ ↓ ↘" at bounding box center [58, 379] width 108 height 108
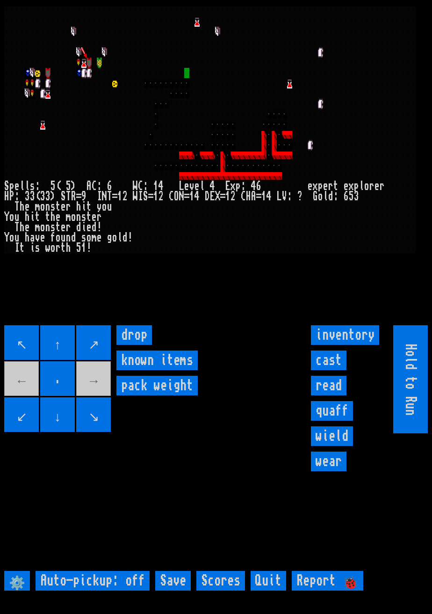
click at [102, 402] on movebuttons "↖ ↑ ↗ ← . → ↙ ↓ ↘" at bounding box center [58, 379] width 108 height 108
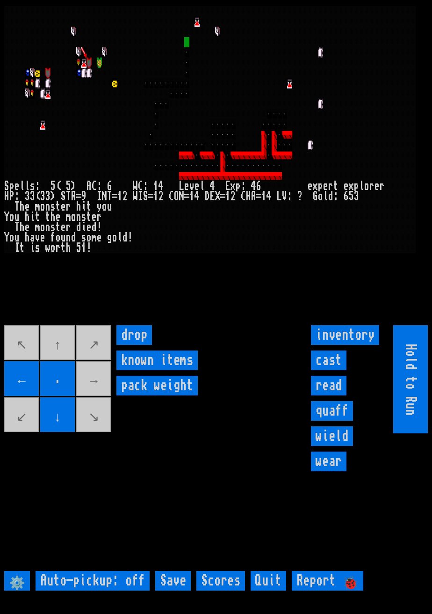
click at [58, 360] on movebuttons "↖ ↑ ↗ ← . → ↙ ↓ ↘" at bounding box center [58, 379] width 108 height 108
click at [59, 362] on movebuttons "↖ ↑ ↗ ← . → ↙ ↓ ↘" at bounding box center [58, 379] width 108 height 108
click at [108, 363] on movebuttons "↖ ↑ ↗ ← . → ↙ ↓ ↘" at bounding box center [58, 379] width 108 height 108
click at [117, 395] on weight "pack weight" at bounding box center [156, 386] width 81 height 20
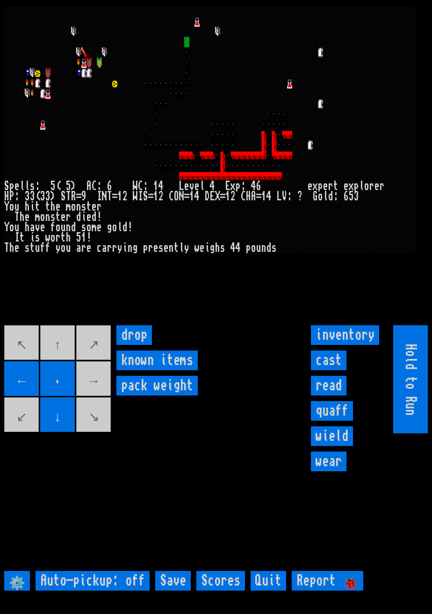
click at [117, 395] on weight "pack weight" at bounding box center [156, 386] width 81 height 20
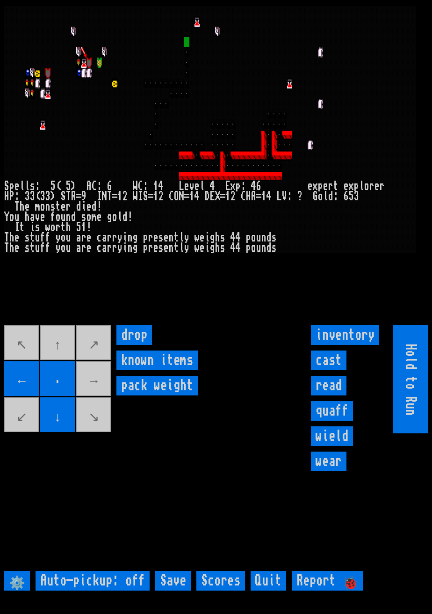
click at [88, 391] on movebuttons "↖ ↑ ↗ ← . → ↙ ↓ ↘" at bounding box center [58, 379] width 108 height 108
click at [90, 394] on movebuttons "↖ ↑ ↗ ← . → ↙ ↓ ↘" at bounding box center [58, 379] width 108 height 108
click at [354, 345] on input "inventory" at bounding box center [345, 335] width 68 height 20
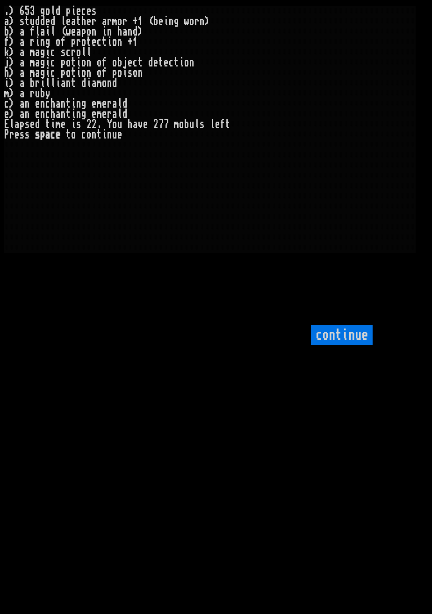
click at [348, 345] on input "continue" at bounding box center [342, 335] width 62 height 20
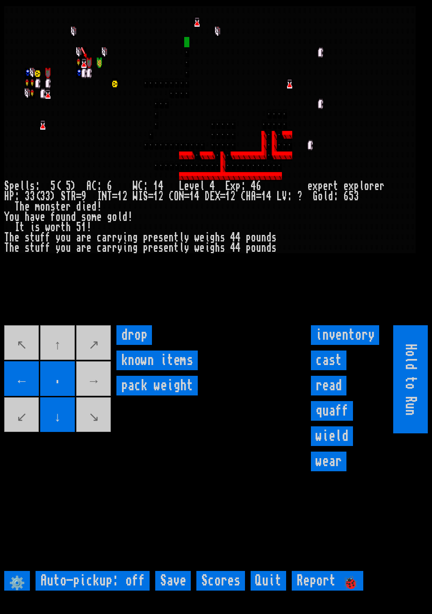
click at [334, 395] on input "read" at bounding box center [329, 386] width 36 height 20
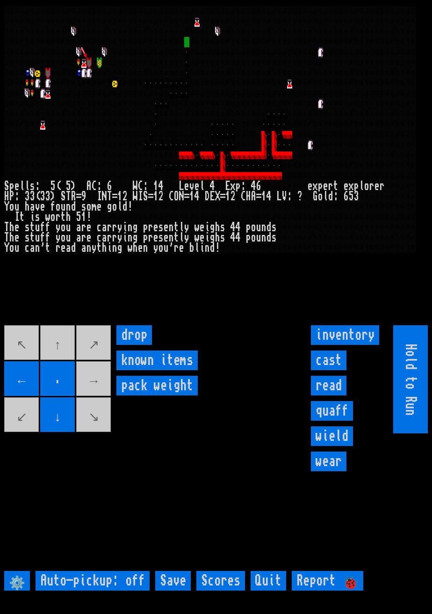
click at [338, 395] on input "read" at bounding box center [329, 386] width 36 height 20
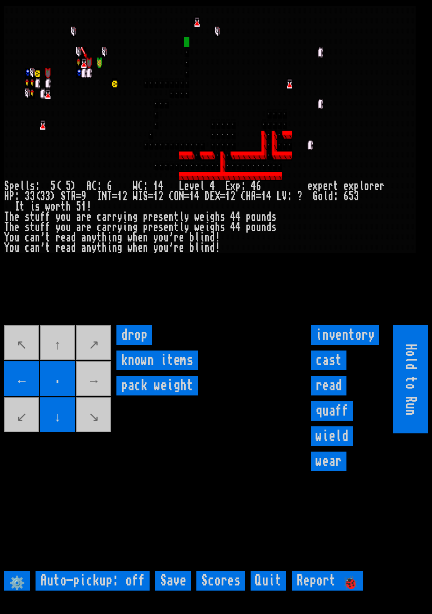
click at [334, 370] on input "cast" at bounding box center [329, 360] width 36 height 20
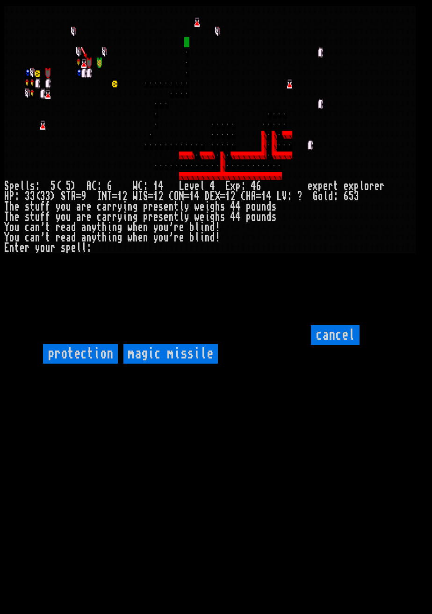
click at [92, 363] on input "protection" at bounding box center [80, 354] width 75 height 20
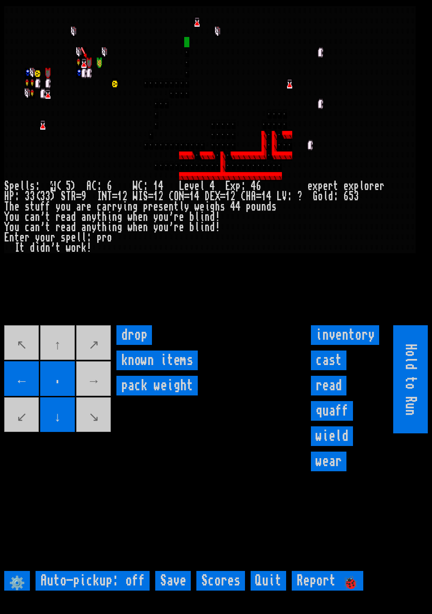
click at [92, 397] on movebuttons "↖ ↑ ↗ ← . → ↙ ↓ ↘" at bounding box center [58, 379] width 108 height 108
click at [97, 401] on movebuttons "↖ ↑ ↗ ← . → ↙ ↓ ↘" at bounding box center [58, 379] width 108 height 108
click at [69, 348] on larngrid at bounding box center [216, 307] width 432 height 614
click at [122, 345] on input "drop" at bounding box center [134, 335] width 36 height 20
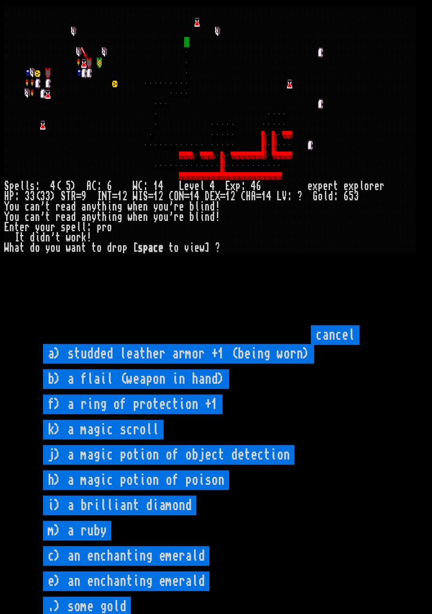
click at [353, 345] on input "cancel" at bounding box center [335, 335] width 49 height 20
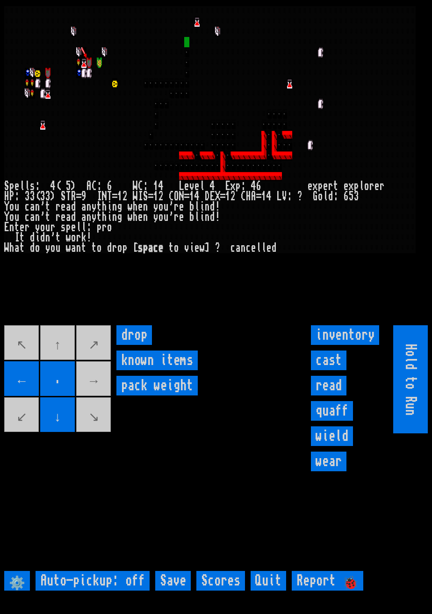
click at [62, 369] on movebuttons "↖ ↑ ↗ ← . → ↙ ↓ ↘" at bounding box center [58, 379] width 108 height 108
click at [20, 369] on movebuttons "↖ ↑ ↗ ← . → ↙ ↓ ↘" at bounding box center [58, 379] width 108 height 108
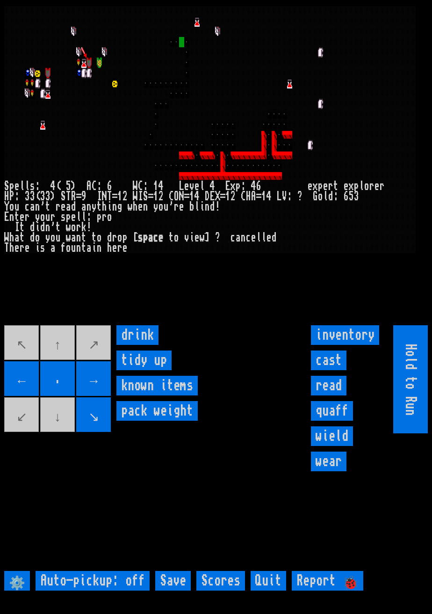
click at [147, 345] on input "drink" at bounding box center [137, 335] width 42 height 20
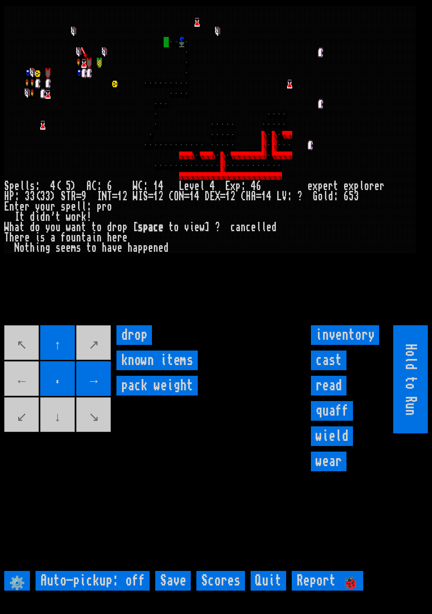
click at [25, 394] on movebuttons "↖ ↑ ↗ ← . → ↙ ↓ ↘" at bounding box center [58, 379] width 108 height 108
click at [24, 397] on movebuttons "↖ ↑ ↗ ← . → ↙ ↓ ↘" at bounding box center [58, 379] width 108 height 108
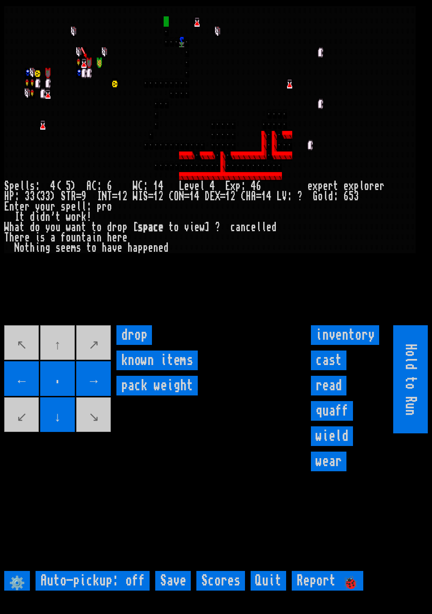
click at [70, 359] on movebuttons "↖ ↑ ↗ ← . → ↙ ↓ ↘" at bounding box center [58, 379] width 108 height 108
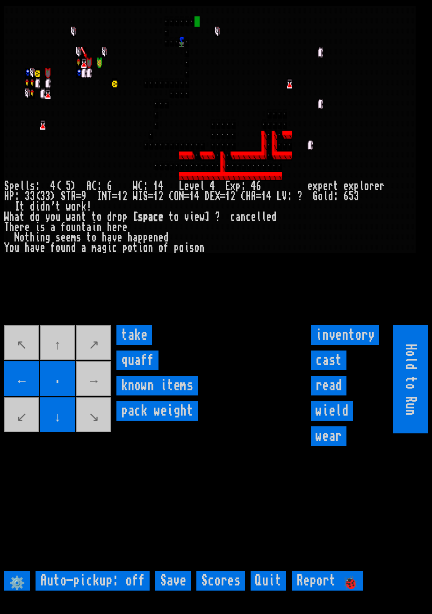
click at [143, 345] on input "take" at bounding box center [134, 335] width 36 height 20
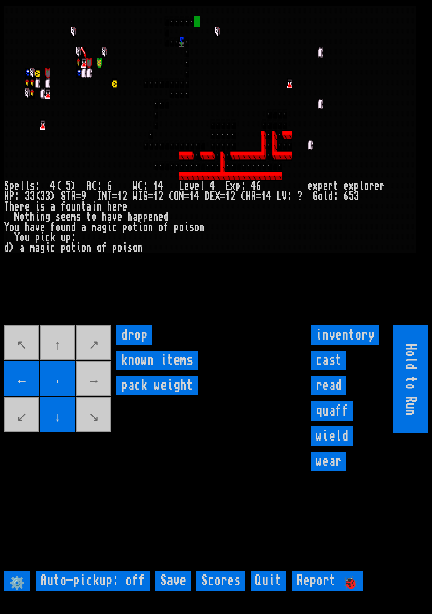
click at [338, 420] on input "quaff" at bounding box center [332, 411] width 42 height 20
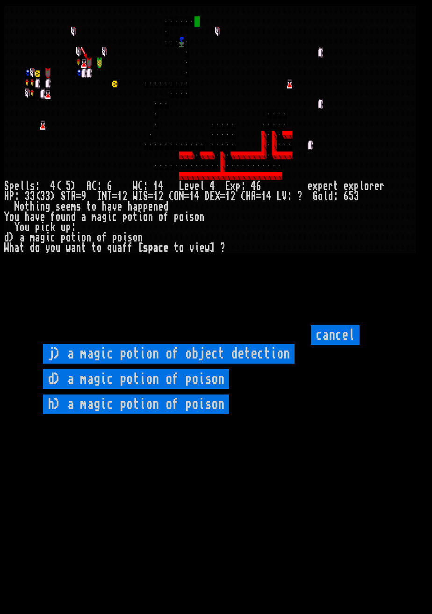
click at [202, 389] on poison "d) a magic potion of poison" at bounding box center [136, 379] width 186 height 20
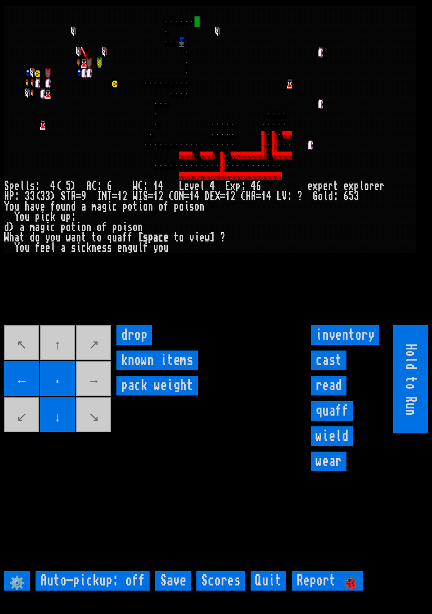
click at [342, 420] on input "quaff" at bounding box center [332, 411] width 42 height 20
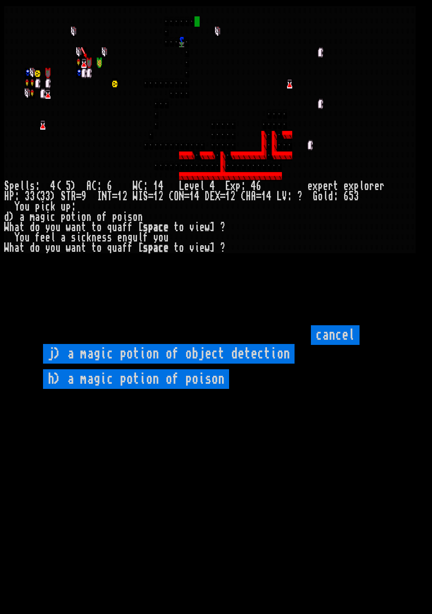
click at [206, 389] on poison "h) a magic potion of poison" at bounding box center [136, 379] width 186 height 20
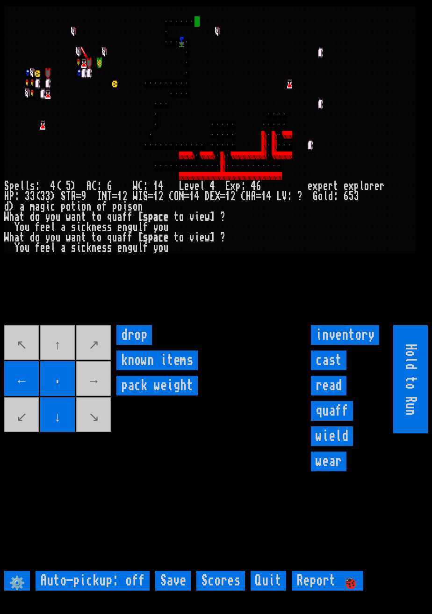
click at [98, 400] on movebuttons "↖ ↑ ↗ ← . → ↙ ↓ ↘" at bounding box center [58, 379] width 108 height 108
click at [99, 399] on movebuttons "↖ ↑ ↗ ← . → ↙ ↓ ↘" at bounding box center [58, 379] width 108 height 108
click at [101, 398] on movebuttons "↖ ↑ ↗ ← . → ↙ ↓ ↘" at bounding box center [58, 379] width 108 height 108
click at [96, 401] on movebuttons "↖ ↑ ↗ ← . → ↙ ↓ ↘" at bounding box center [58, 379] width 108 height 108
click at [99, 399] on movebuttons "↖ ↑ ↗ ← . → ↙ ↓ ↘" at bounding box center [58, 379] width 108 height 108
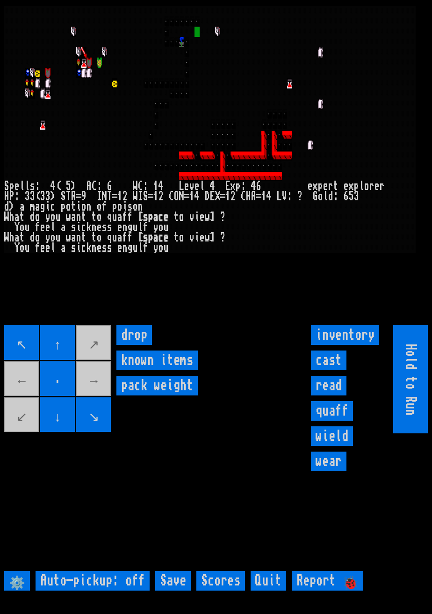
click at [105, 395] on movebuttons "↖ ↑ ↗ ← . → ↙ ↓ ↘" at bounding box center [58, 379] width 108 height 108
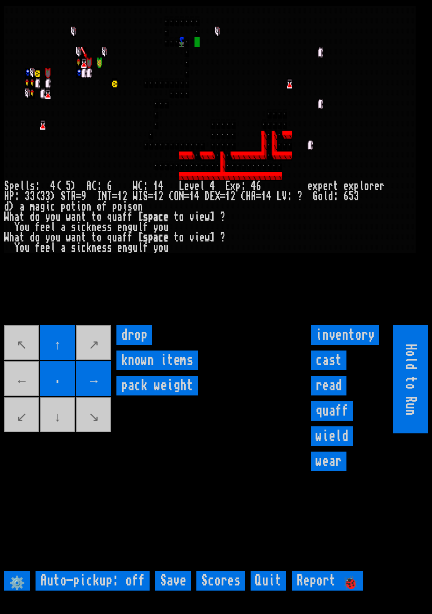
click at [58, 433] on movebuttons "↖ ↑ ↗ ← . → ↙ ↓ ↘" at bounding box center [58, 379] width 108 height 108
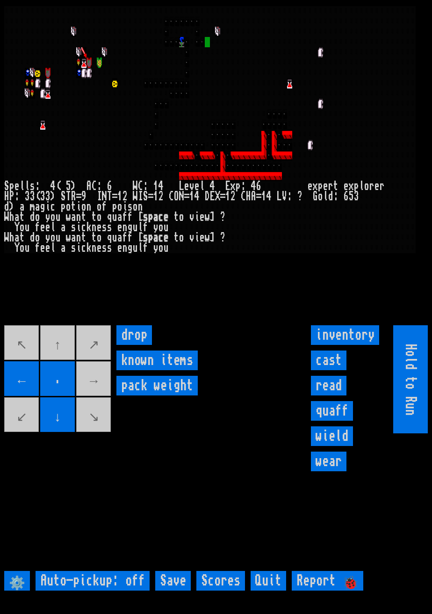
click at [100, 401] on movebuttons "↖ ↑ ↗ ← . → ↙ ↓ ↘" at bounding box center [58, 379] width 108 height 108
click at [98, 406] on movebuttons "↖ ↑ ↗ ← . → ↙ ↓ ↘" at bounding box center [58, 379] width 108 height 108
click at [100, 363] on movebuttons "↖ ↑ ↗ ← . → ↙ ↓ ↘" at bounding box center [58, 379] width 108 height 108
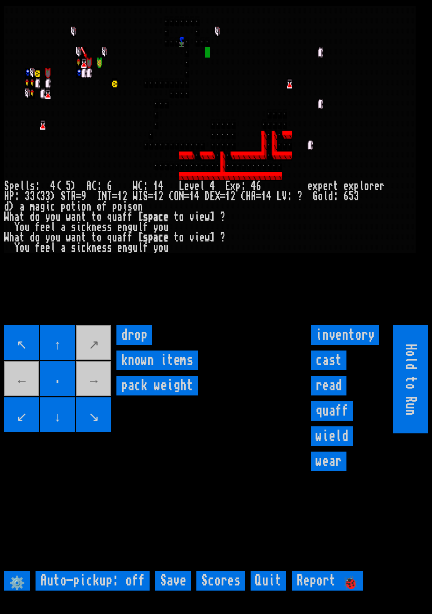
click at [116, 370] on items "known items" at bounding box center [156, 360] width 81 height 20
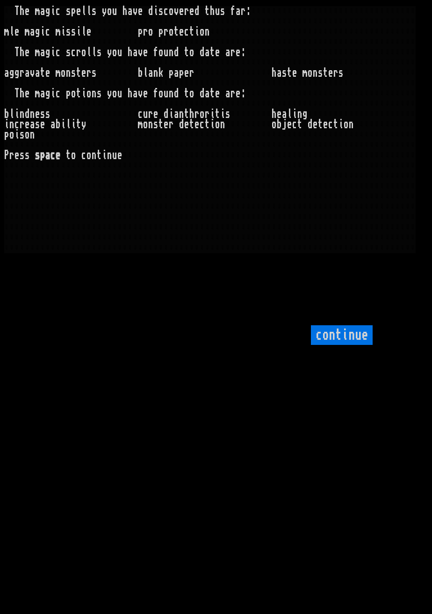
click at [354, 345] on input "continue" at bounding box center [342, 335] width 62 height 20
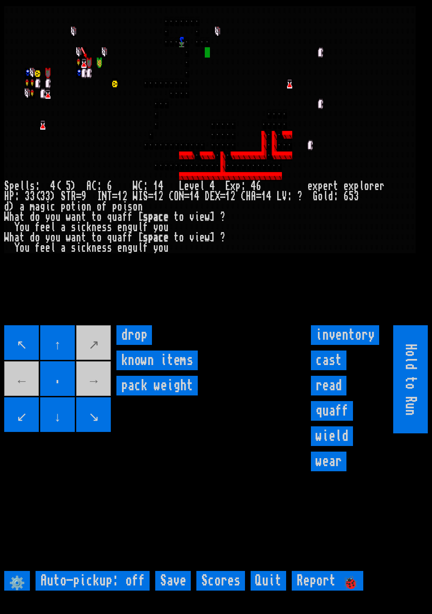
click at [109, 400] on movebuttons "↖ ↑ ↗ ← . → ↙ ↓ ↘" at bounding box center [58, 379] width 108 height 108
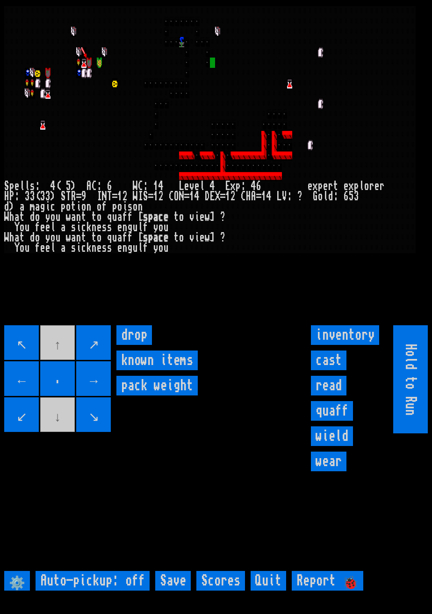
click at [65, 364] on movebuttons "↖ ↑ ↗ ← . → ↙ ↓ ↘" at bounding box center [58, 379] width 108 height 108
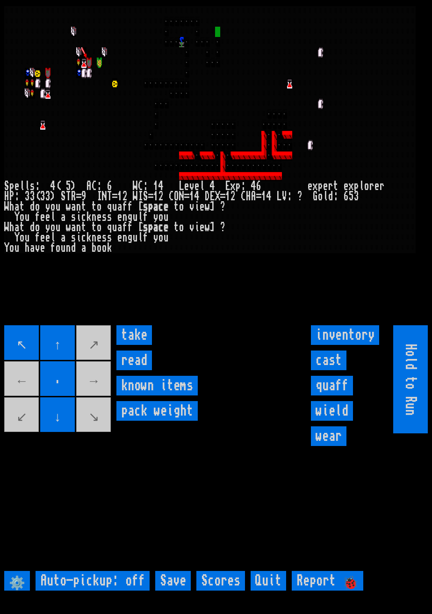
click at [143, 370] on input "read" at bounding box center [134, 360] width 36 height 20
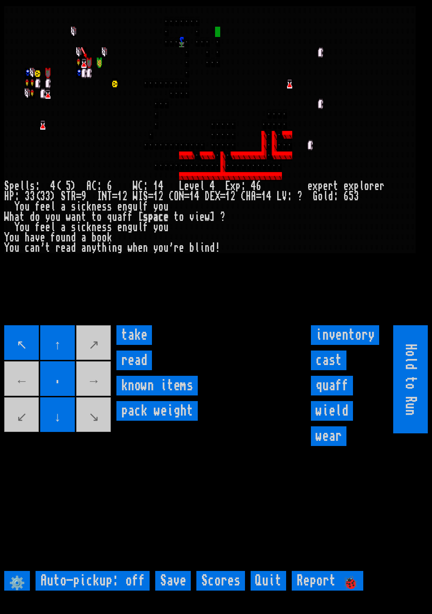
click at [143, 345] on input "take" at bounding box center [134, 335] width 36 height 20
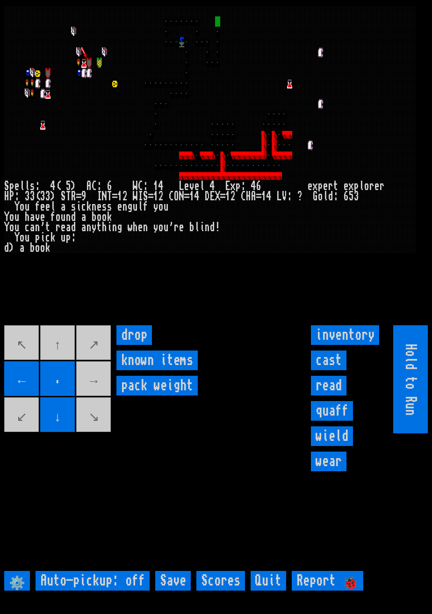
click at [57, 360] on movebuttons "↖ ↑ ↗ ← . → ↙ ↓ ↘" at bounding box center [58, 379] width 108 height 108
click at [104, 398] on movebuttons "↖ ↑ ↗ ← . → ↙ ↓ ↘" at bounding box center [58, 379] width 108 height 108
click at [102, 395] on movebuttons "↖ ↑ ↗ ← . → ↙ ↓ ↘" at bounding box center [58, 379] width 108 height 108
click at [101, 397] on movebuttons "↖ ↑ ↗ ← . → ↙ ↓ ↘" at bounding box center [58, 379] width 108 height 108
click at [98, 433] on movebuttons "↖ ↑ ↗ ← . → ↙ ↓ ↘" at bounding box center [58, 379] width 108 height 108
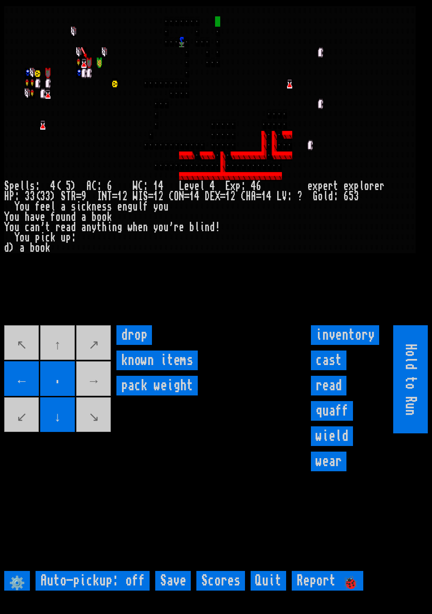
click at [104, 391] on movebuttons "↖ ↑ ↗ ← . → ↙ ↓ ↘" at bounding box center [58, 379] width 108 height 108
click at [73, 432] on input "↓" at bounding box center [57, 414] width 35 height 35
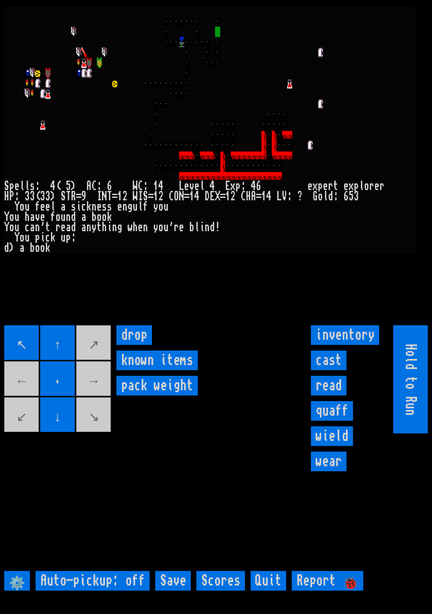
click at [117, 370] on items "known items" at bounding box center [156, 360] width 81 height 20
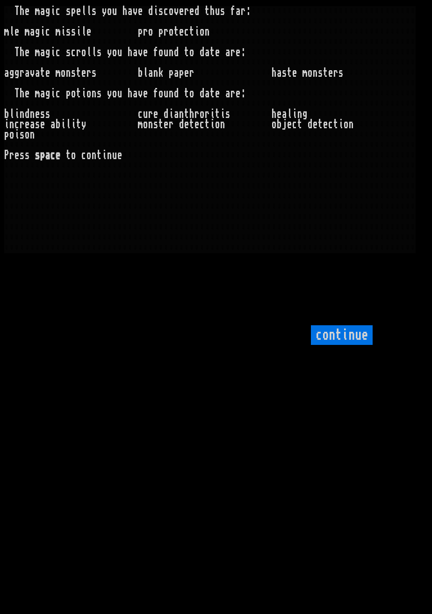
click at [68, 442] on larngrid "T h e m a g i c s p e l l s y o u h a v e d i s c o v e r e d t h u s f a r : m…" at bounding box center [216, 307] width 432 height 614
click at [342, 345] on input "continue" at bounding box center [342, 335] width 62 height 20
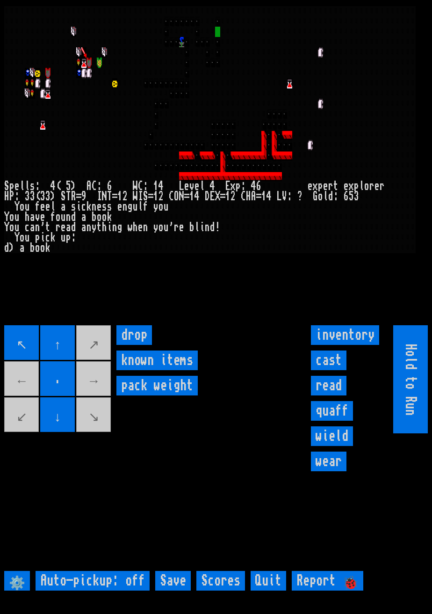
click at [107, 401] on movebuttons "↖ ↑ ↗ ← . → ↙ ↓ ↘" at bounding box center [58, 379] width 108 height 108
click at [103, 397] on movebuttons "↖ ↑ ↗ ← . → ↙ ↓ ↘" at bounding box center [58, 379] width 108 height 108
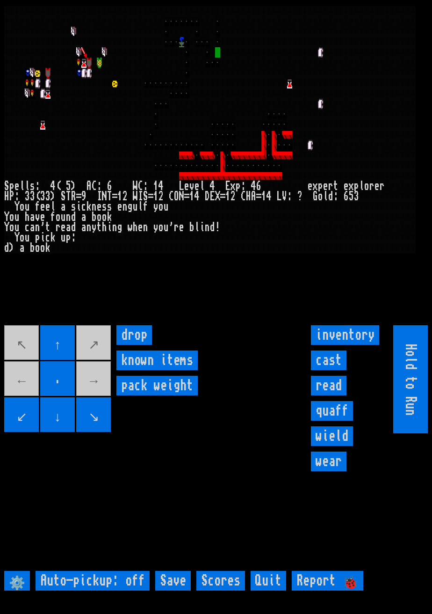
click at [107, 398] on movebuttons "↖ ↑ ↗ ← . → ↙ ↓ ↘" at bounding box center [58, 379] width 108 height 108
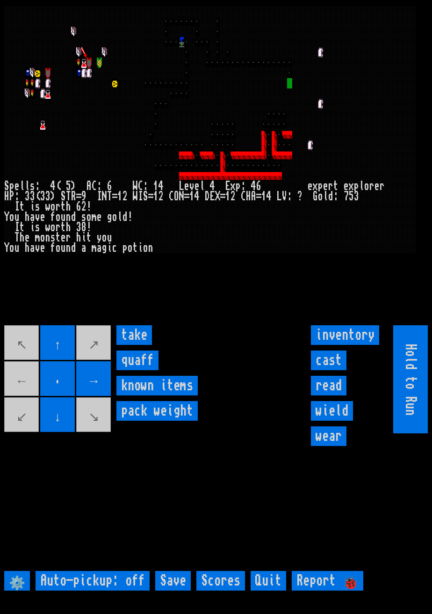
click at [144, 370] on input "quaff" at bounding box center [137, 360] width 42 height 20
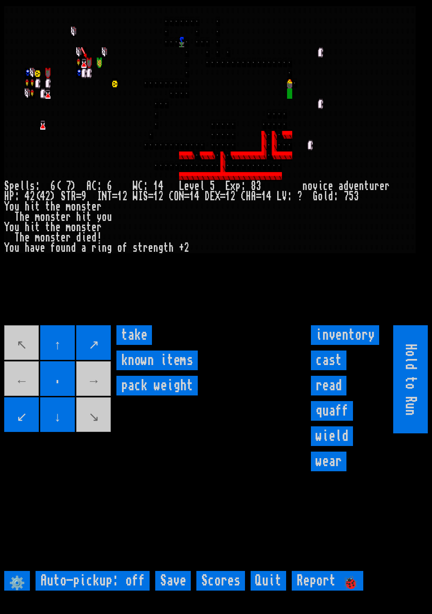
click at [137, 345] on input "take" at bounding box center [134, 335] width 36 height 20
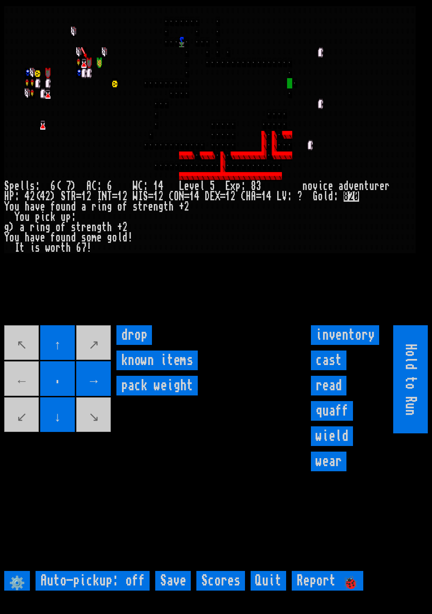
click at [95, 362] on movebuttons "↖ ↑ ↗ ← . → ↙ ↓ ↘" at bounding box center [58, 379] width 108 height 108
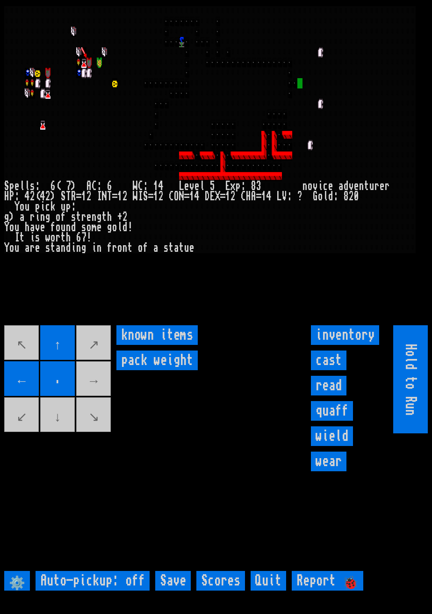
click at [99, 391] on movebuttons "↖ ↑ ↗ ← . → ↙ ↓ ↘" at bounding box center [58, 379] width 108 height 108
click at [100, 393] on movebuttons "↖ ↑ ↗ ← . → ↙ ↓ ↘" at bounding box center [58, 379] width 108 height 108
click at [101, 395] on movebuttons "↖ ↑ ↗ ← . → ↙ ↓ ↘" at bounding box center [58, 379] width 108 height 108
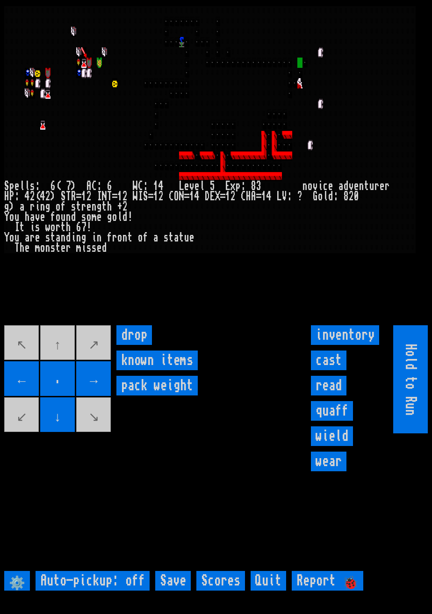
click at [57, 356] on movebuttons "↖ ↑ ↗ ← . → ↙ ↓ ↘" at bounding box center [58, 379] width 108 height 108
click at [101, 359] on movebuttons "↖ ↑ ↗ ← . → ↙ ↓ ↘" at bounding box center [58, 379] width 108 height 108
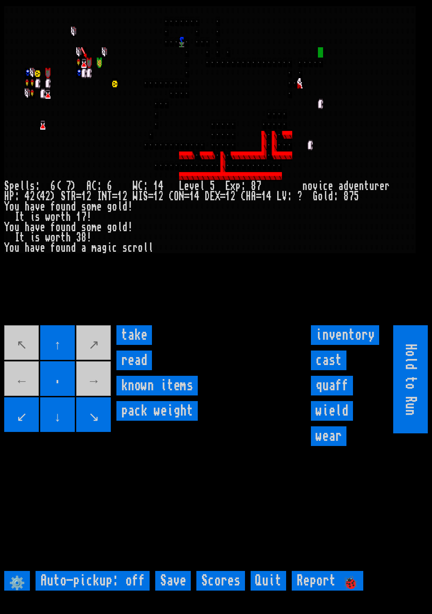
click at [141, 370] on input "read" at bounding box center [134, 360] width 36 height 20
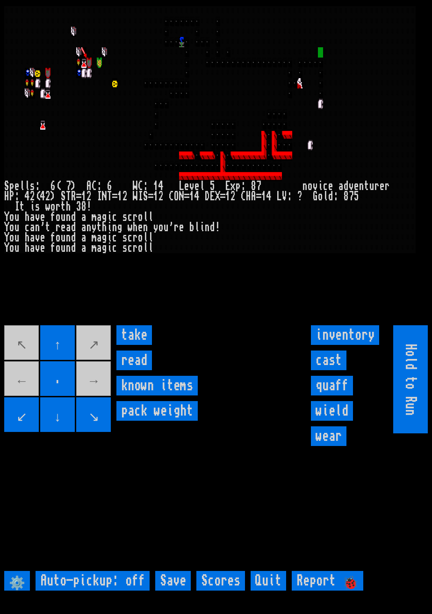
click at [143, 345] on input "take" at bounding box center [134, 335] width 36 height 20
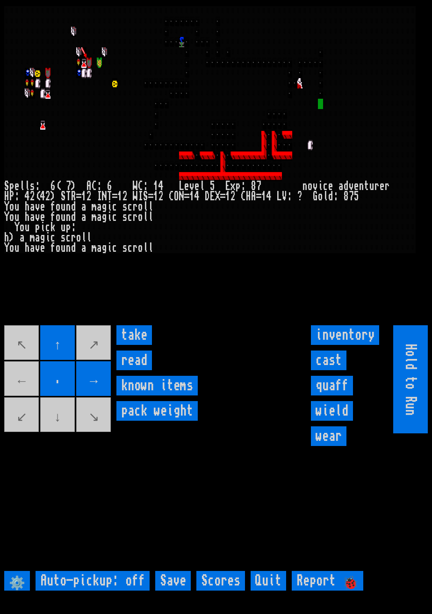
click at [138, 345] on input "take" at bounding box center [134, 335] width 36 height 20
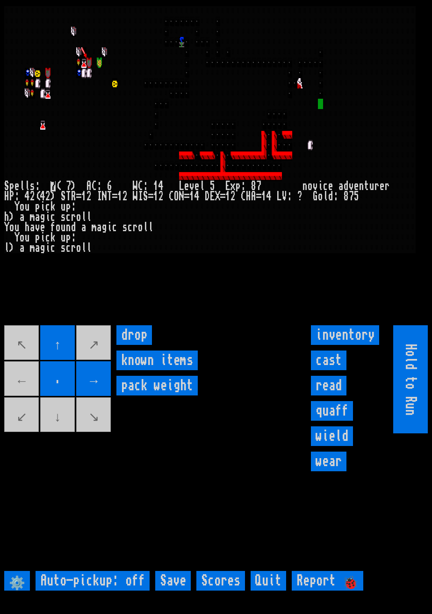
click at [62, 433] on movebuttons "↖ ↑ ↗ ← . → ↙ ↓ ↘" at bounding box center [58, 379] width 108 height 108
click at [63, 432] on movebuttons "↖ ↑ ↗ ← . → ↙ ↓ ↘" at bounding box center [58, 379] width 108 height 108
click at [64, 433] on movebuttons "↖ ↑ ↗ ← . → ↙ ↓ ↘" at bounding box center [58, 379] width 108 height 108
click at [67, 433] on movebuttons "↖ ↑ ↗ ← . → ↙ ↓ ↘" at bounding box center [58, 379] width 108 height 108
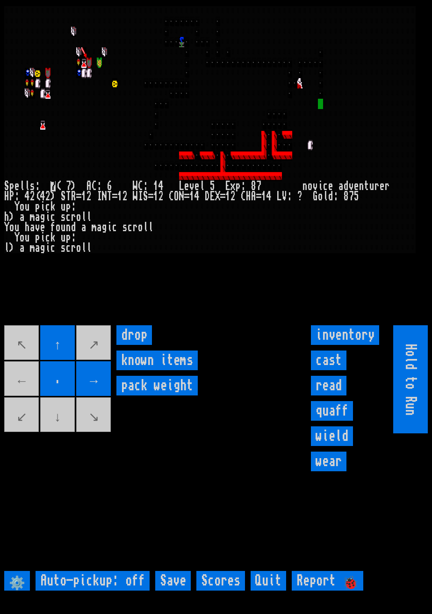
click at [29, 391] on movebuttons "↖ ↑ ↗ ← . → ↙ ↓ ↘" at bounding box center [58, 379] width 108 height 108
click at [26, 390] on movebuttons "↖ ↑ ↗ ← . → ↙ ↓ ↘" at bounding box center [58, 379] width 108 height 108
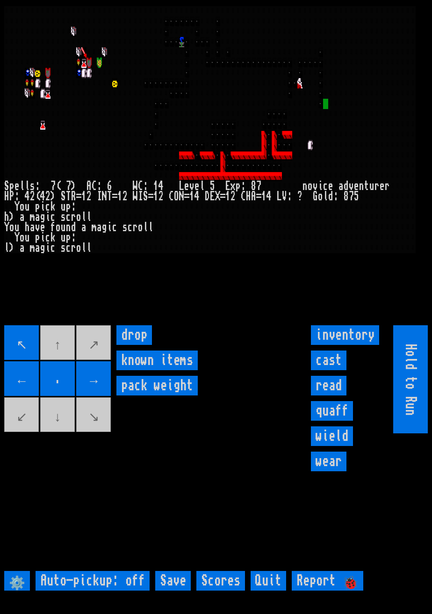
click at [80, 433] on movebuttons "↖ ↑ ↗ ← . → ↙ ↓ ↘" at bounding box center [58, 379] width 108 height 108
click at [70, 433] on movebuttons "↖ ↑ ↗ ← . → ↙ ↓ ↘" at bounding box center [58, 379] width 108 height 108
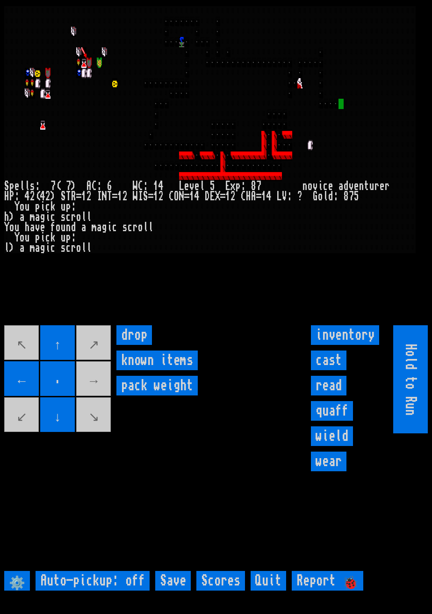
click at [103, 400] on movebuttons "↖ ↑ ↗ ← . → ↙ ↓ ↘" at bounding box center [58, 379] width 108 height 108
click at [105, 401] on movebuttons "↖ ↑ ↗ ← . → ↙ ↓ ↘" at bounding box center [58, 379] width 108 height 108
click at [24, 394] on movebuttons "↖ ↑ ↗ ← . → ↙ ↓ ↘" at bounding box center [58, 379] width 108 height 108
click at [21, 391] on movebuttons "↖ ↑ ↗ ← . → ↙ ↓ ↘" at bounding box center [58, 379] width 108 height 108
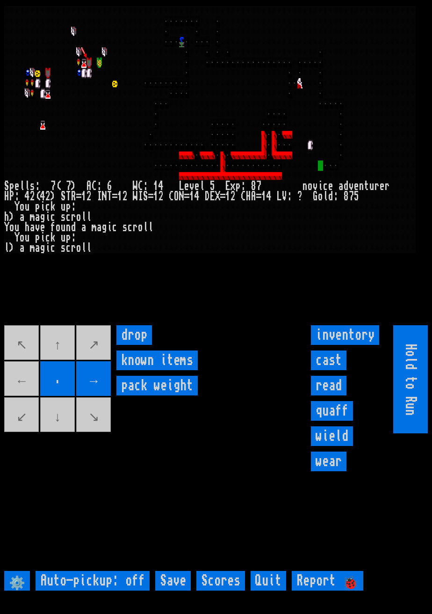
click at [29, 402] on movebuttons "↖ ↑ ↗ ← . → ↙ ↓ ↘" at bounding box center [58, 379] width 108 height 108
click at [32, 402] on movebuttons "↖ ↑ ↗ ← . → ↙ ↓ ↘" at bounding box center [58, 379] width 108 height 108
click at [20, 370] on movebuttons "↖ ↑ ↗ ← . → ↙ ↓ ↘" at bounding box center [58, 379] width 108 height 108
click at [70, 368] on movebuttons "↖ ↑ ↗ ← . → ↙ ↓ ↘" at bounding box center [58, 379] width 108 height 108
click at [69, 367] on movebuttons "↖ ↑ ↗ ← . → ↙ ↓ ↘" at bounding box center [58, 379] width 108 height 108
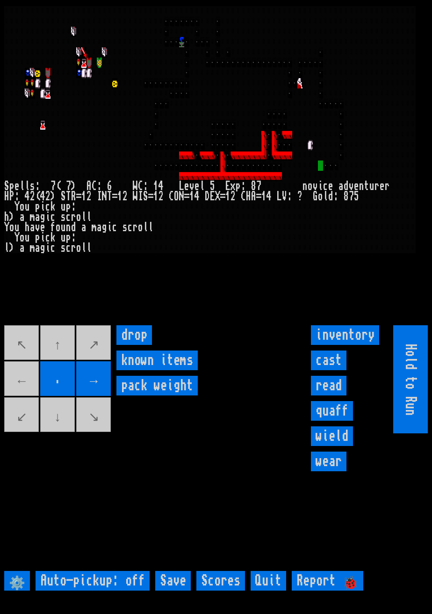
click at [65, 368] on movebuttons "↖ ↑ ↗ ← . → ↙ ↓ ↘" at bounding box center [58, 379] width 108 height 108
click at [66, 365] on movebuttons "↖ ↑ ↗ ← . → ↙ ↓ ↘" at bounding box center [58, 379] width 108 height 108
click at [62, 433] on movebuttons "↖ ↑ ↗ ← . → ↙ ↓ ↘" at bounding box center [58, 379] width 108 height 108
click at [61, 433] on movebuttons "↖ ↑ ↗ ← . → ↙ ↓ ↘" at bounding box center [58, 379] width 108 height 108
click at [66, 431] on movebuttons "↖ ↑ ↗ ← . → ↙ ↓ ↘" at bounding box center [58, 379] width 108 height 108
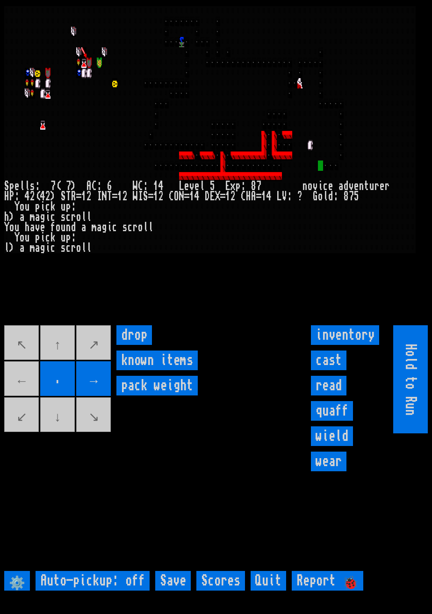
click at [102, 363] on movebuttons "↖ ↑ ↗ ← . → ↙ ↓ ↘" at bounding box center [58, 379] width 108 height 108
click at [63, 364] on movebuttons "↖ ↑ ↗ ← . → ↙ ↓ ↘" at bounding box center [58, 379] width 108 height 108
click at [26, 406] on movebuttons "↖ ↑ ↗ ← . → ↙ ↓ ↘" at bounding box center [58, 379] width 108 height 108
click at [31, 398] on movebuttons "↖ ↑ ↗ ← . → ↙ ↓ ↘" at bounding box center [58, 379] width 108 height 108
click at [33, 400] on movebuttons "↖ ↑ ↗ ← . → ↙ ↓ ↘" at bounding box center [58, 379] width 108 height 108
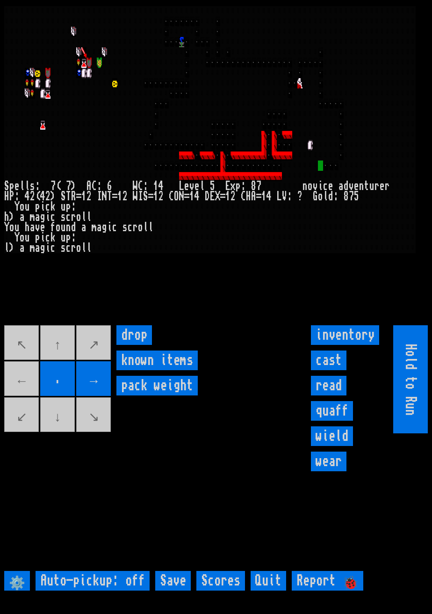
click at [34, 366] on movebuttons "↖ ↑ ↗ ← . → ↙ ↓ ↘" at bounding box center [58, 379] width 108 height 108
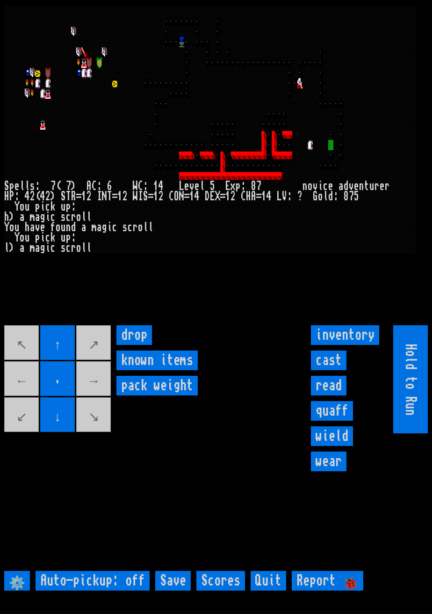
click at [27, 392] on movebuttons "↖ ↑ ↗ ← . → ↙ ↓ ↘" at bounding box center [58, 379] width 108 height 108
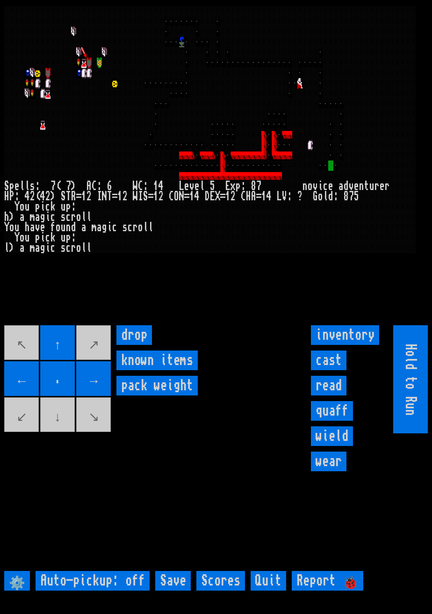
click at [62, 433] on movebuttons "↖ ↑ ↗ ← . → ↙ ↓ ↘" at bounding box center [58, 379] width 108 height 108
click at [63, 433] on movebuttons "↖ ↑ ↗ ← . → ↙ ↓ ↘" at bounding box center [58, 379] width 108 height 108
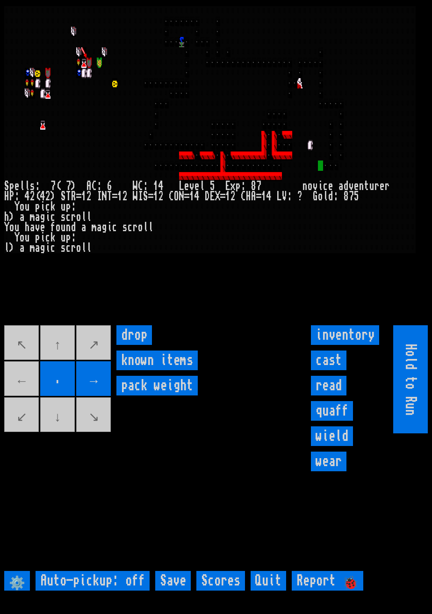
click at [28, 400] on movebuttons "↖ ↑ ↗ ← . → ↙ ↓ ↘" at bounding box center [58, 379] width 108 height 108
click at [27, 398] on movebuttons "↖ ↑ ↗ ← . → ↙ ↓ ↘" at bounding box center [58, 379] width 108 height 108
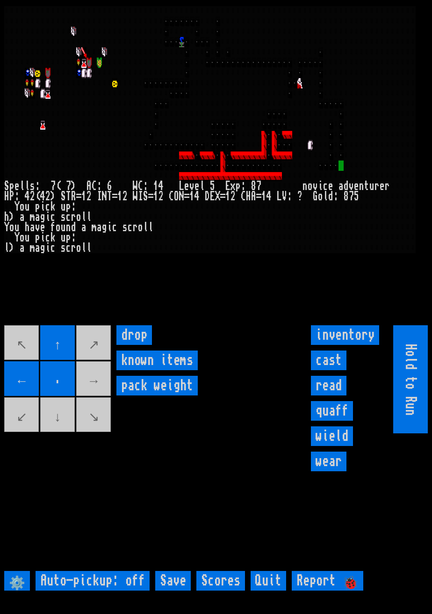
click at [99, 401] on movebuttons "↖ ↑ ↗ ← . → ↙ ↓ ↘" at bounding box center [58, 379] width 108 height 108
click at [101, 398] on movebuttons "↖ ↑ ↗ ← . → ↙ ↓ ↘" at bounding box center [58, 379] width 108 height 108
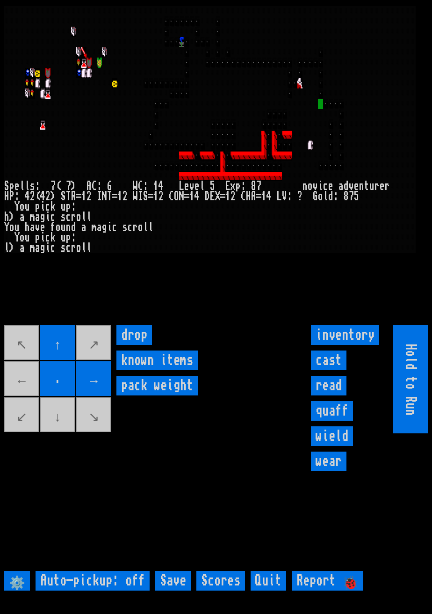
click at [24, 399] on movebuttons "↖ ↑ ↗ ← . → ↙ ↓ ↘" at bounding box center [58, 379] width 108 height 108
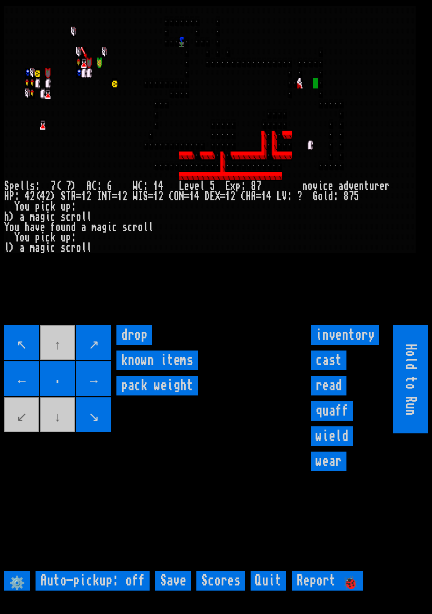
click at [26, 431] on movebuttons "↖ ↑ ↗ ← . → ↙ ↓ ↘" at bounding box center [58, 379] width 108 height 108
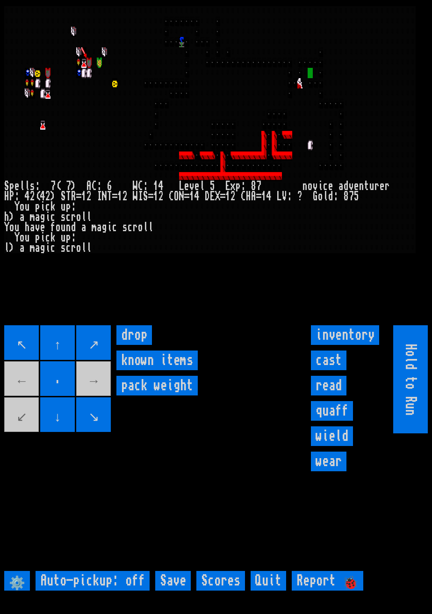
click at [28, 395] on movebuttons "↖ ↑ ↗ ← . → ↙ ↓ ↘" at bounding box center [58, 379] width 108 height 108
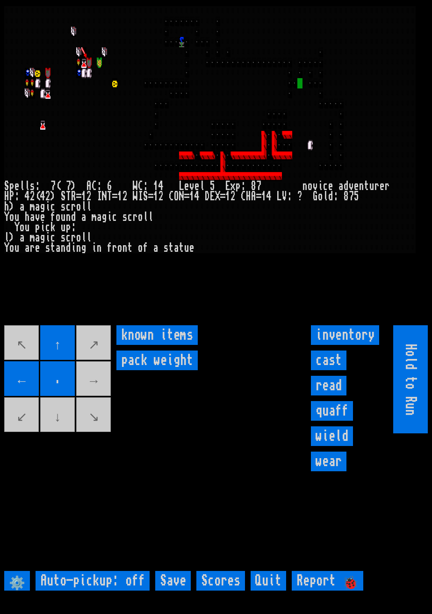
click at [171, 345] on items "known items" at bounding box center [156, 335] width 81 height 20
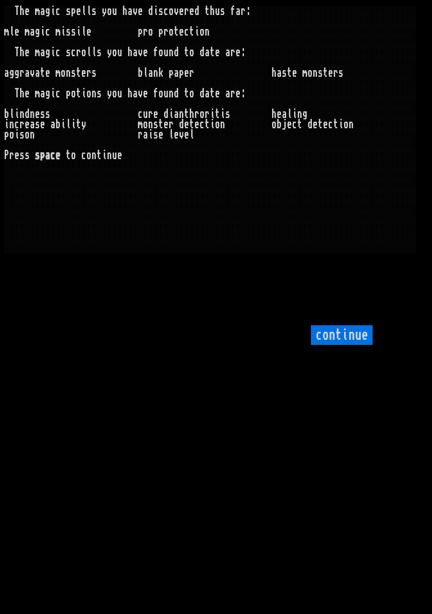
click at [31, 112] on div "n" at bounding box center [32, 114] width 5 height 10
click at [345, 345] on input "continue" at bounding box center [342, 335] width 62 height 20
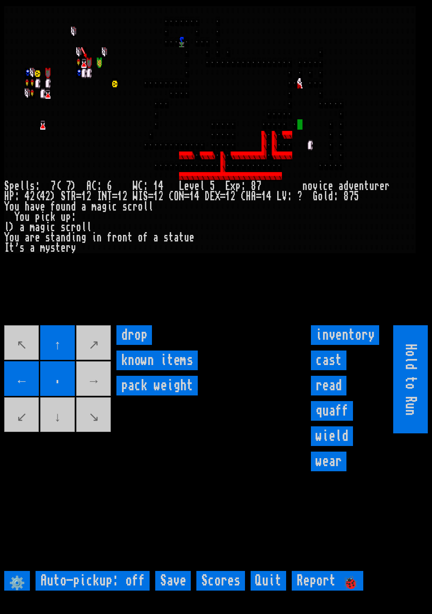
click at [106, 391] on movebuttons "↖ ↑ ↗ ← . → ↙ ↓ ↘" at bounding box center [58, 379] width 108 height 108
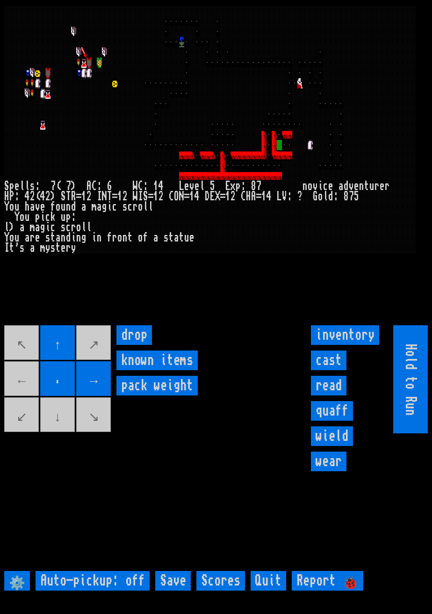
click at [63, 433] on movebuttons "↖ ↑ ↗ ← . → ↙ ↓ ↘" at bounding box center [58, 379] width 108 height 108
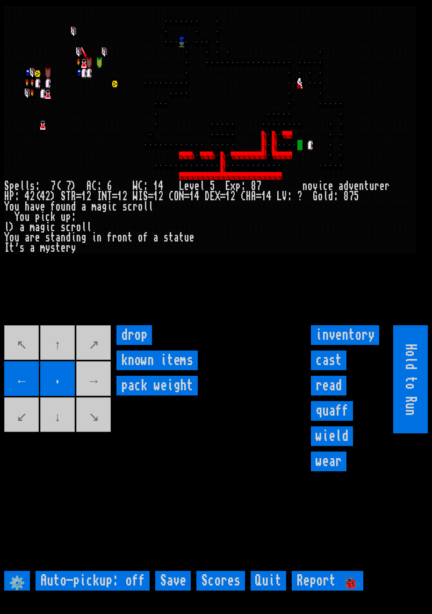
click at [100, 398] on movebuttons "↖ ↑ ↗ ← . → ↙ ↓ ↘" at bounding box center [58, 379] width 108 height 108
click at [100, 397] on movebuttons "↖ ↑ ↗ ← . → ↙ ↓ ↘" at bounding box center [58, 379] width 108 height 108
click at [63, 433] on movebuttons "↖ ↑ ↗ ← . → ↙ ↓ ↘" at bounding box center [58, 379] width 108 height 108
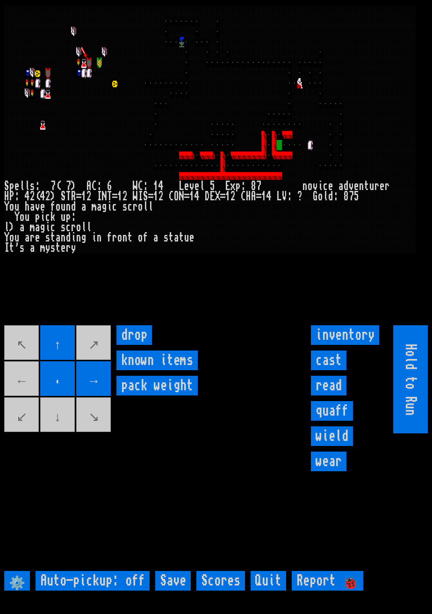
click at [30, 403] on movebuttons "↖ ↑ ↗ ← . → ↙ ↓ ↘" at bounding box center [58, 379] width 108 height 108
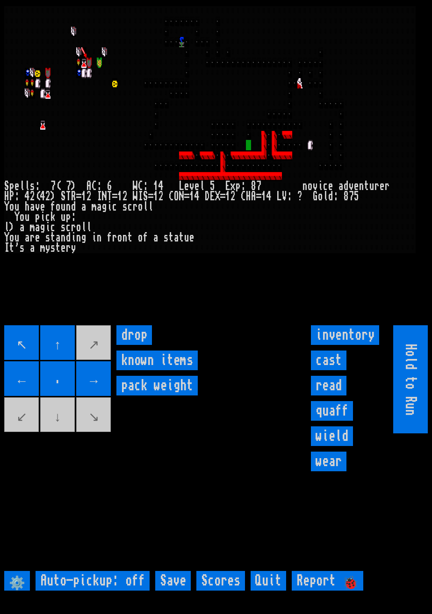
click at [67, 433] on movebuttons "↖ ↑ ↗ ← . → ↙ ↓ ↘" at bounding box center [58, 379] width 108 height 108
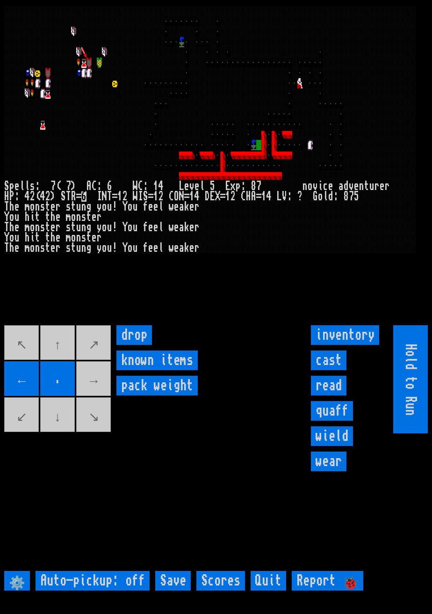
click at [57, 365] on movebuttons "↖ ↑ ↗ ← . → ↙ ↓ ↘" at bounding box center [58, 379] width 108 height 108
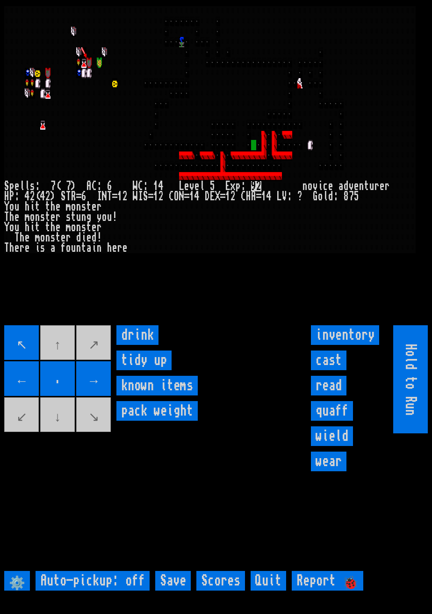
click at [141, 345] on input "drink" at bounding box center [137, 335] width 42 height 20
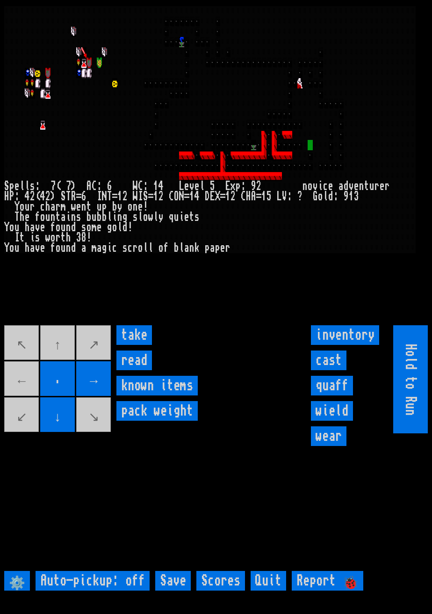
click at [136, 345] on input "take" at bounding box center [134, 335] width 36 height 20
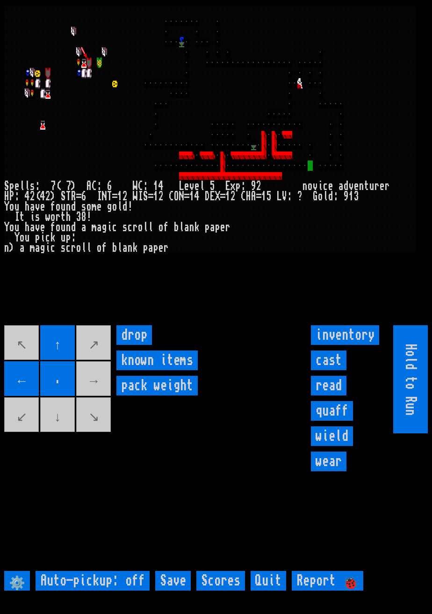
click at [62, 433] on movebuttons "↖ ↑ ↗ ← . → ↙ ↓ ↘" at bounding box center [58, 379] width 108 height 108
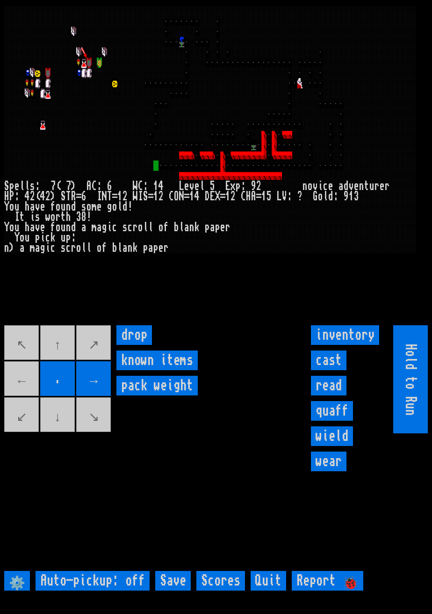
click at [30, 396] on movebuttons "↖ ↑ ↗ ← . → ↙ ↓ ↘" at bounding box center [58, 379] width 108 height 108
click at [31, 396] on movebuttons "↖ ↑ ↗ ← . → ↙ ↓ ↘" at bounding box center [58, 379] width 108 height 108
click at [29, 396] on movebuttons "↖ ↑ ↗ ← . → ↙ ↓ ↘" at bounding box center [58, 379] width 108 height 108
click at [27, 402] on movebuttons "↖ ↑ ↗ ← . → ↙ ↓ ↘" at bounding box center [58, 379] width 108 height 108
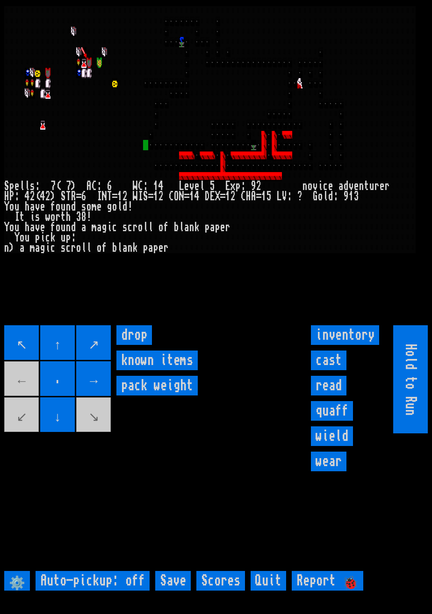
click at [29, 398] on movebuttons "↖ ↑ ↗ ← . → ↙ ↓ ↘" at bounding box center [58, 379] width 108 height 108
click at [28, 401] on movebuttons "↖ ↑ ↗ ← . → ↙ ↓ ↘" at bounding box center [58, 379] width 108 height 108
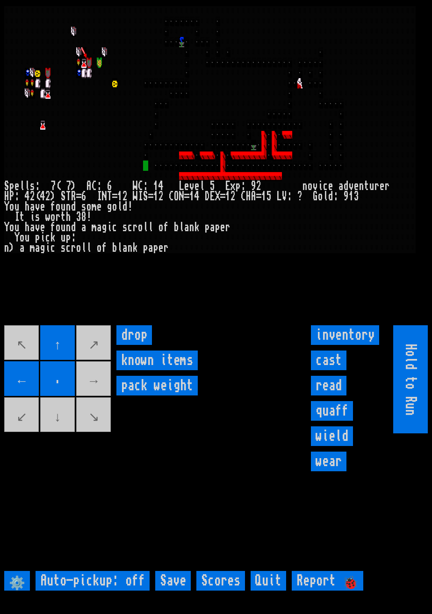
click at [61, 433] on movebuttons "↖ ↑ ↗ ← . → ↙ ↓ ↘" at bounding box center [58, 379] width 108 height 108
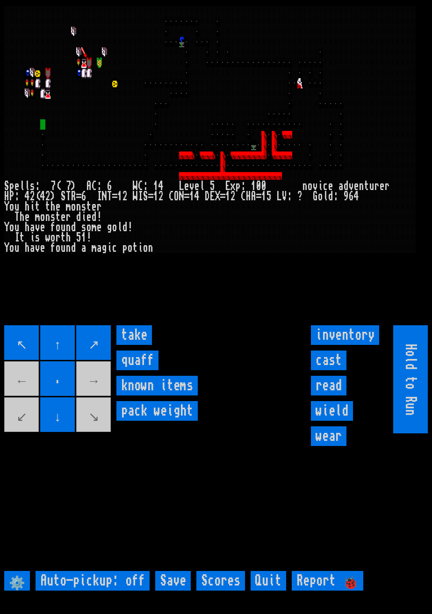
click at [144, 370] on input "quaff" at bounding box center [137, 360] width 42 height 20
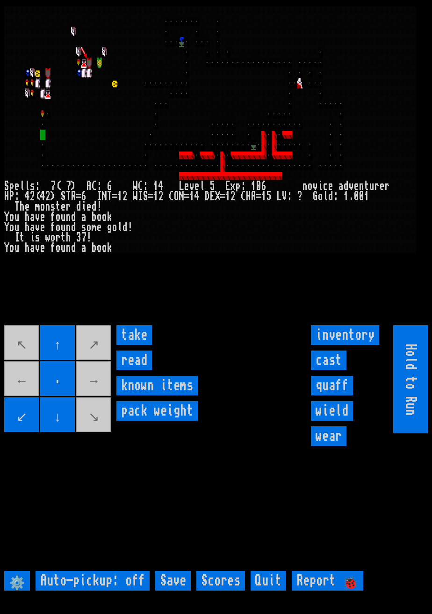
click at [139, 345] on input "take" at bounding box center [134, 335] width 36 height 20
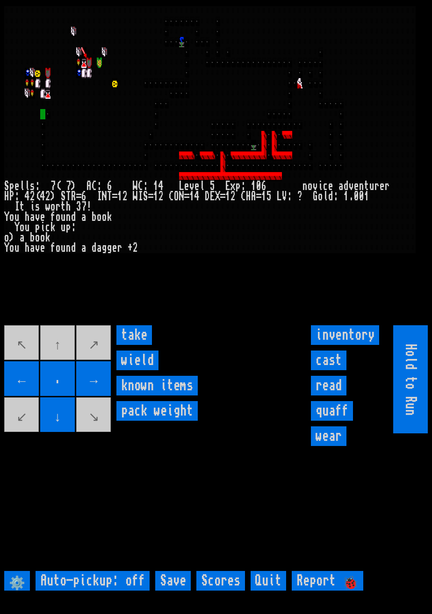
click at [137, 345] on input "take" at bounding box center [134, 335] width 36 height 20
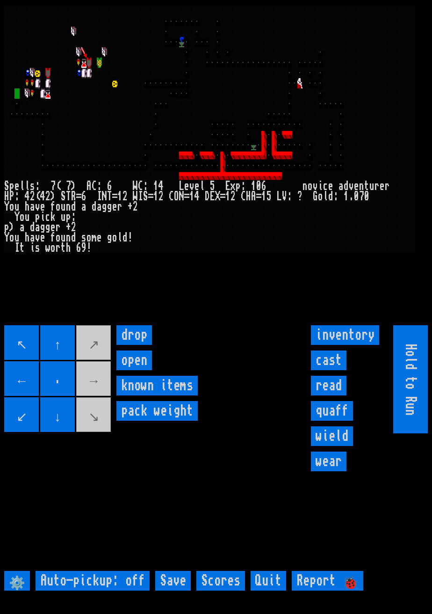
click at [99, 394] on movebuttons "↖ ↑ ↗ ← . → ↙ ↓ ↘" at bounding box center [58, 379] width 108 height 108
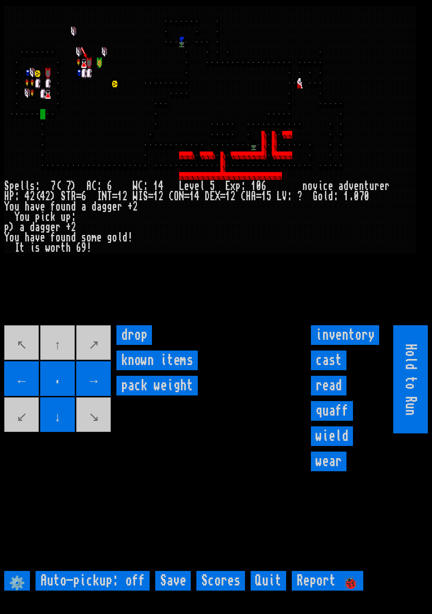
click at [73, 353] on movebuttons "↖ ↑ ↗ ← . → ↙ ↓ ↘" at bounding box center [58, 379] width 108 height 108
click at [68, 361] on movebuttons "↖ ↑ ↗ ← . → ↙ ↓ ↘" at bounding box center [58, 379] width 108 height 108
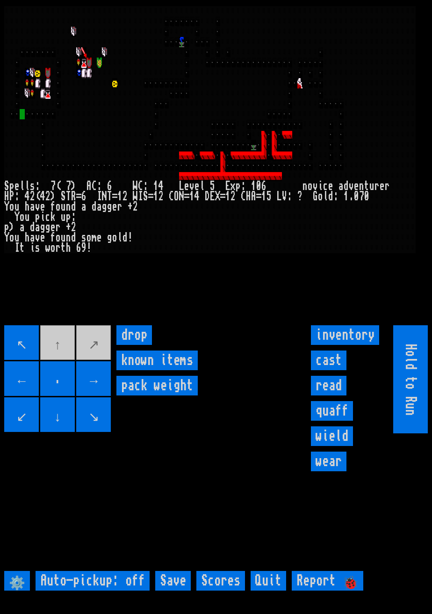
click at [72, 357] on movebuttons "↖ ↑ ↗ ← . → ↙ ↓ ↘" at bounding box center [58, 379] width 108 height 108
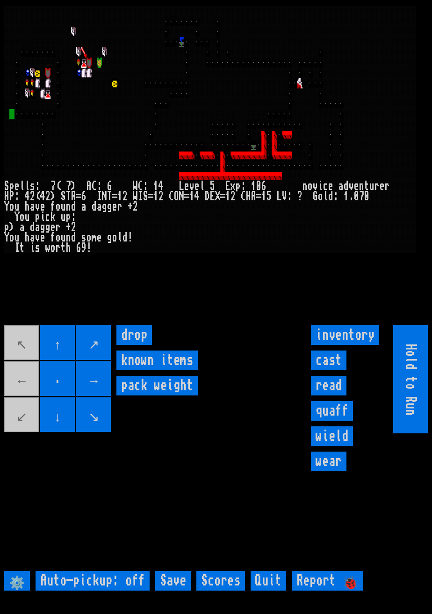
click at [46, 351] on input "↑" at bounding box center [57, 342] width 35 height 35
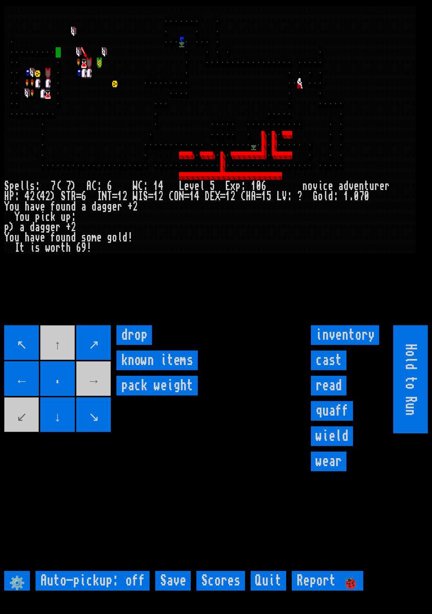
click at [98, 390] on movebuttons "↖ ↑ ↗ ← . → ↙ ↓ ↘" at bounding box center [58, 379] width 108 height 108
click at [96, 392] on movebuttons "↖ ↑ ↗ ← . → ↙ ↓ ↘" at bounding box center [58, 379] width 108 height 108
click at [98, 392] on movebuttons "↖ ↑ ↗ ← . → ↙ ↓ ↘" at bounding box center [58, 379] width 108 height 108
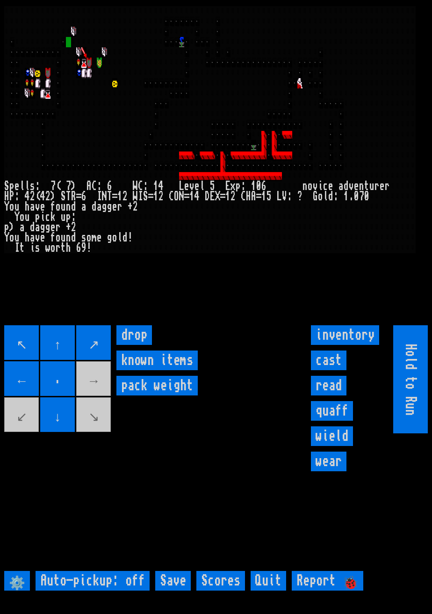
click at [105, 398] on movebuttons "↖ ↑ ↗ ← . → ↙ ↓ ↘" at bounding box center [58, 379] width 108 height 108
click at [103, 400] on movebuttons "↖ ↑ ↗ ← . → ↙ ↓ ↘" at bounding box center [58, 379] width 108 height 108
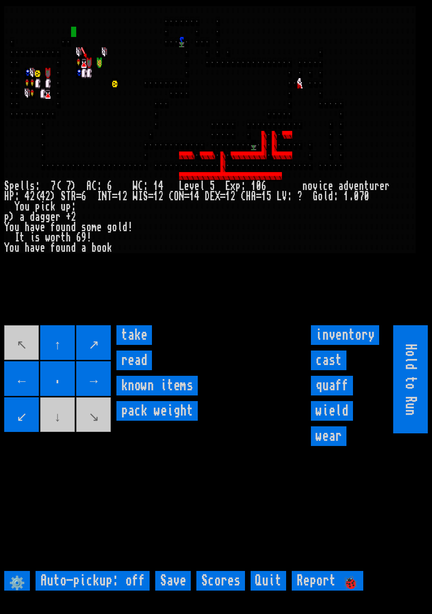
click at [140, 370] on input "read" at bounding box center [134, 360] width 36 height 20
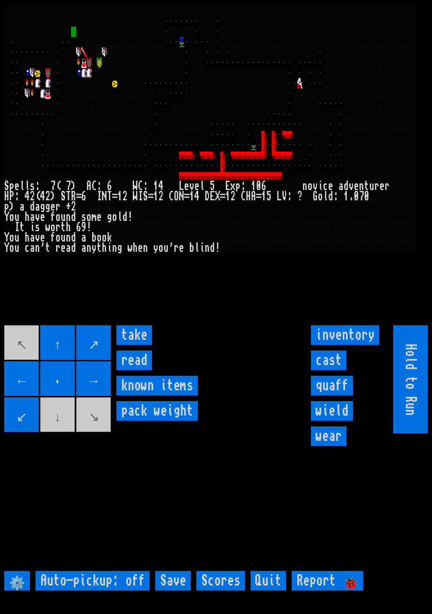
click at [143, 345] on input "take" at bounding box center [134, 335] width 36 height 20
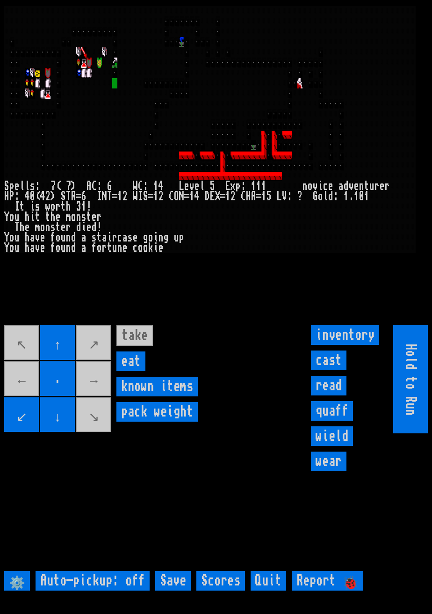
click at [135, 371] on input "eat" at bounding box center [130, 361] width 29 height 20
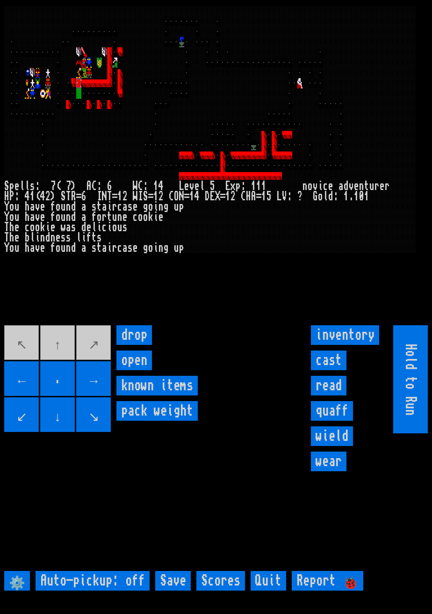
click at [58, 365] on movebuttons "↖ ↑ ↗ ← . → ↙ ↓ ↘" at bounding box center [58, 379] width 108 height 108
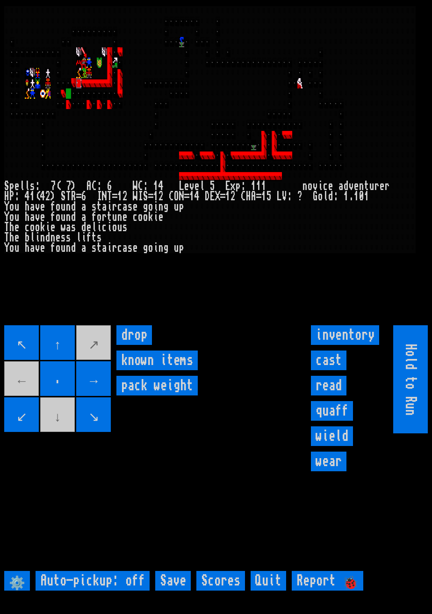
click at [26, 403] on movebuttons "↖ ↑ ↗ ← . → ↙ ↓ ↘" at bounding box center [58, 379] width 108 height 108
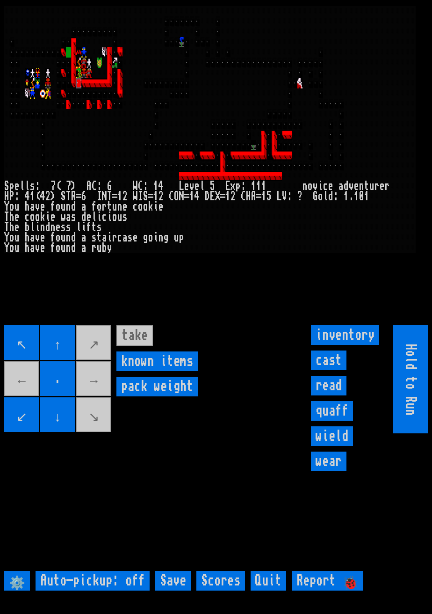
click at [138, 358] on larngrid at bounding box center [216, 307] width 432 height 614
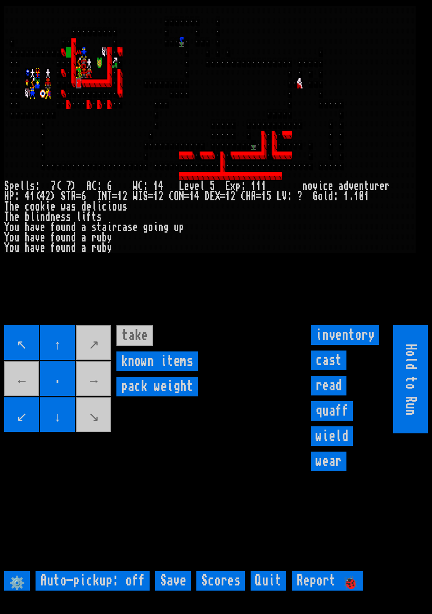
click at [138, 357] on larngrid at bounding box center [216, 307] width 432 height 614
click at [133, 363] on larngrid at bounding box center [216, 307] width 432 height 614
click at [135, 362] on larngrid at bounding box center [216, 307] width 432 height 614
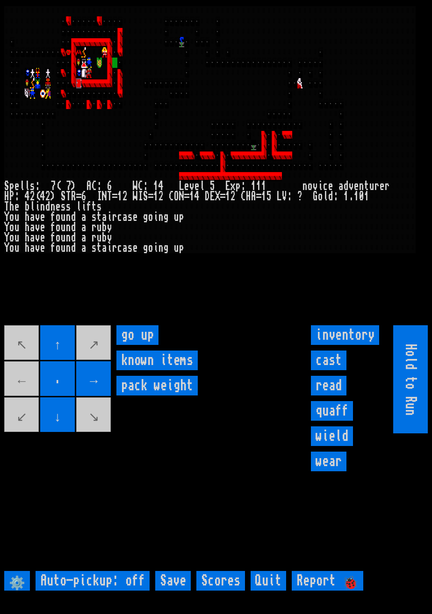
click at [145, 345] on up "go up" at bounding box center [137, 335] width 42 height 20
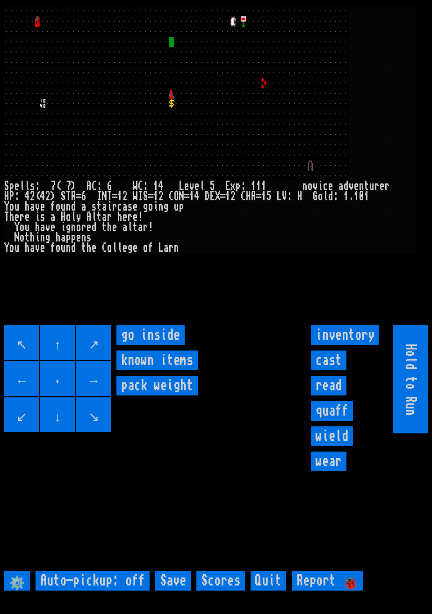
click at [165, 345] on inside "go inside" at bounding box center [150, 335] width 68 height 20
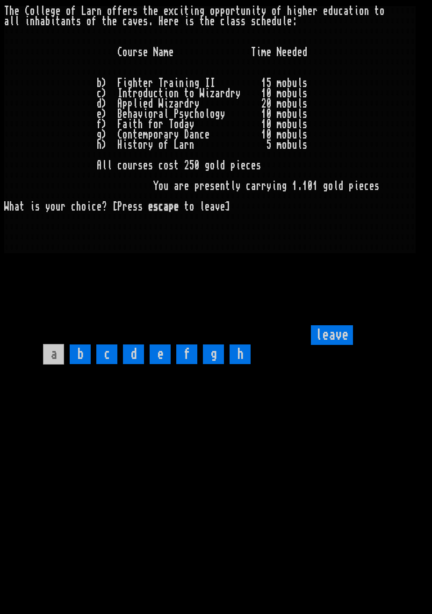
click at [79, 364] on input "b" at bounding box center [80, 354] width 21 height 20
click at [115, 364] on input "c" at bounding box center [106, 354] width 21 height 20
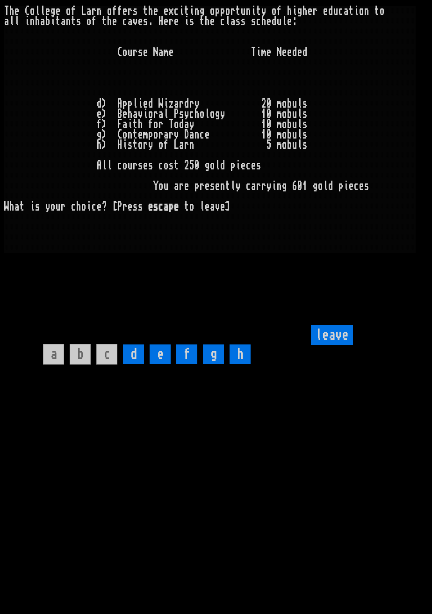
click at [136, 364] on input "d" at bounding box center [133, 354] width 21 height 20
click at [338, 345] on input "leave" at bounding box center [332, 335] width 42 height 20
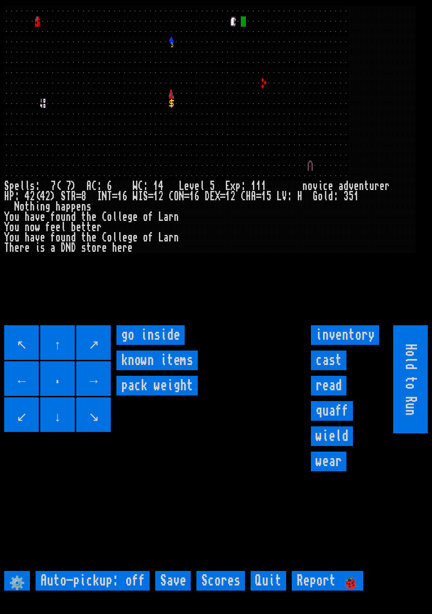
click at [169, 345] on inside "go inside" at bounding box center [150, 335] width 68 height 20
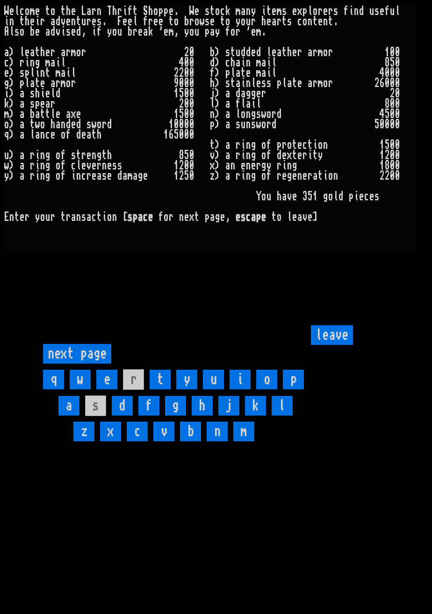
click at [340, 345] on input "leave" at bounding box center [332, 335] width 42 height 20
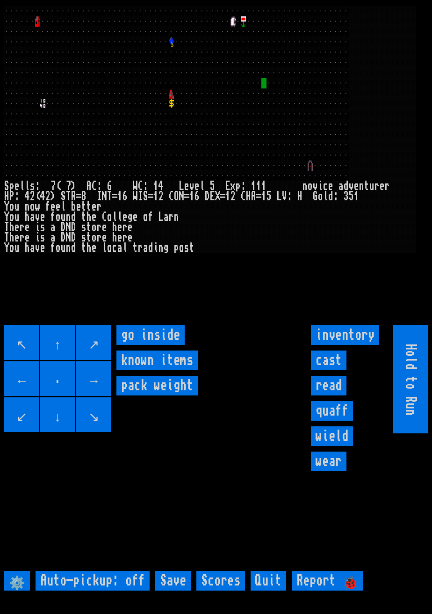
click at [168, 345] on inside "go inside" at bounding box center [150, 335] width 68 height 20
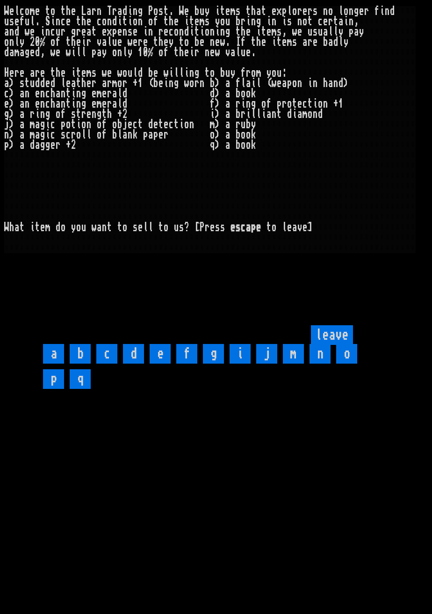
click at [241, 363] on input "i" at bounding box center [240, 354] width 21 height 20
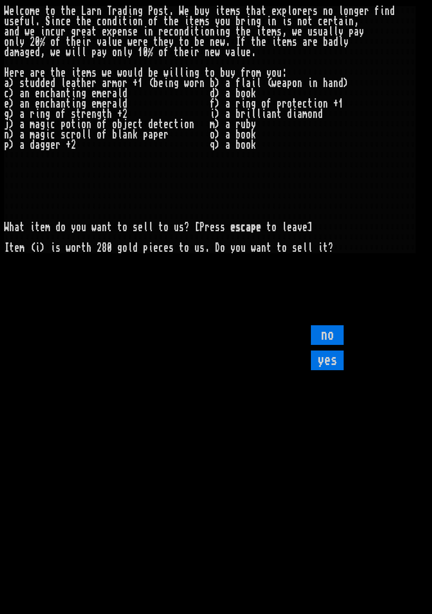
click at [337, 370] on input "yes" at bounding box center [327, 360] width 33 height 20
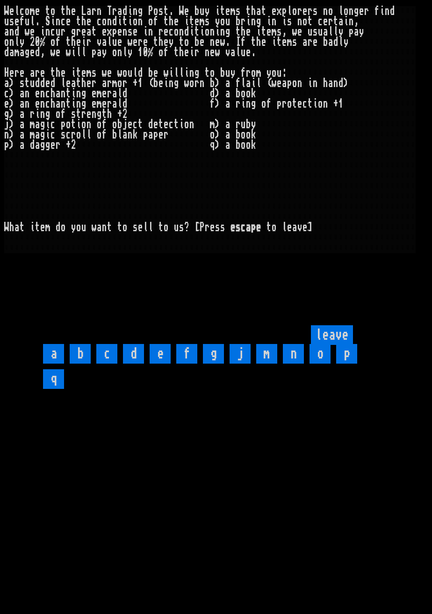
click at [140, 363] on input "d" at bounding box center [133, 354] width 21 height 20
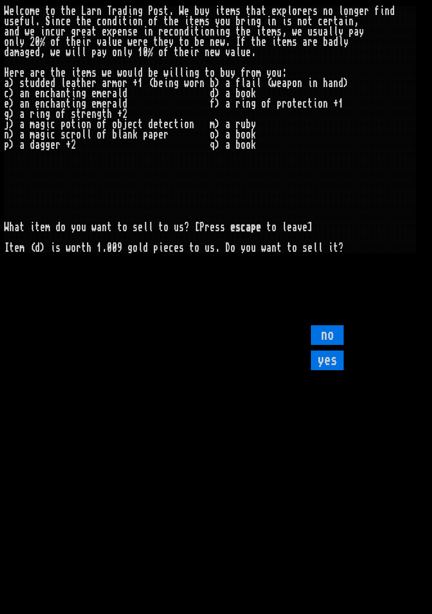
click at [336, 370] on input "yes" at bounding box center [327, 360] width 33 height 20
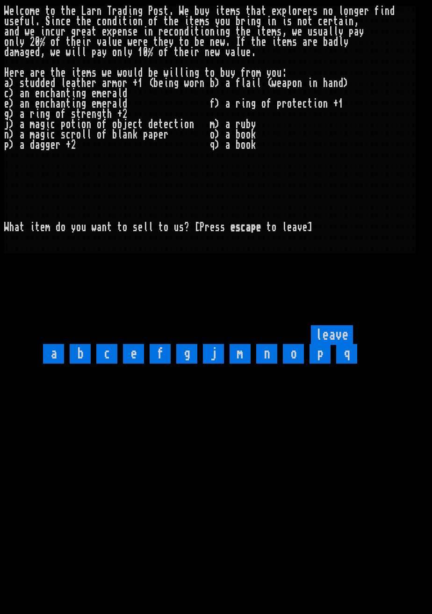
click at [239, 363] on input "m" at bounding box center [240, 354] width 21 height 20
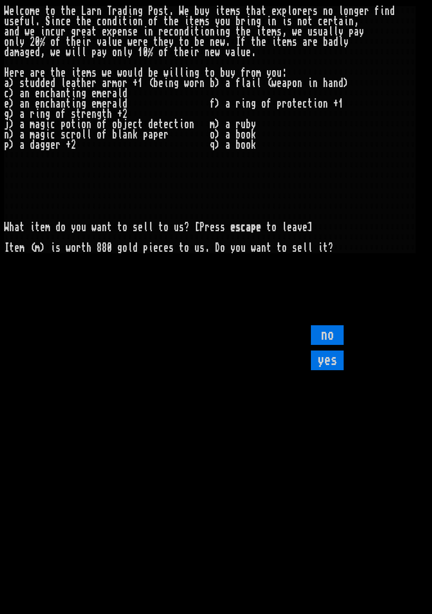
click at [332, 370] on input "yes" at bounding box center [327, 360] width 33 height 20
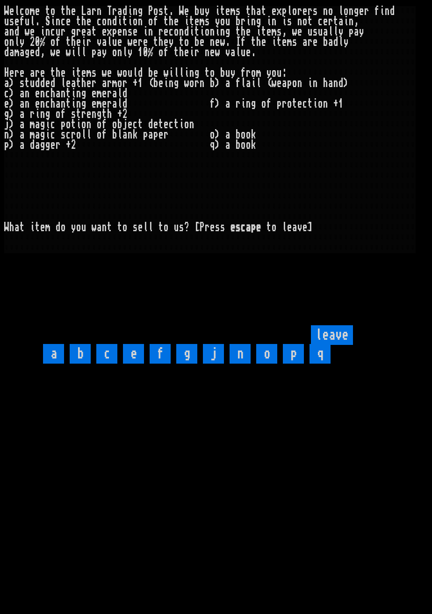
click at [267, 363] on input "o" at bounding box center [266, 354] width 21 height 20
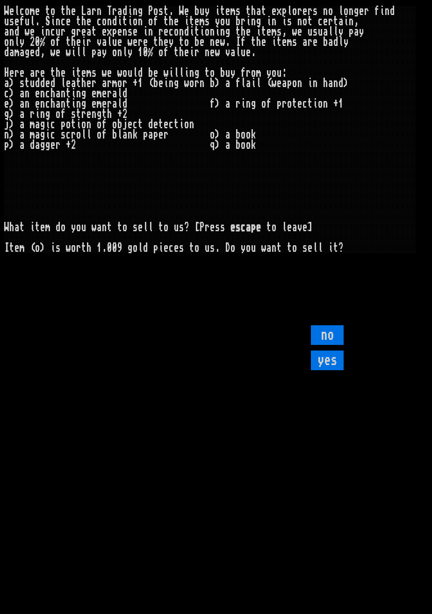
click at [331, 370] on input "yes" at bounding box center [327, 360] width 33 height 20
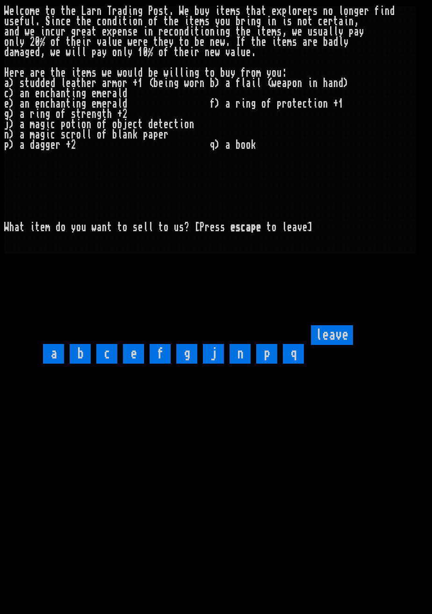
click at [296, 363] on input "q" at bounding box center [293, 354] width 21 height 20
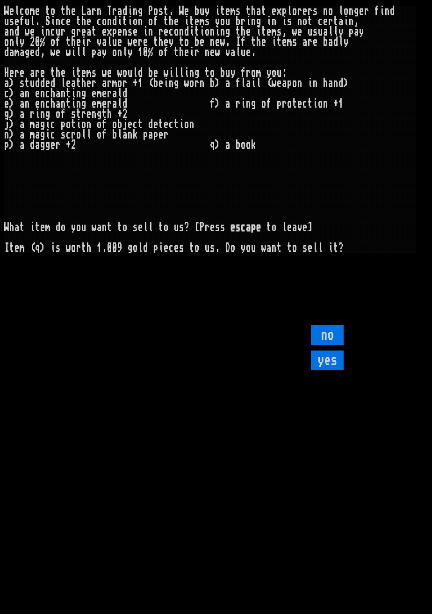
click at [325, 370] on input "yes" at bounding box center [327, 360] width 33 height 20
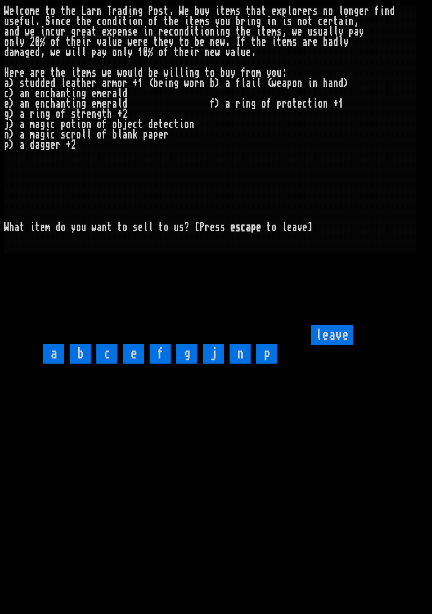
click at [247, 363] on input "n" at bounding box center [240, 354] width 21 height 20
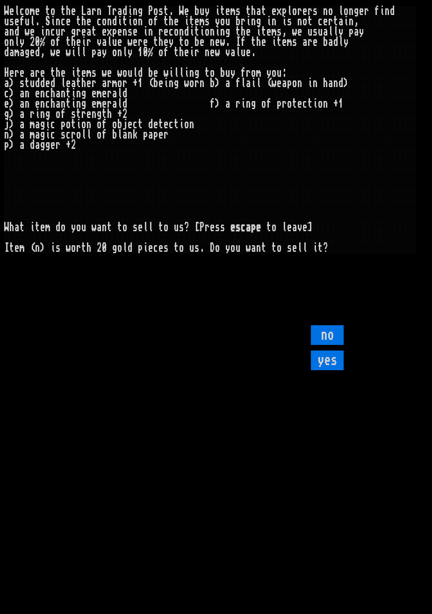
click at [330, 370] on input "yes" at bounding box center [327, 360] width 33 height 20
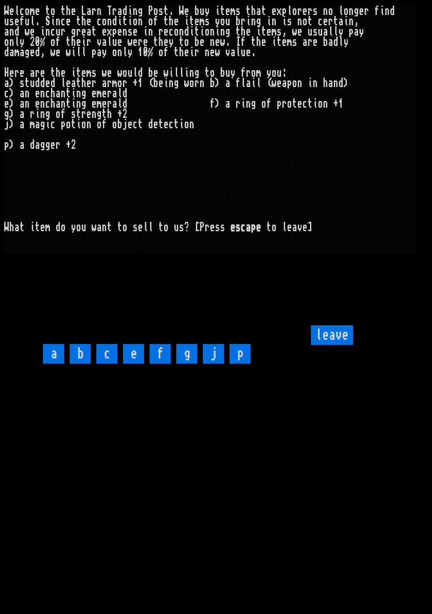
click at [103, 363] on input "c" at bounding box center [106, 354] width 21 height 20
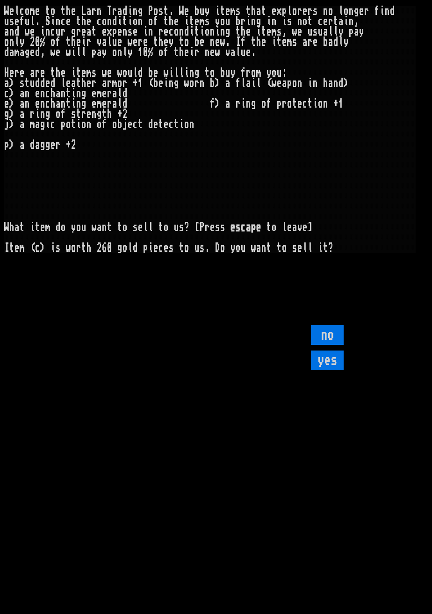
click at [333, 370] on input "yes" at bounding box center [327, 360] width 33 height 20
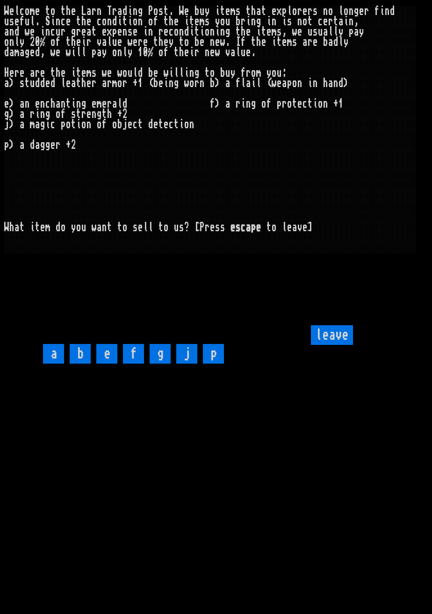
click at [113, 363] on input "e" at bounding box center [106, 354] width 21 height 20
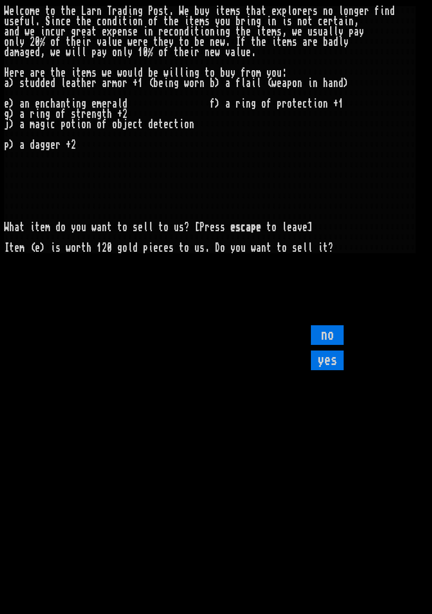
click at [326, 370] on input "yes" at bounding box center [327, 360] width 33 height 20
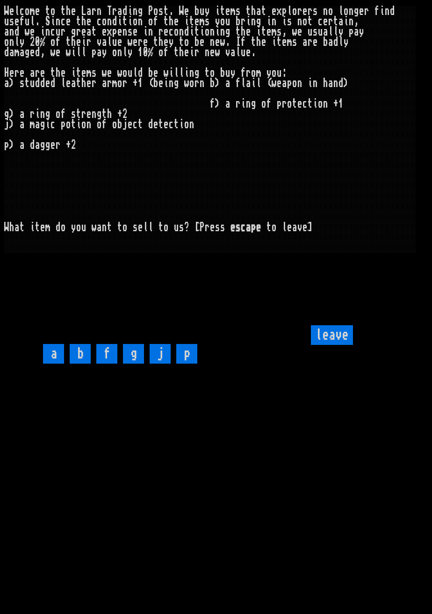
click at [336, 345] on input "leave" at bounding box center [332, 335] width 42 height 20
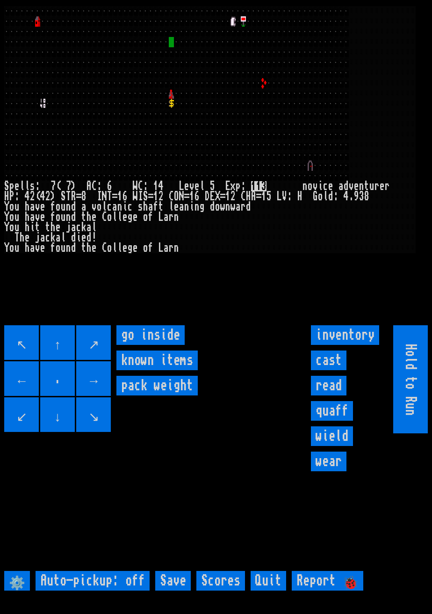
click at [155, 345] on inside "go inside" at bounding box center [150, 335] width 68 height 20
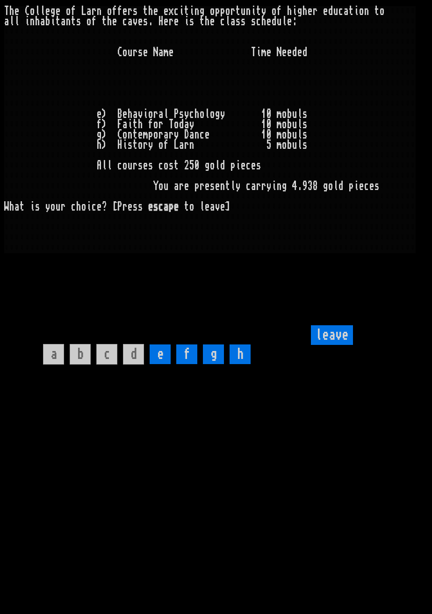
click at [337, 345] on input "leave" at bounding box center [332, 335] width 42 height 20
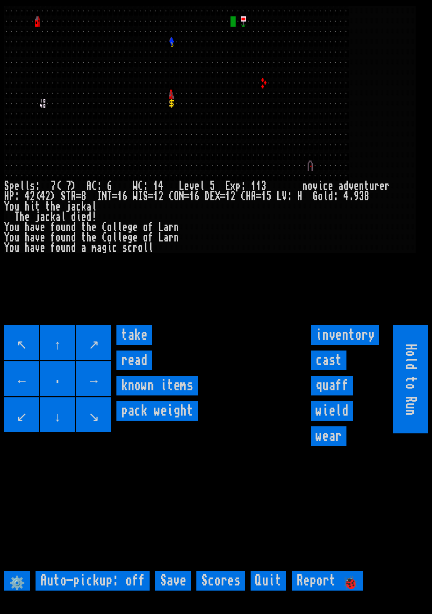
click at [145, 345] on input "take" at bounding box center [134, 335] width 36 height 20
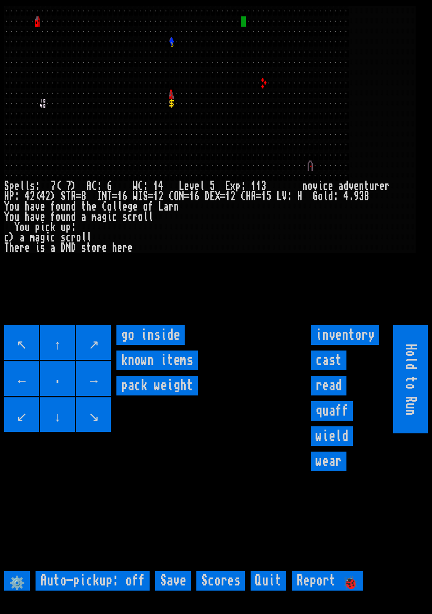
click at [167, 345] on inside "go inside" at bounding box center [150, 335] width 68 height 20
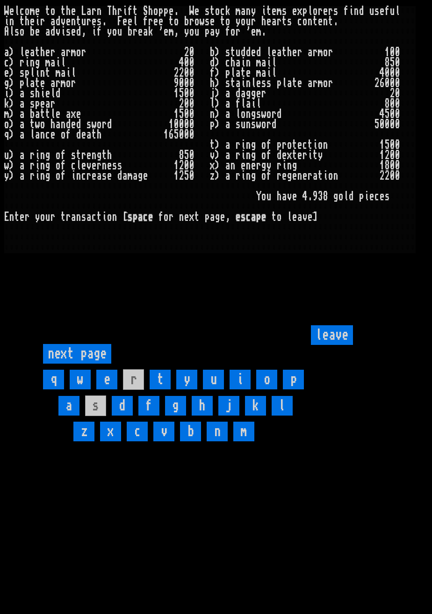
click at [80, 363] on page "next page" at bounding box center [77, 354] width 68 height 20
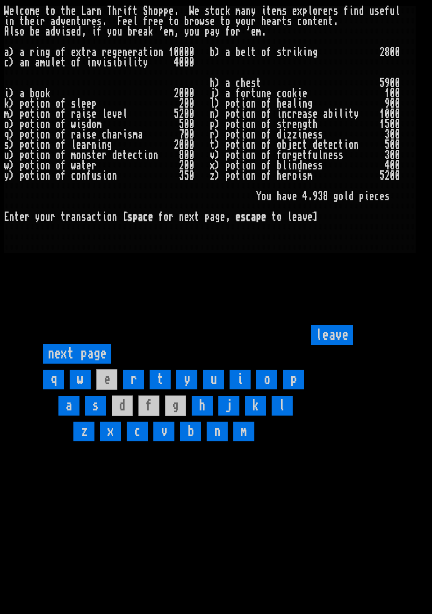
click at [88, 363] on page "next page" at bounding box center [77, 354] width 68 height 20
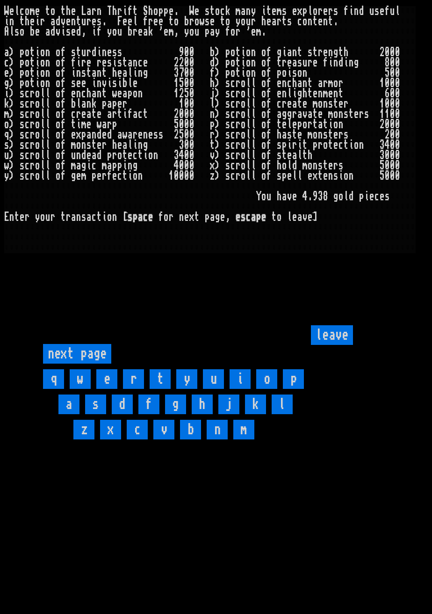
click at [72, 363] on page "next page" at bounding box center [77, 354] width 68 height 20
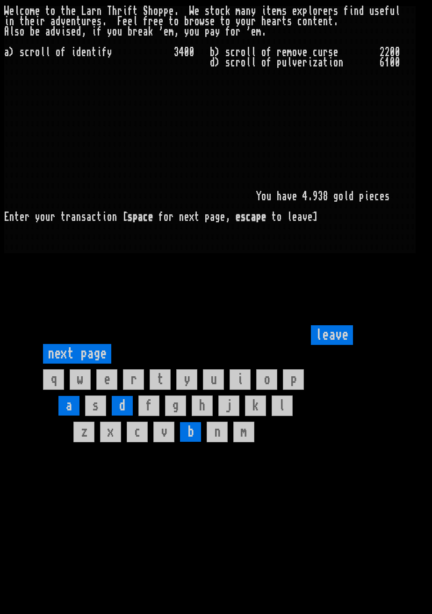
click at [340, 345] on input "leave" at bounding box center [332, 335] width 42 height 20
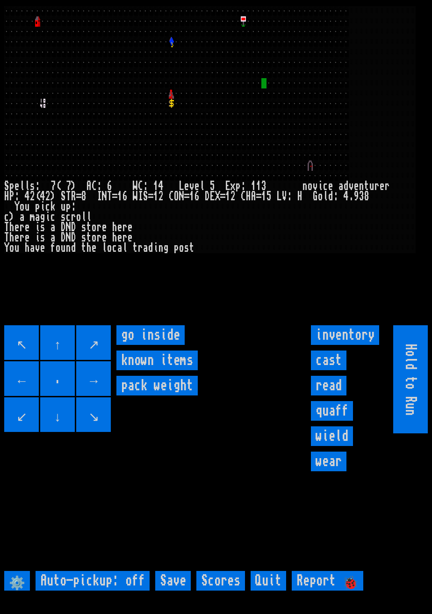
click at [167, 345] on inside "go inside" at bounding box center [150, 335] width 68 height 20
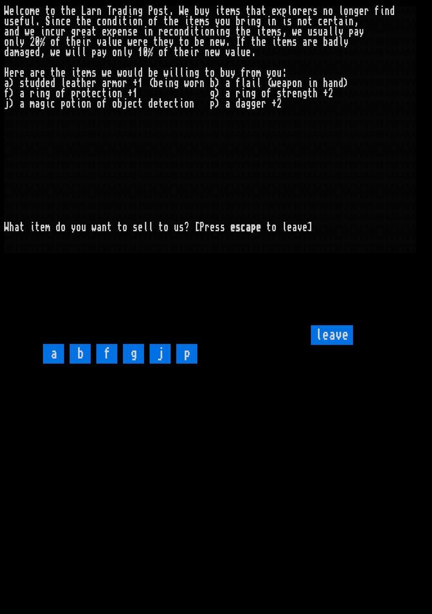
click at [337, 345] on input "leave" at bounding box center [332, 335] width 42 height 20
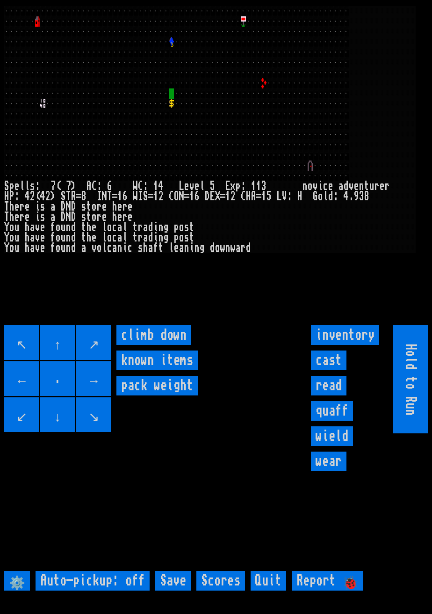
click at [170, 345] on down "climb down" at bounding box center [153, 335] width 75 height 20
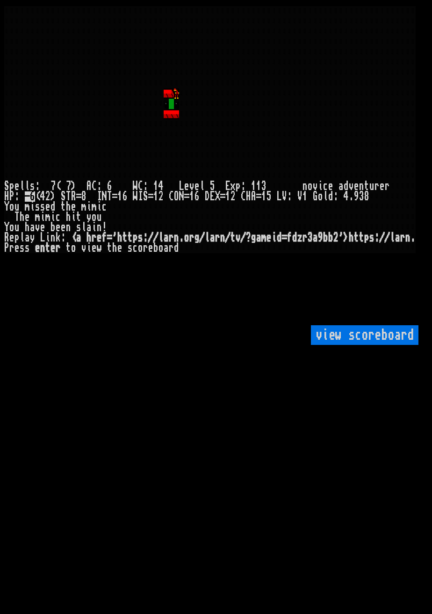
click at [362, 345] on scoreboard "view scoreboard" at bounding box center [365, 335] width 108 height 20
